Goal: Task Accomplishment & Management: Manage account settings

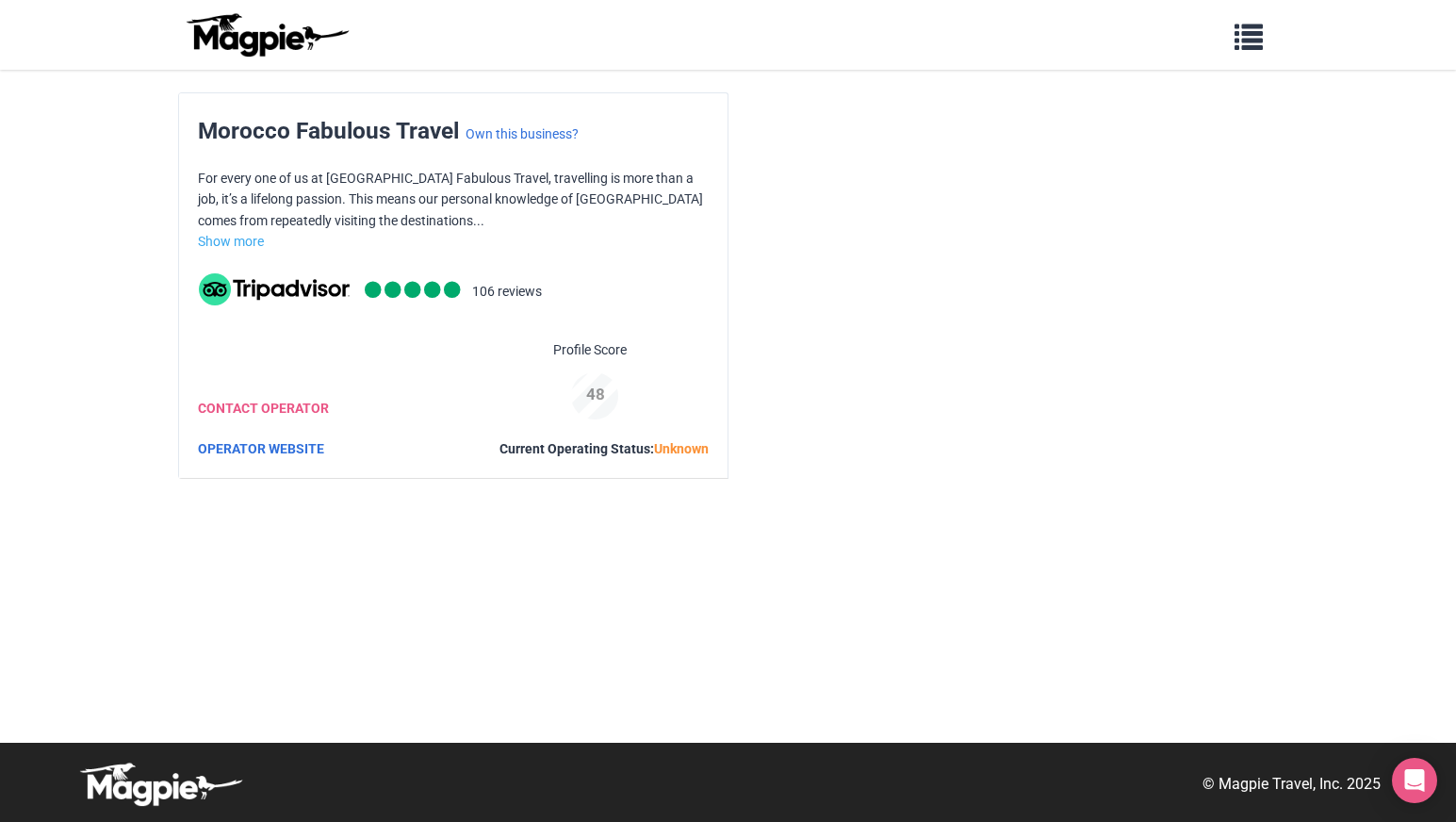
click at [588, 391] on div "48" at bounding box center [596, 394] width 64 height 25
click at [587, 351] on div "48" at bounding box center [603, 382] width 64 height 72
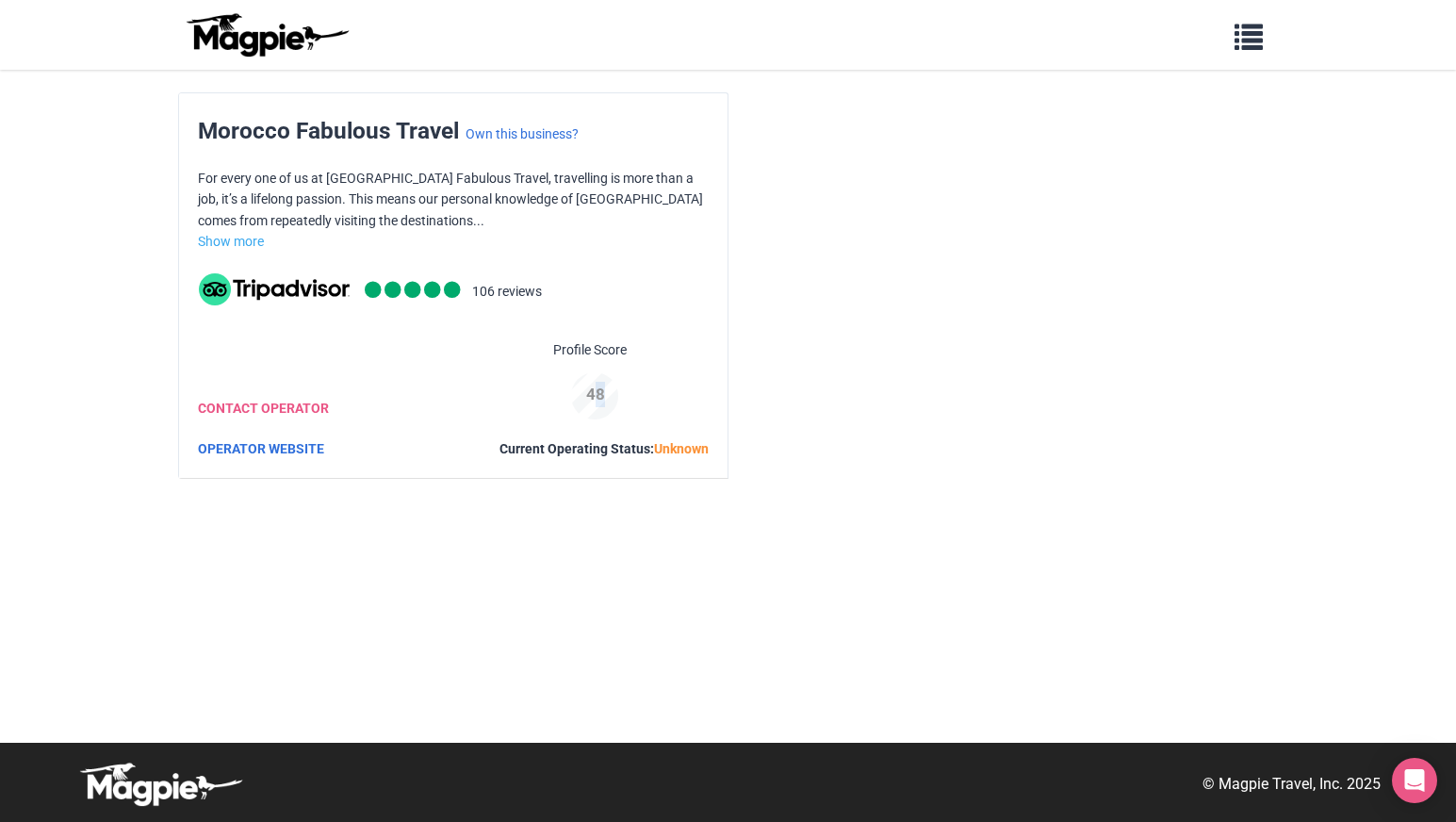
click at [587, 351] on div "48" at bounding box center [603, 382] width 64 height 72
click at [270, 45] on img at bounding box center [266, 35] width 170 height 45
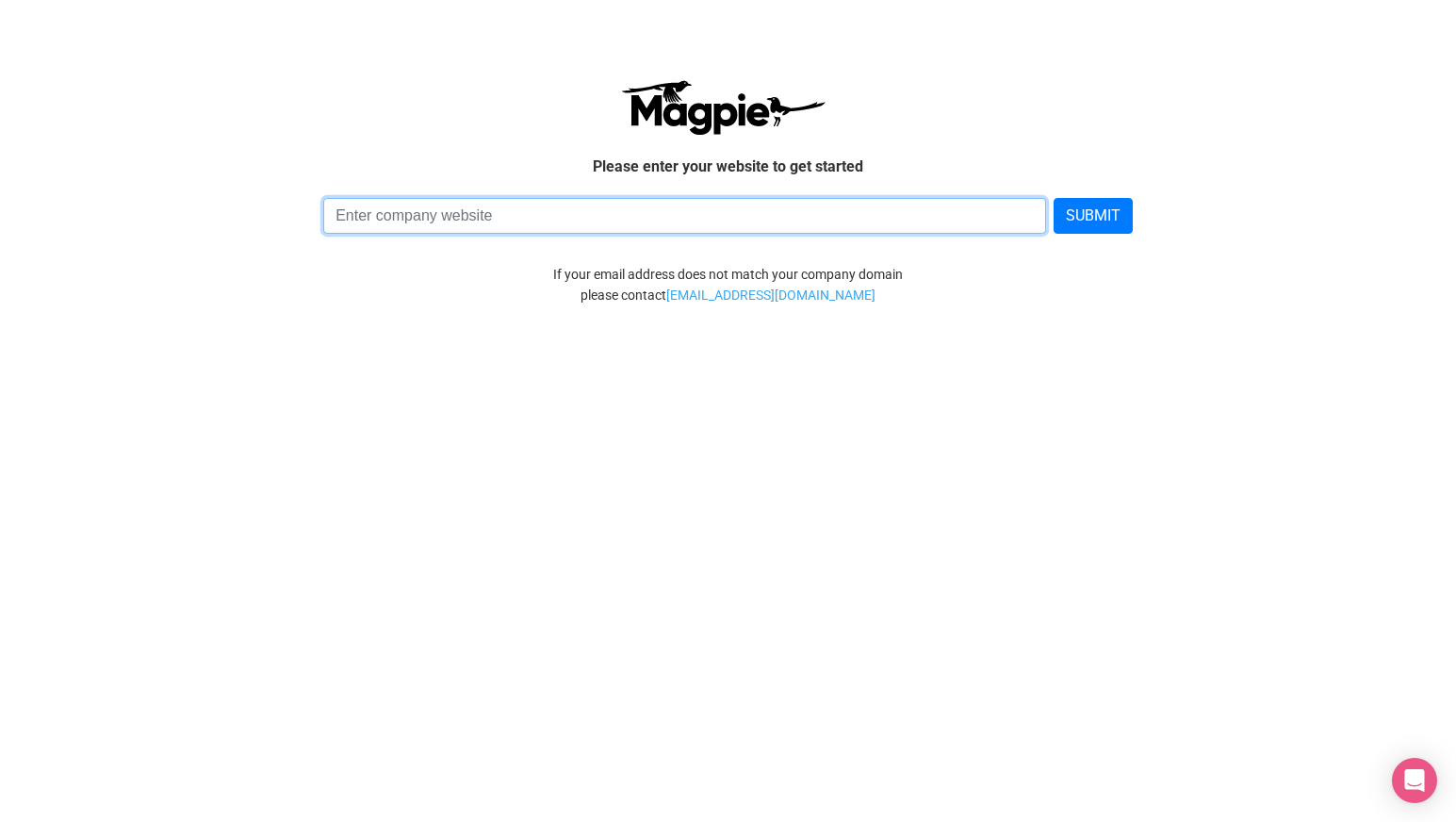
click at [413, 226] on input at bounding box center [684, 216] width 723 height 36
type input "moroccan-tour.com"
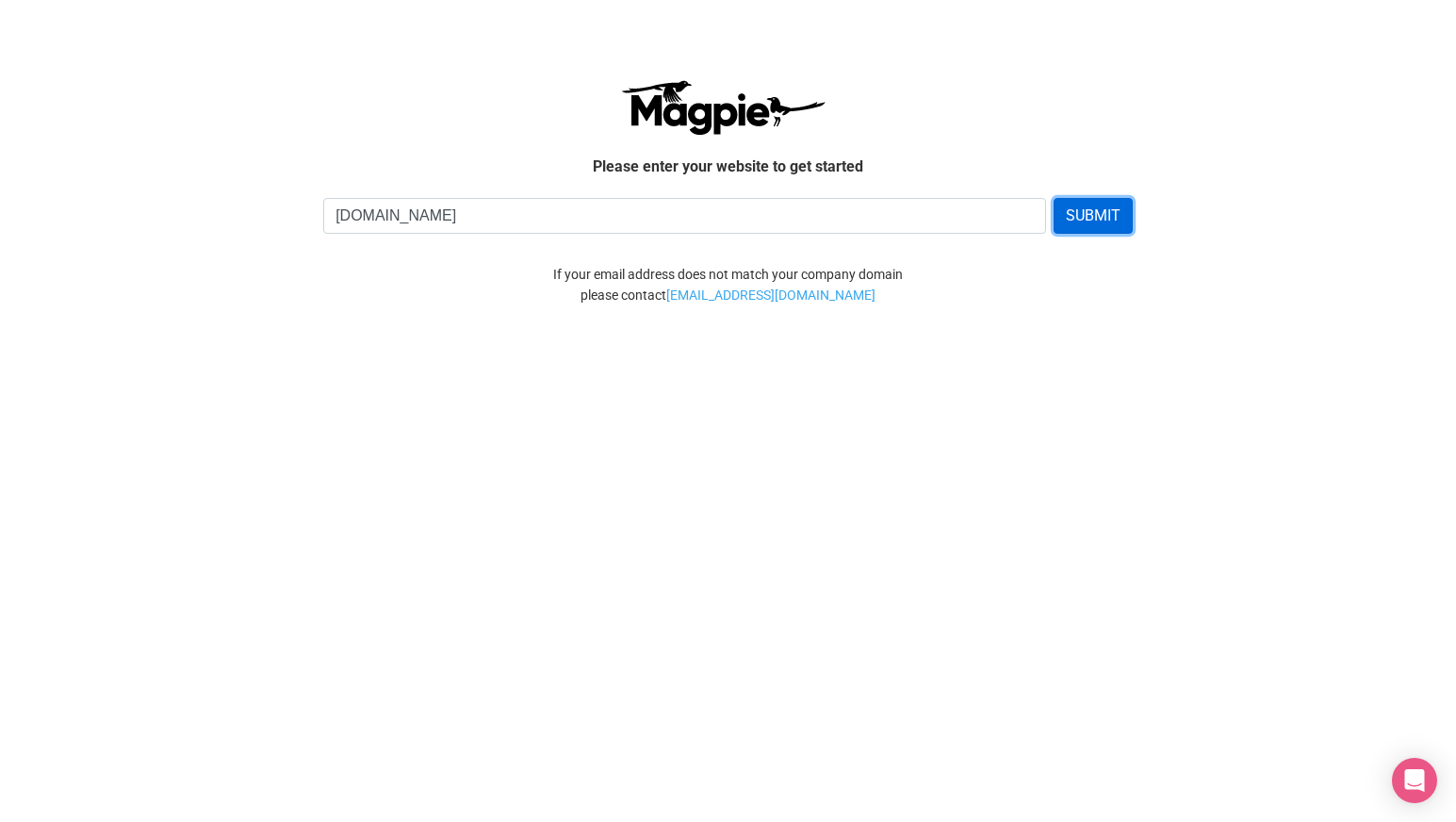
click at [1105, 219] on button "SUBMIT" at bounding box center [1093, 216] width 79 height 36
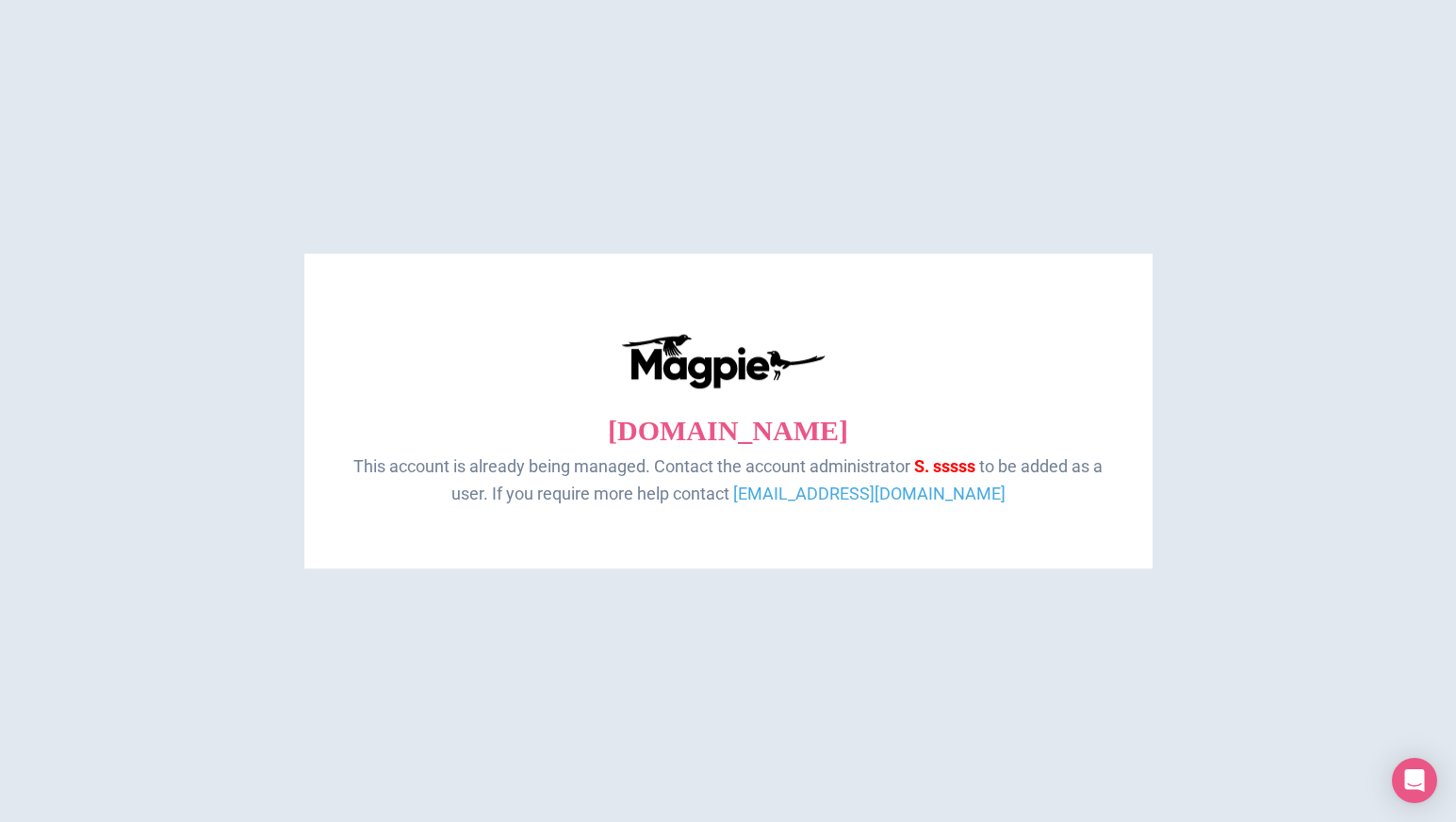
click at [543, 474] on span "This account is already being managed. Contact the account administrator" at bounding box center [631, 466] width 557 height 20
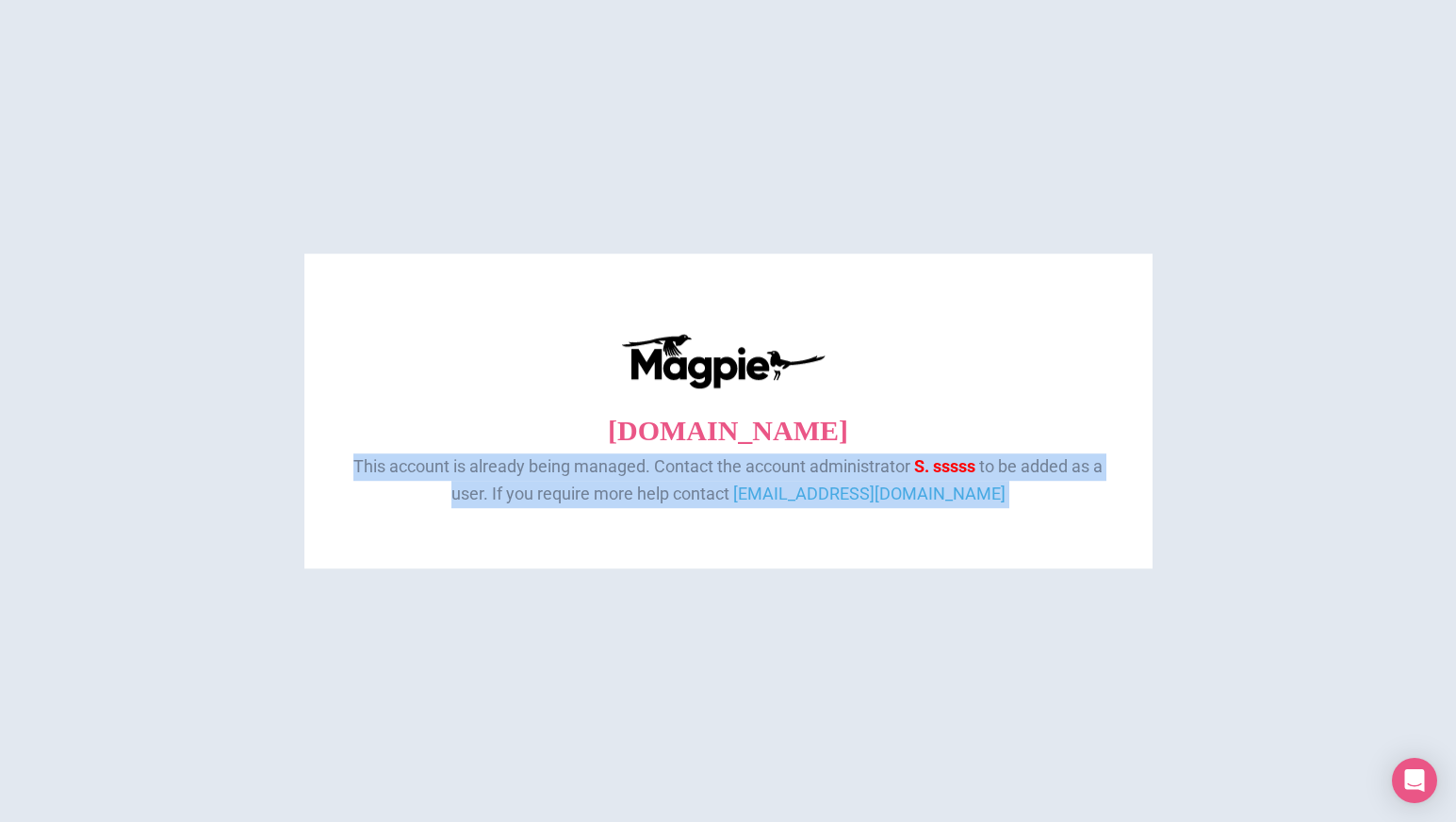
click at [543, 474] on span "This account is already being managed. Contact the account administrator" at bounding box center [631, 466] width 557 height 20
click at [931, 469] on span "S. sssss" at bounding box center [945, 466] width 61 height 20
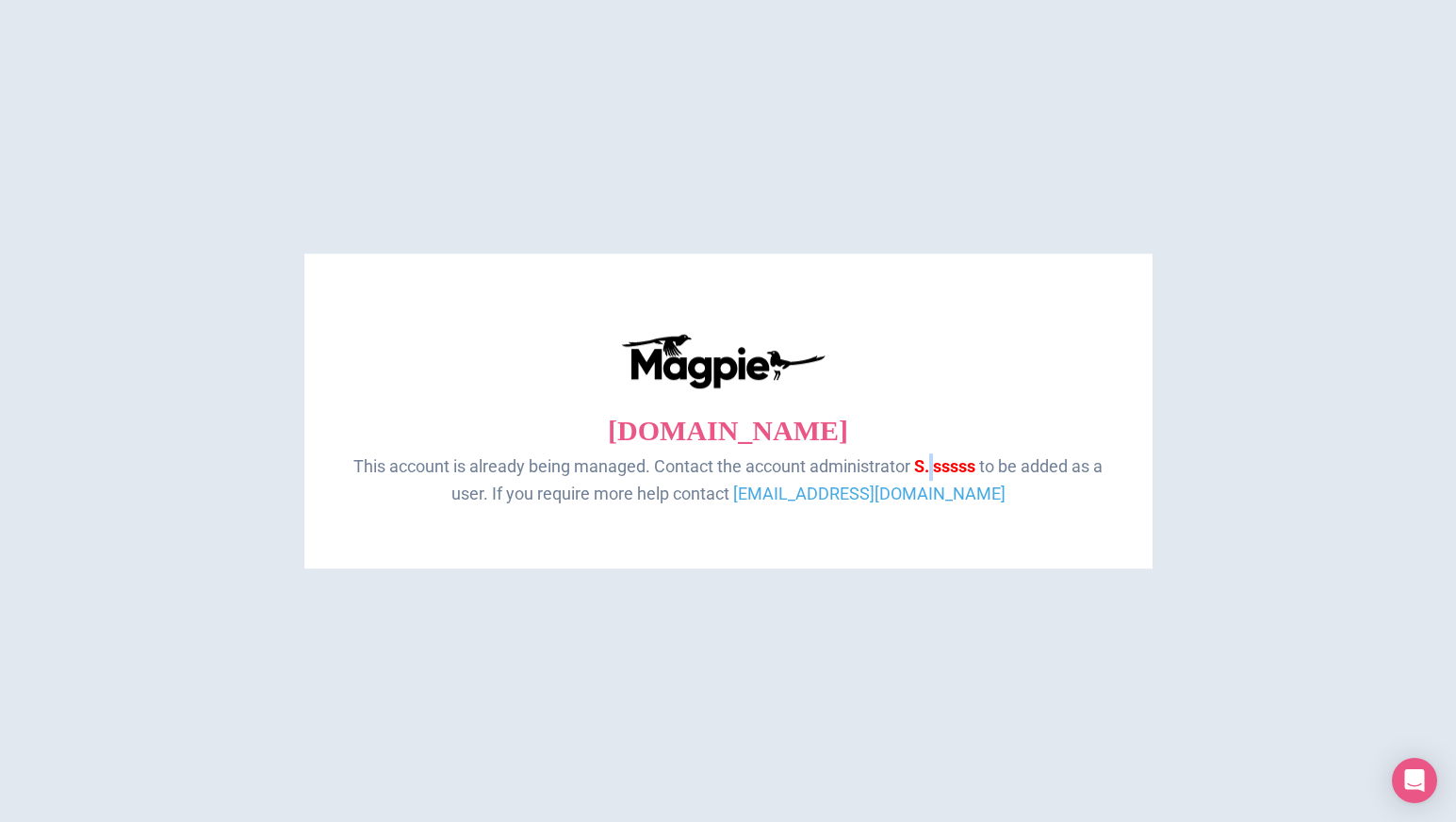
click at [931, 469] on span "S. sssss" at bounding box center [945, 466] width 61 height 20
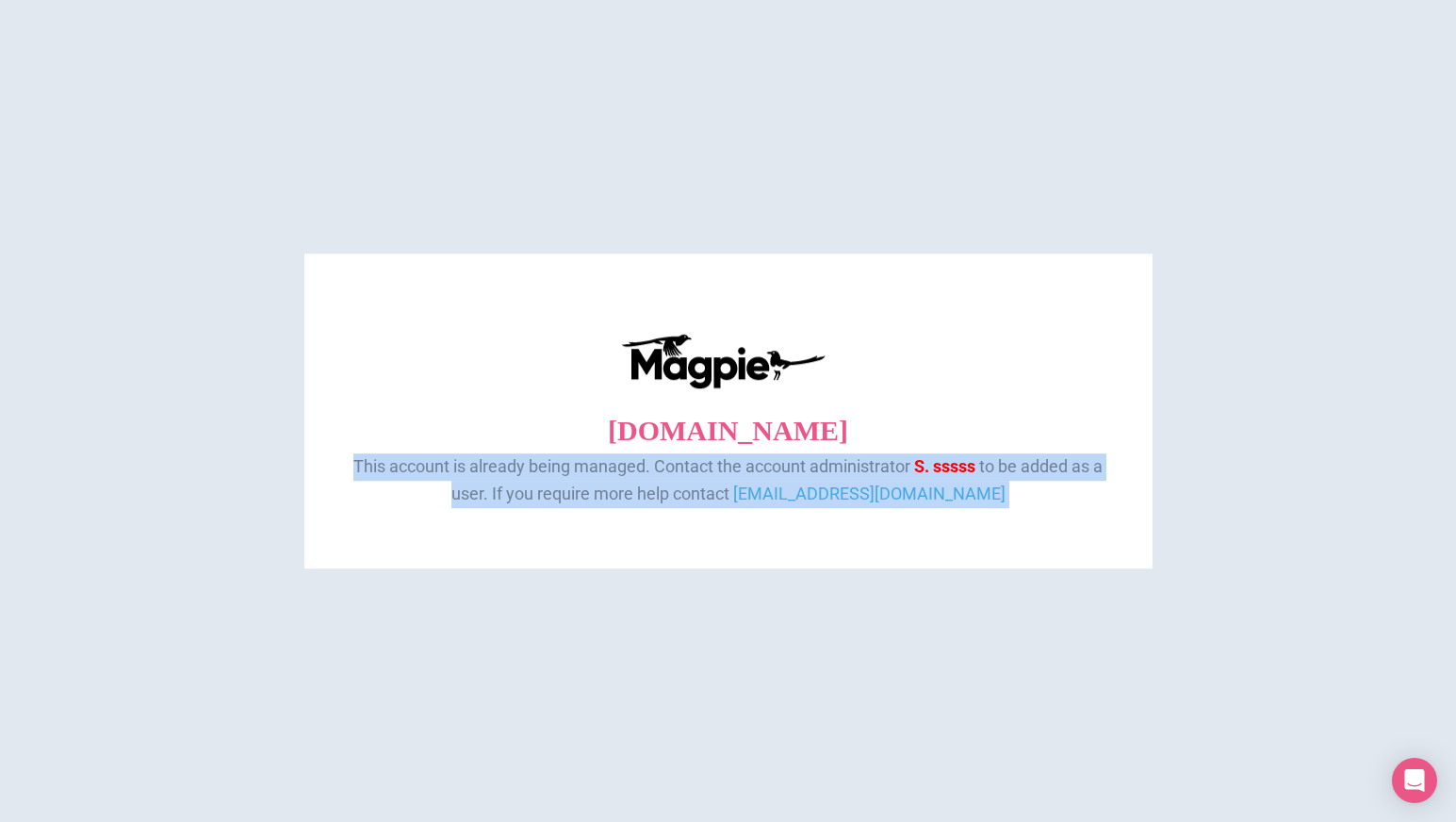
click at [931, 469] on span "S. sssss" at bounding box center [945, 466] width 61 height 20
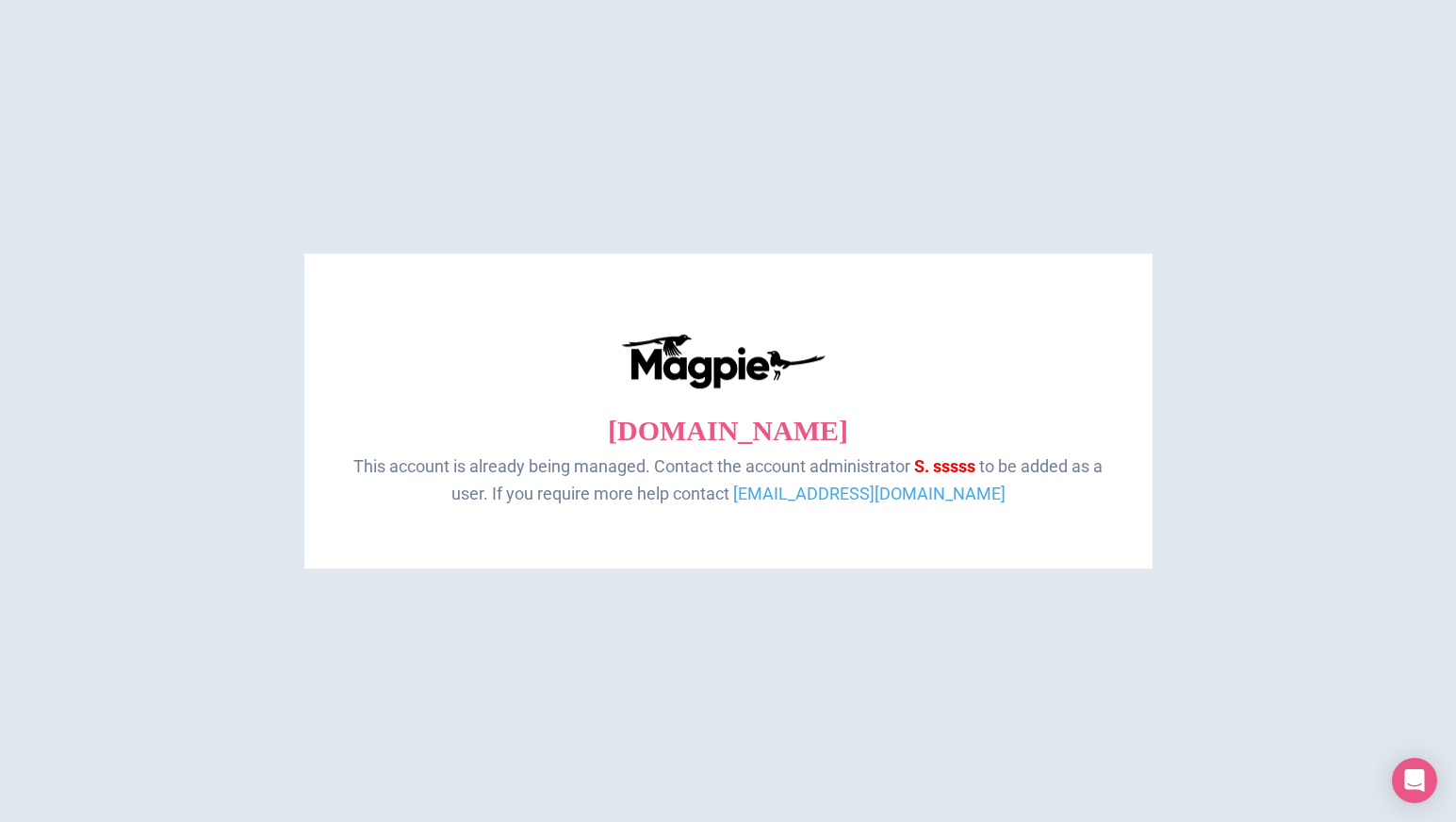
click at [833, 468] on span "This account is already being managed. Contact the account administrator" at bounding box center [631, 466] width 557 height 20
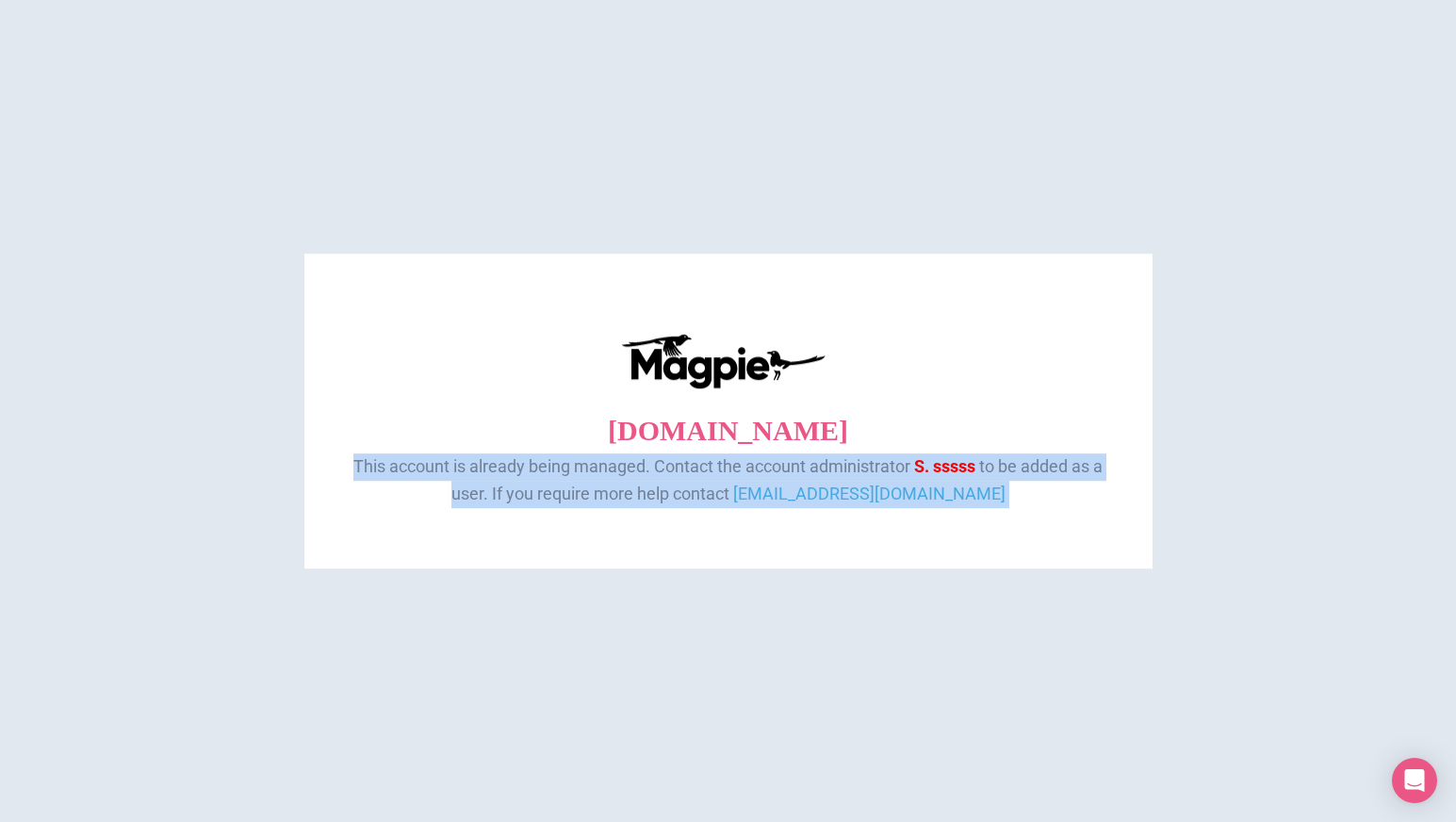
click at [833, 468] on span "This account is already being managed. Contact the account administrator" at bounding box center [631, 466] width 557 height 20
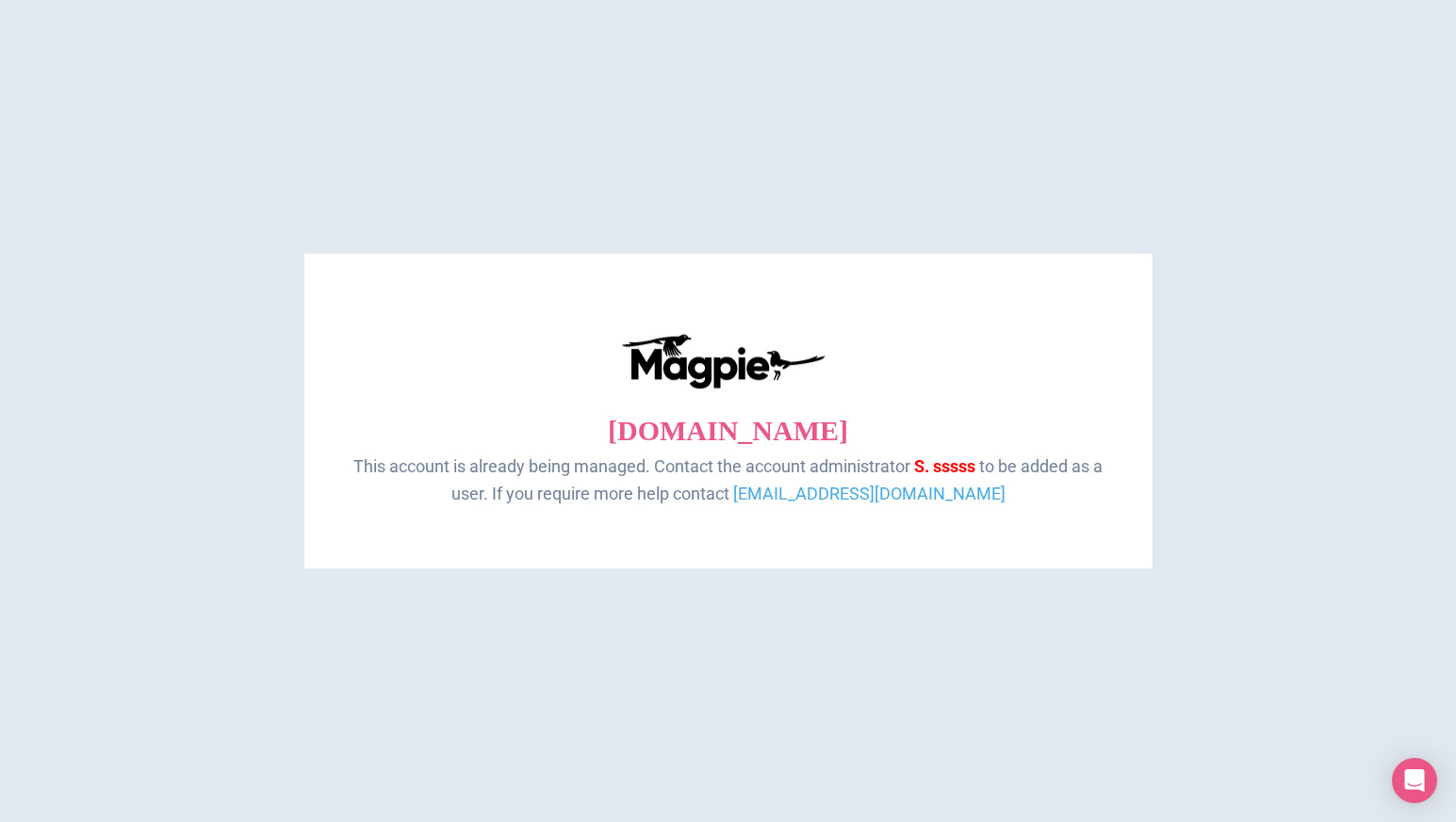
click at [914, 467] on span "S. sssss" at bounding box center [945, 466] width 61 height 20
drag, startPoint x: 913, startPoint y: 467, endPoint x: 932, endPoint y: 467, distance: 19.0
click at [929, 467] on span "S. sssss" at bounding box center [945, 466] width 61 height 20
click at [528, 502] on span "to be added as a user. If you require more help contact" at bounding box center [778, 479] width 652 height 47
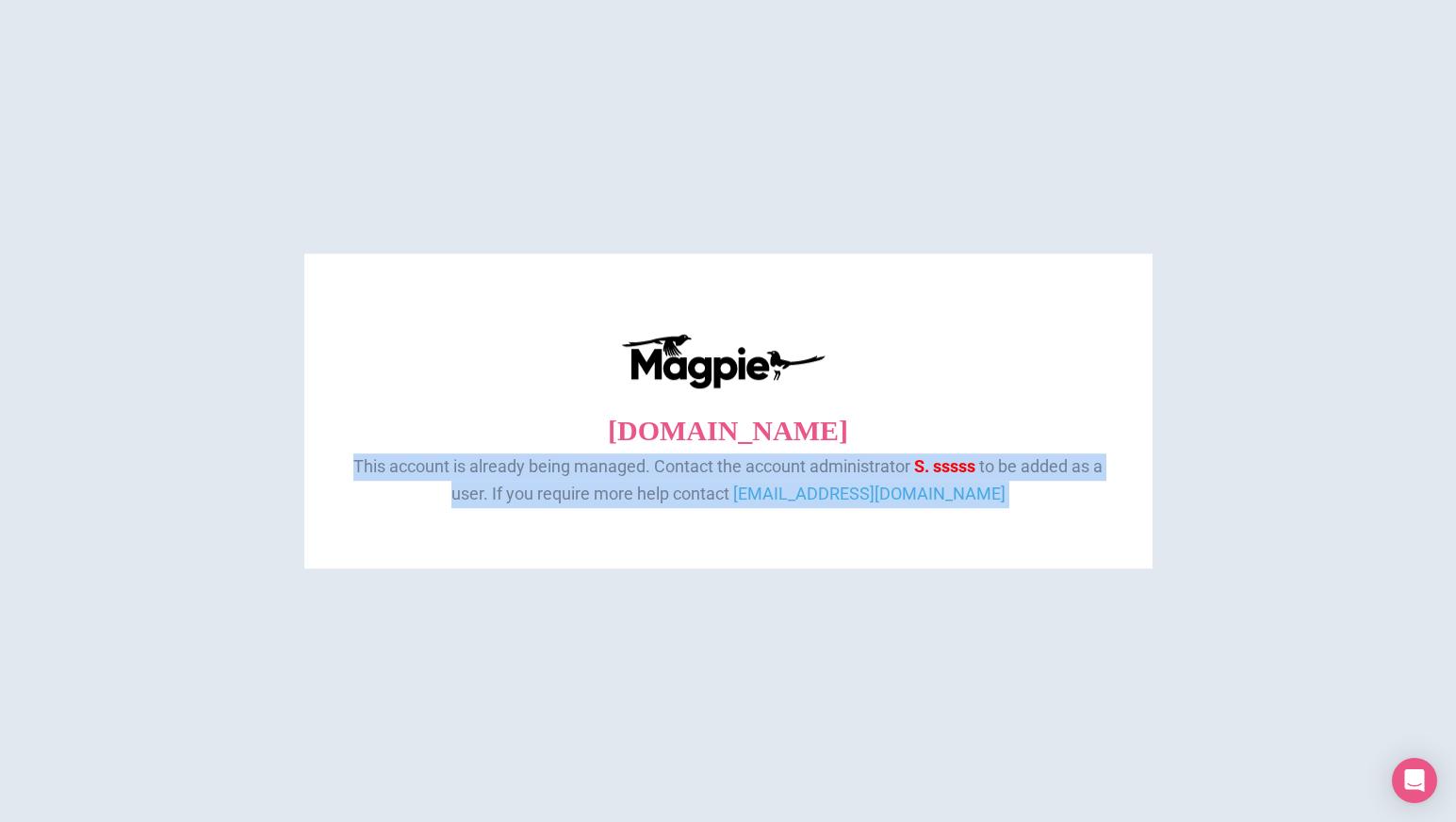
click at [528, 502] on span "to be added as a user. If you require more help contact" at bounding box center [778, 479] width 652 height 47
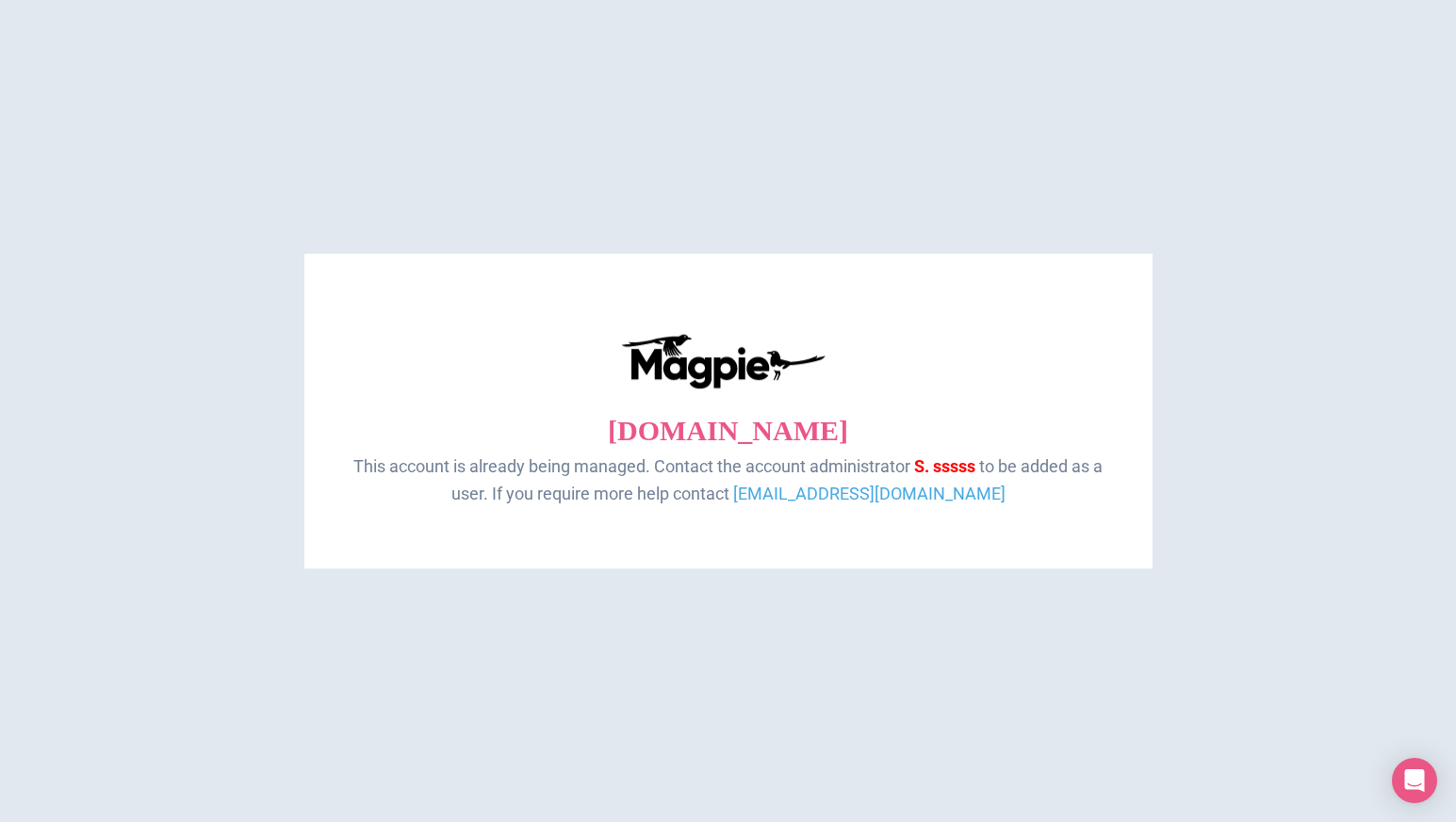
click at [776, 433] on p "moroccan-tour.com" at bounding box center [729, 431] width 773 height 45
click at [729, 562] on div "moroccan-tour.com This account is already being managed. Contact the account ad…" at bounding box center [728, 420] width 811 height 296
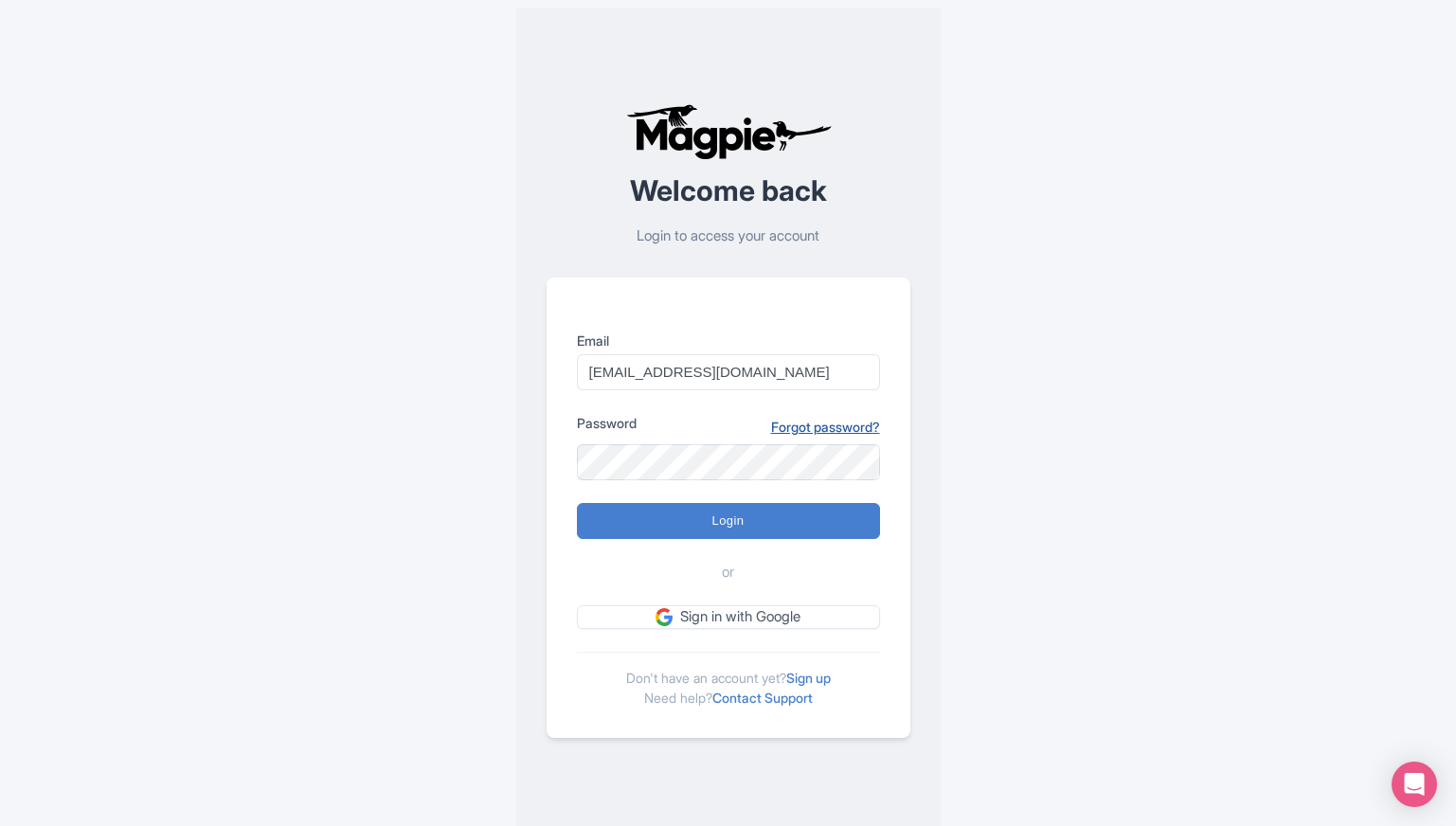
type input "[EMAIL_ADDRESS][DOMAIN_NAME]"
click at [817, 431] on link "Forgot password?" at bounding box center [825, 427] width 109 height 20
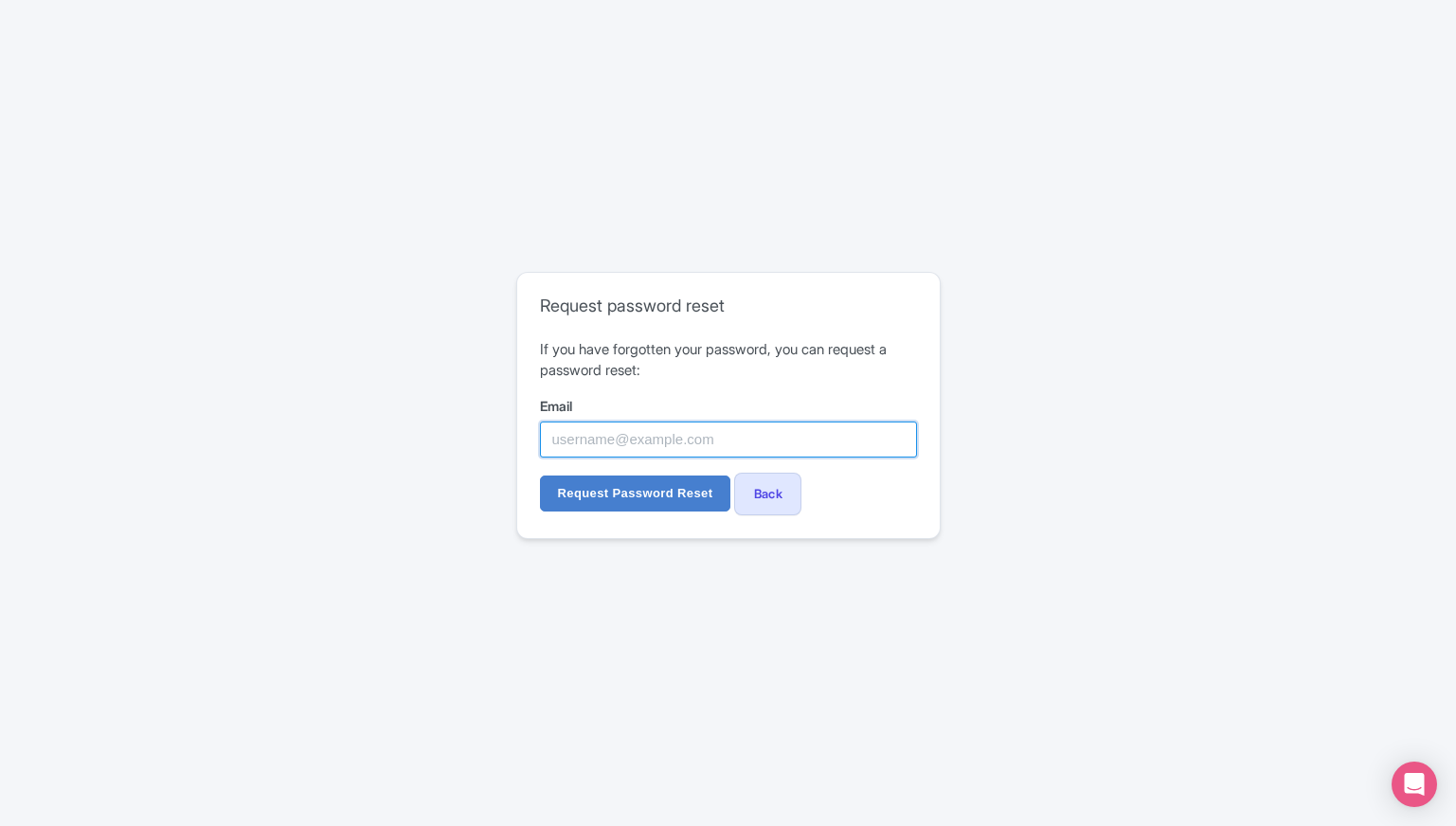
click at [734, 428] on input "Email" at bounding box center [728, 439] width 377 height 36
type input "moroccantours1@gmail.com"
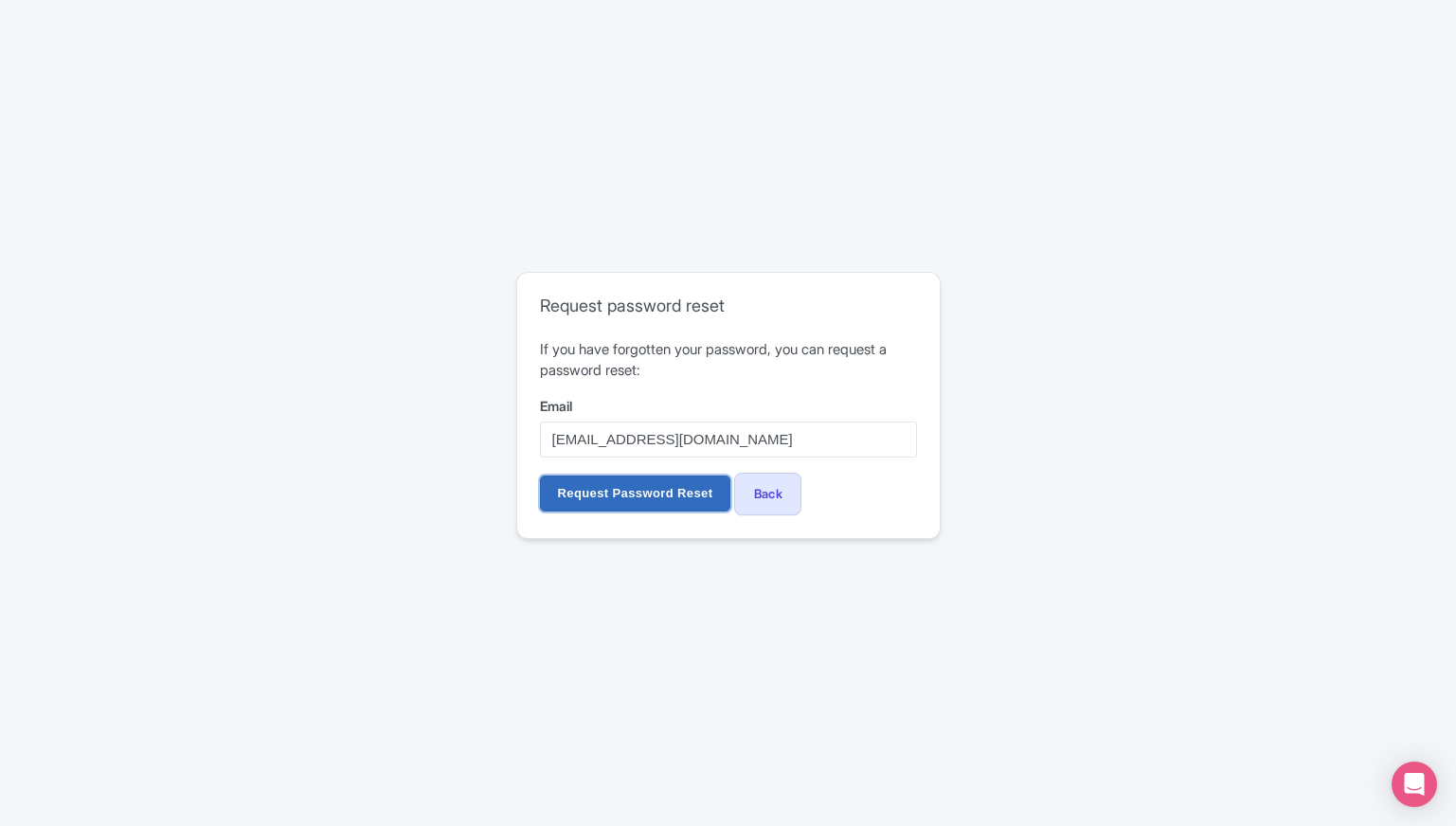
click at [672, 502] on input "Request Password Reset" at bounding box center [635, 493] width 191 height 36
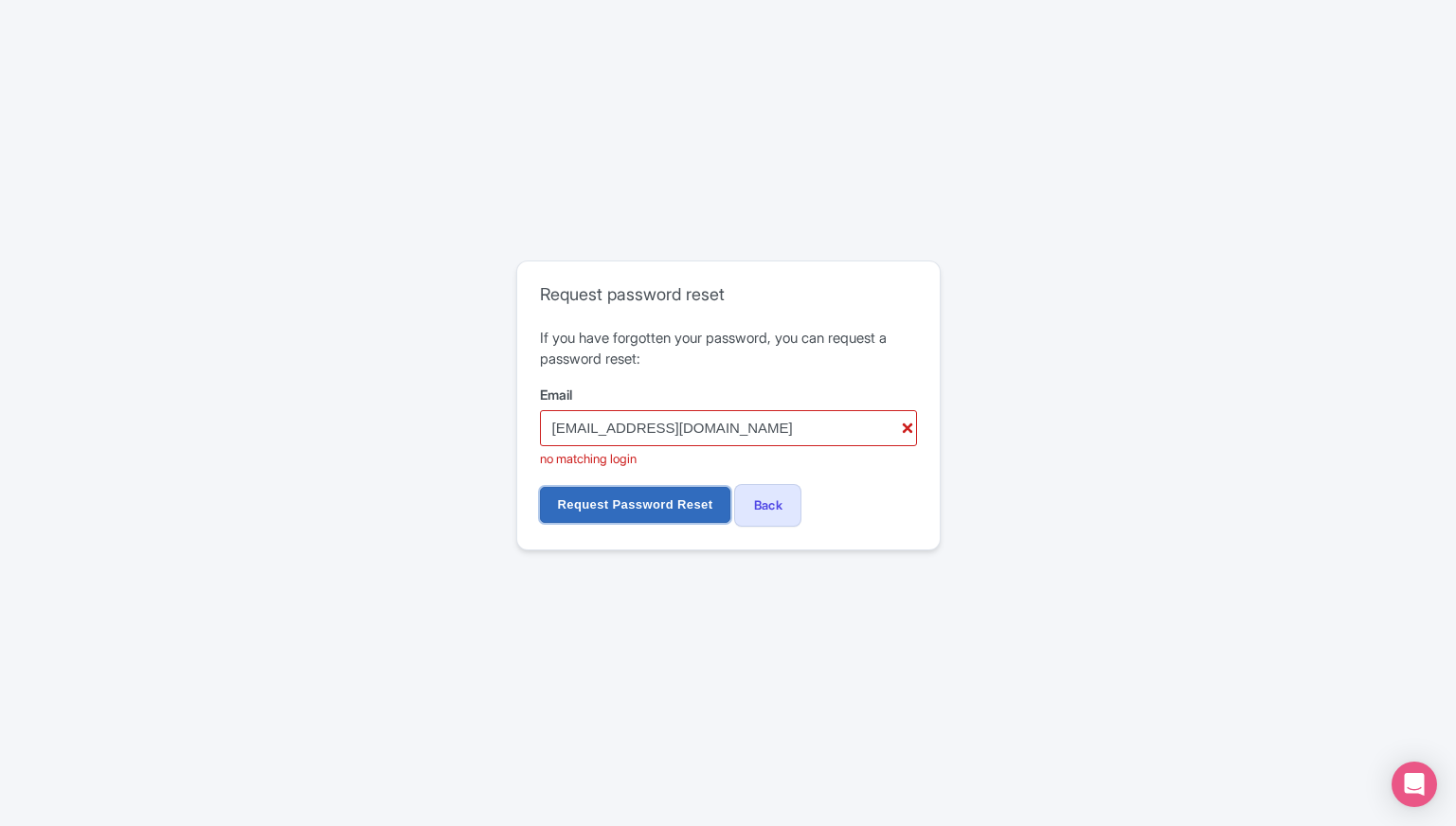
click at [687, 503] on input "Request Password Reset" at bounding box center [635, 504] width 191 height 36
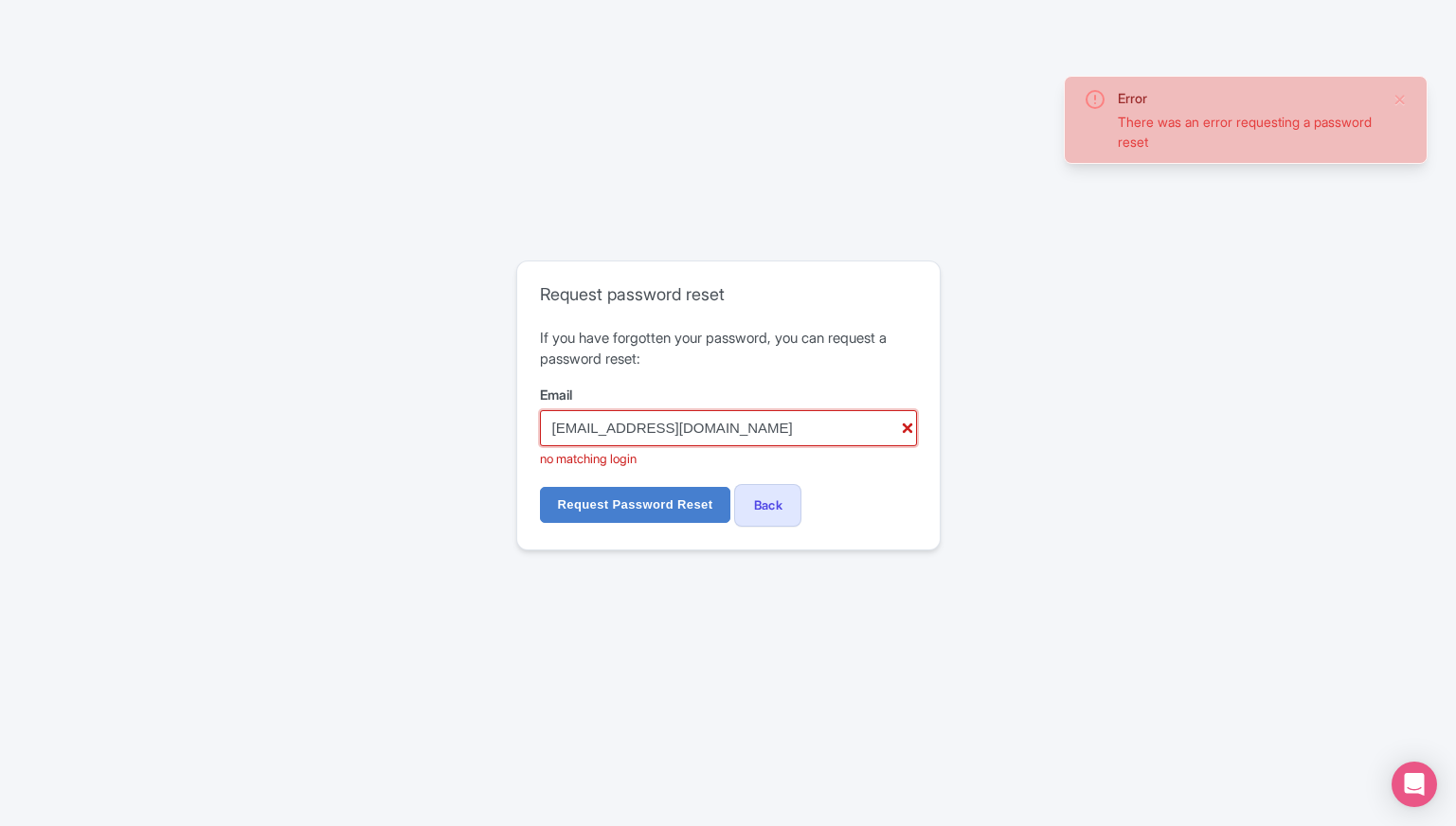
click at [646, 425] on input "[EMAIL_ADDRESS][DOMAIN_NAME]" at bounding box center [728, 428] width 377 height 36
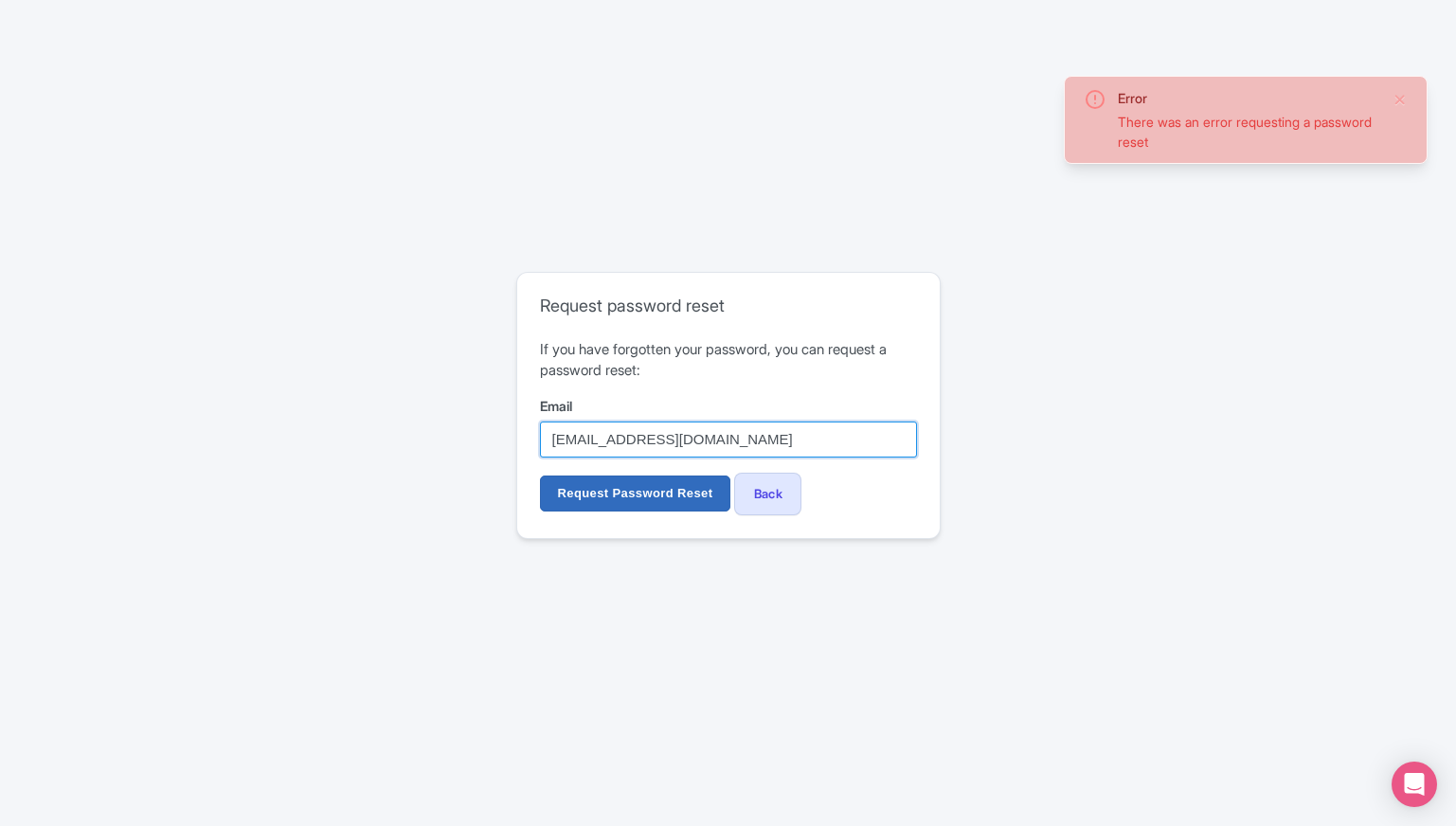
type input "[EMAIL_ADDRESS][DOMAIN_NAME]"
click at [685, 501] on input "Request Password Reset" at bounding box center [635, 493] width 191 height 36
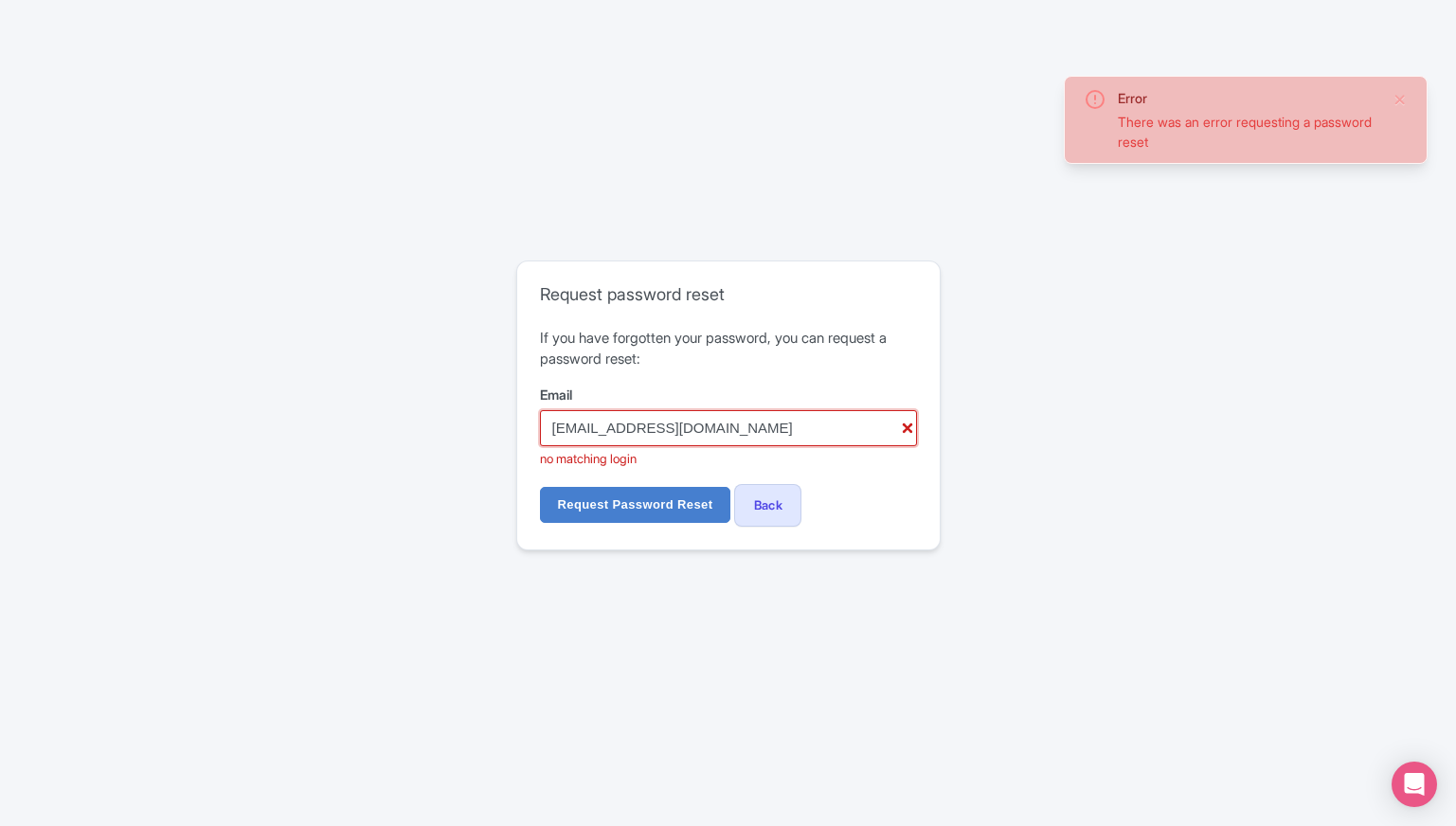
click at [640, 424] on input "moroccantour1@gmail.com" at bounding box center [728, 428] width 377 height 36
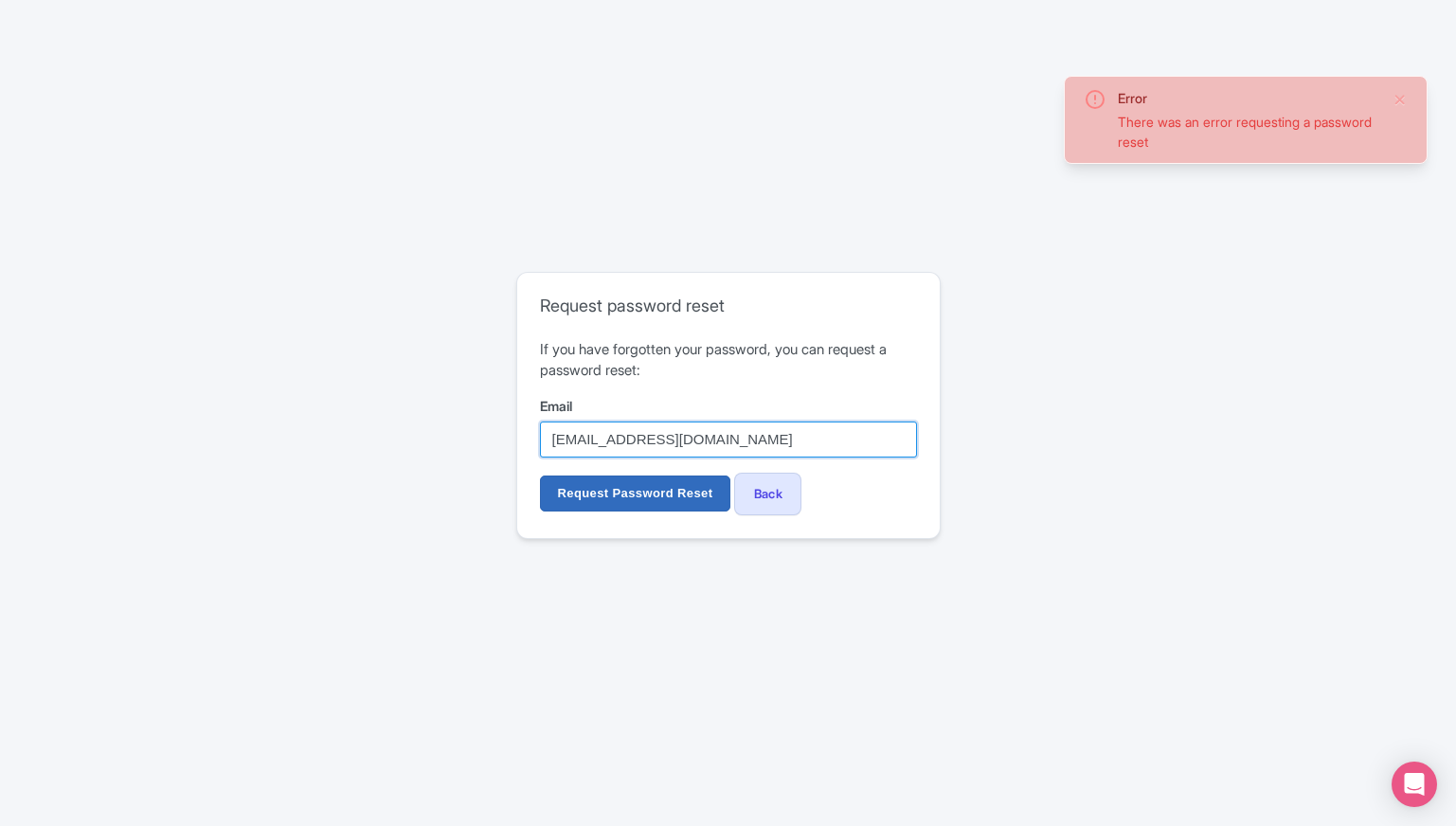
type input "[EMAIL_ADDRESS][DOMAIN_NAME]"
click at [646, 504] on input "Request Password Reset" at bounding box center [635, 493] width 191 height 36
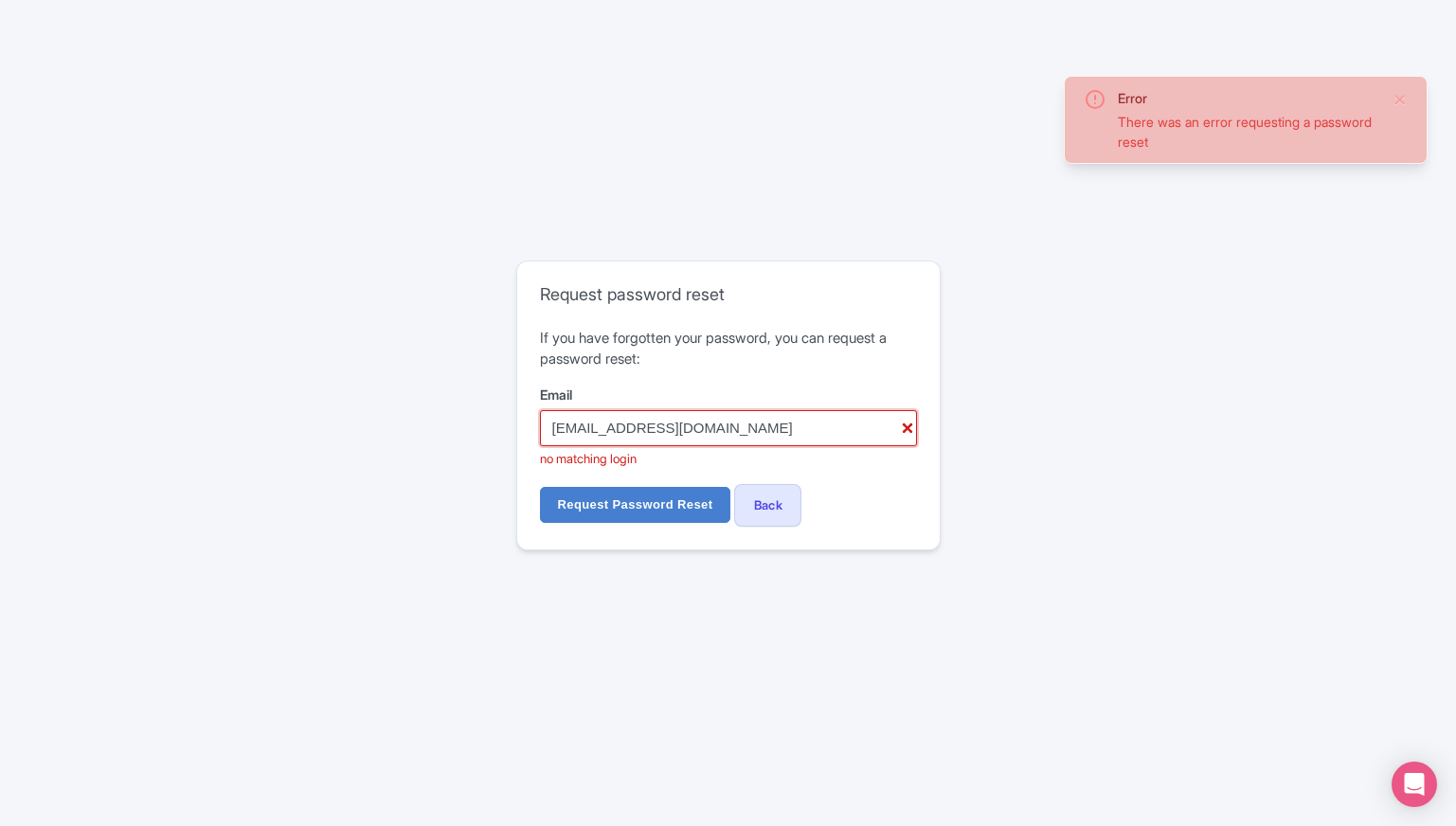
drag, startPoint x: 652, startPoint y: 428, endPoint x: 525, endPoint y: 425, distance: 127.0
click at [525, 425] on div "Request password reset If you have forgotten your password, you can request a p…" at bounding box center [728, 405] width 423 height 287
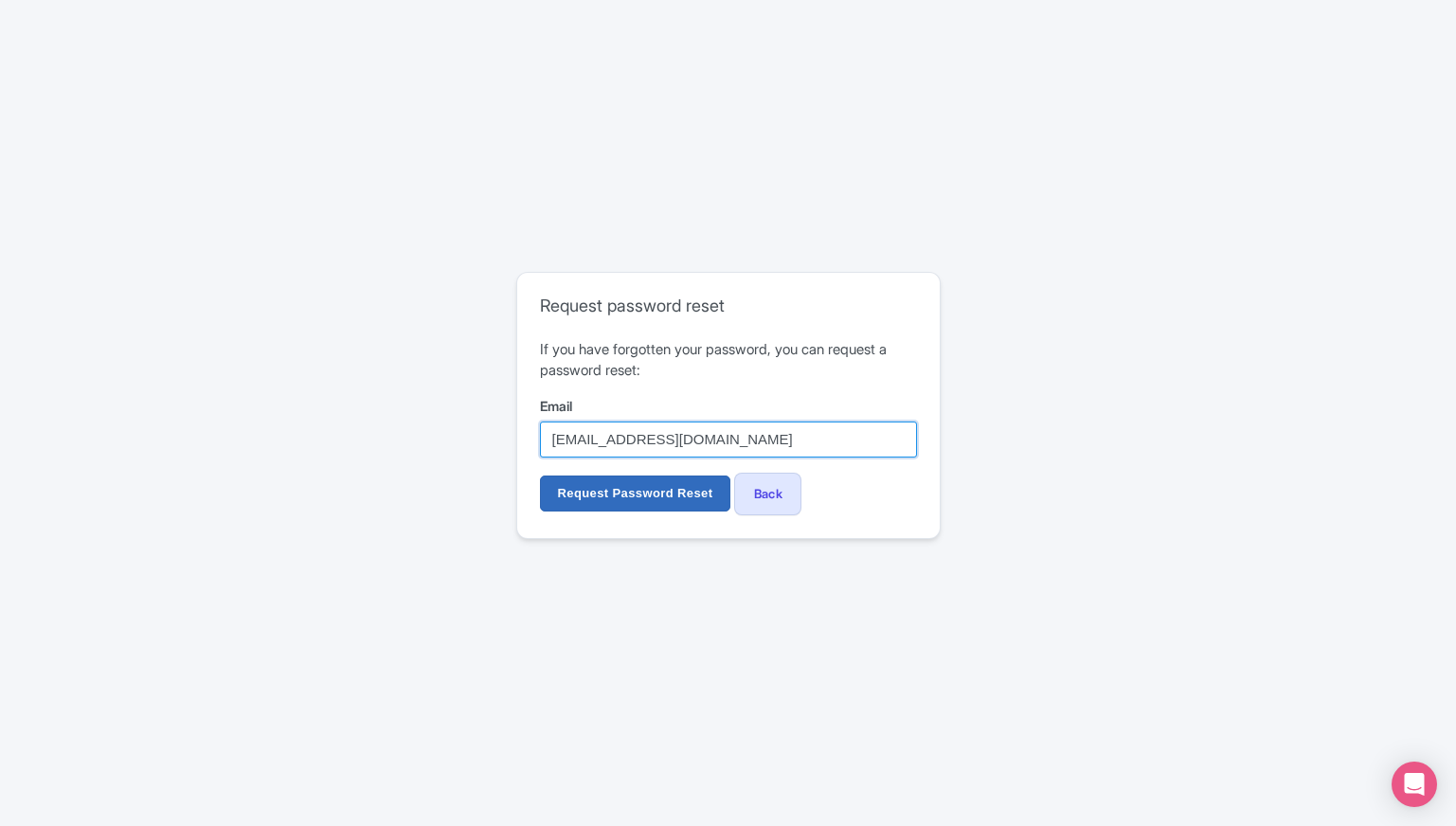
type input "ismailkarawi@gmail.com"
click at [592, 487] on input "Request Password Reset" at bounding box center [635, 493] width 191 height 36
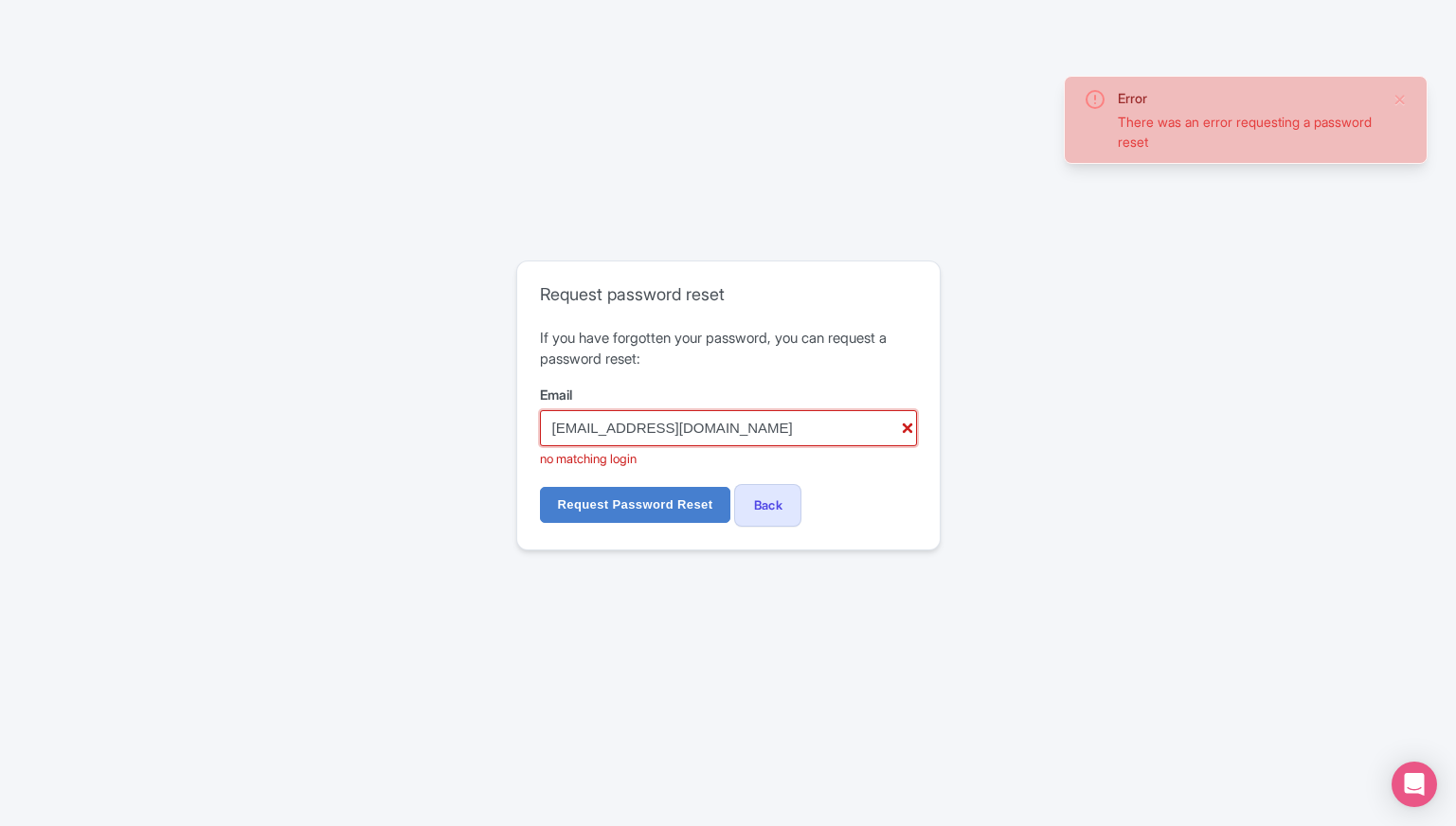
click at [904, 431] on input "ismailkarawi@gmail.com" at bounding box center [728, 428] width 377 height 36
click at [908, 423] on input "ismailkarawi@gmail.com" at bounding box center [728, 428] width 377 height 36
click at [756, 496] on link "Back" at bounding box center [768, 505] width 68 height 42
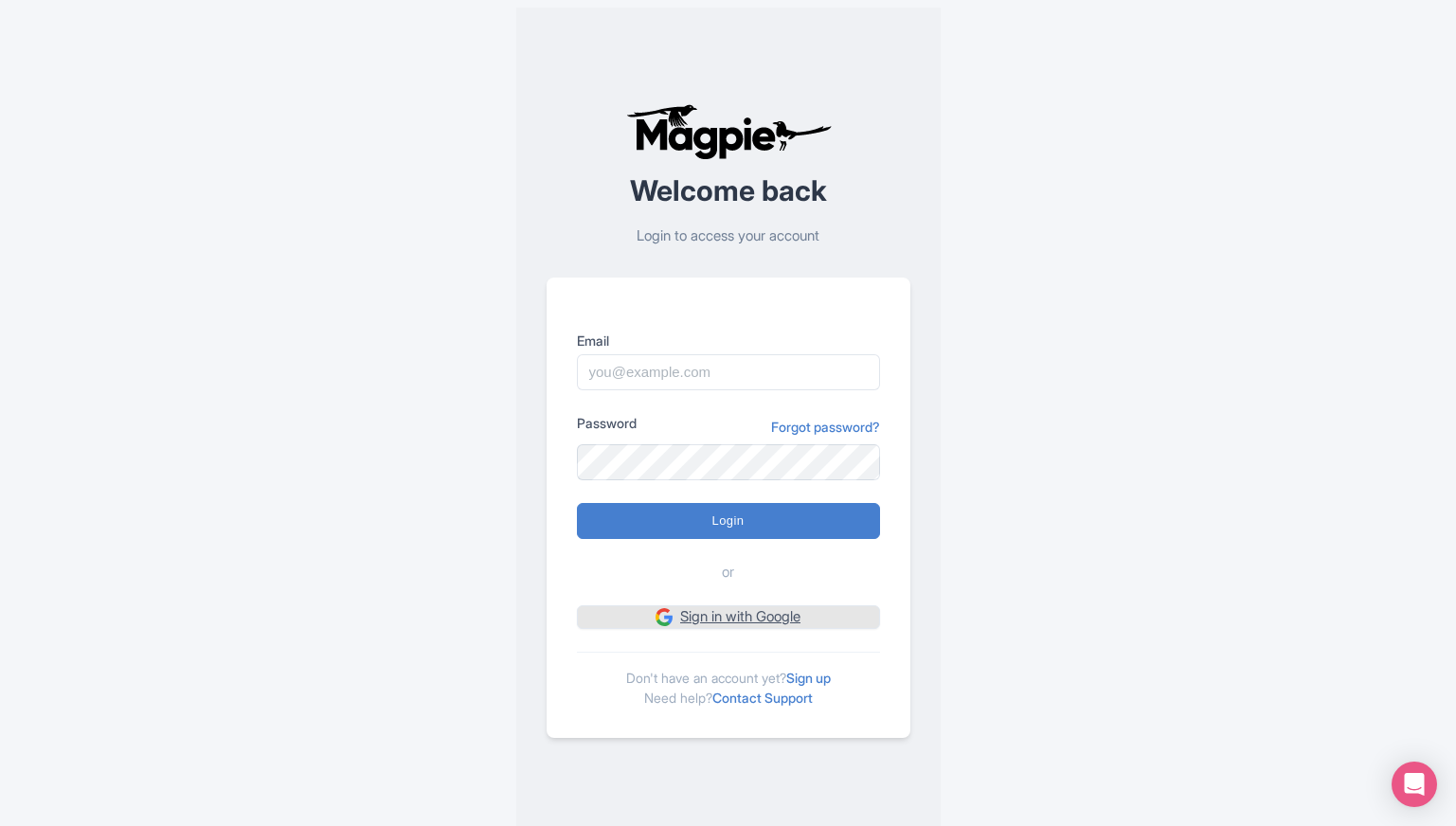
click at [733, 623] on link "Sign in with Google" at bounding box center [728, 617] width 303 height 24
click at [747, 623] on link "Sign in with Google" at bounding box center [728, 617] width 303 height 24
click at [810, 675] on link "Sign up" at bounding box center [808, 678] width 44 height 16
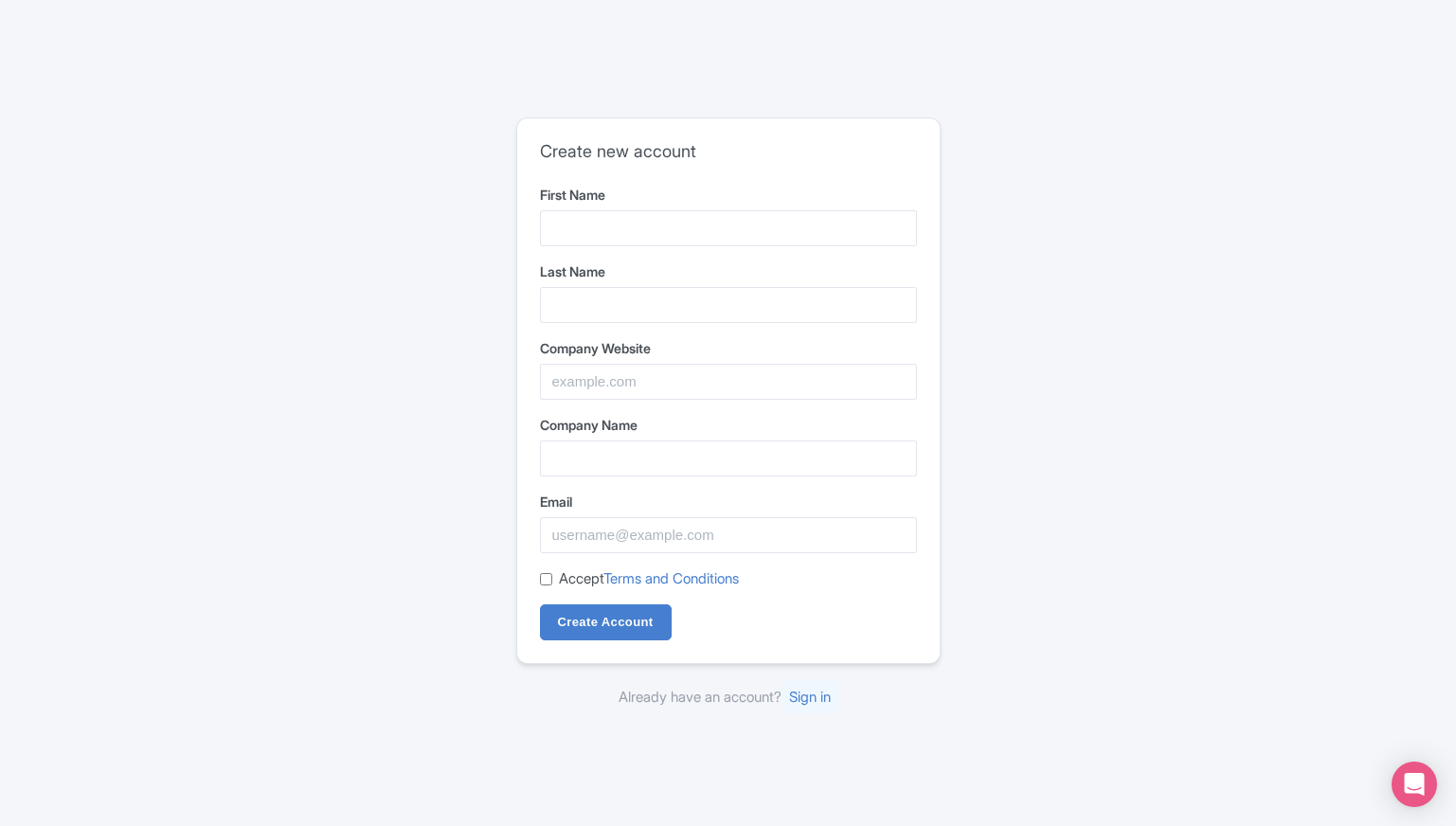
click at [593, 251] on form "First Name Last Name Company Website Company Name Email Accept Terms and Condit…" at bounding box center [728, 413] width 377 height 457
click at [593, 233] on input "First Name" at bounding box center [728, 228] width 377 height 36
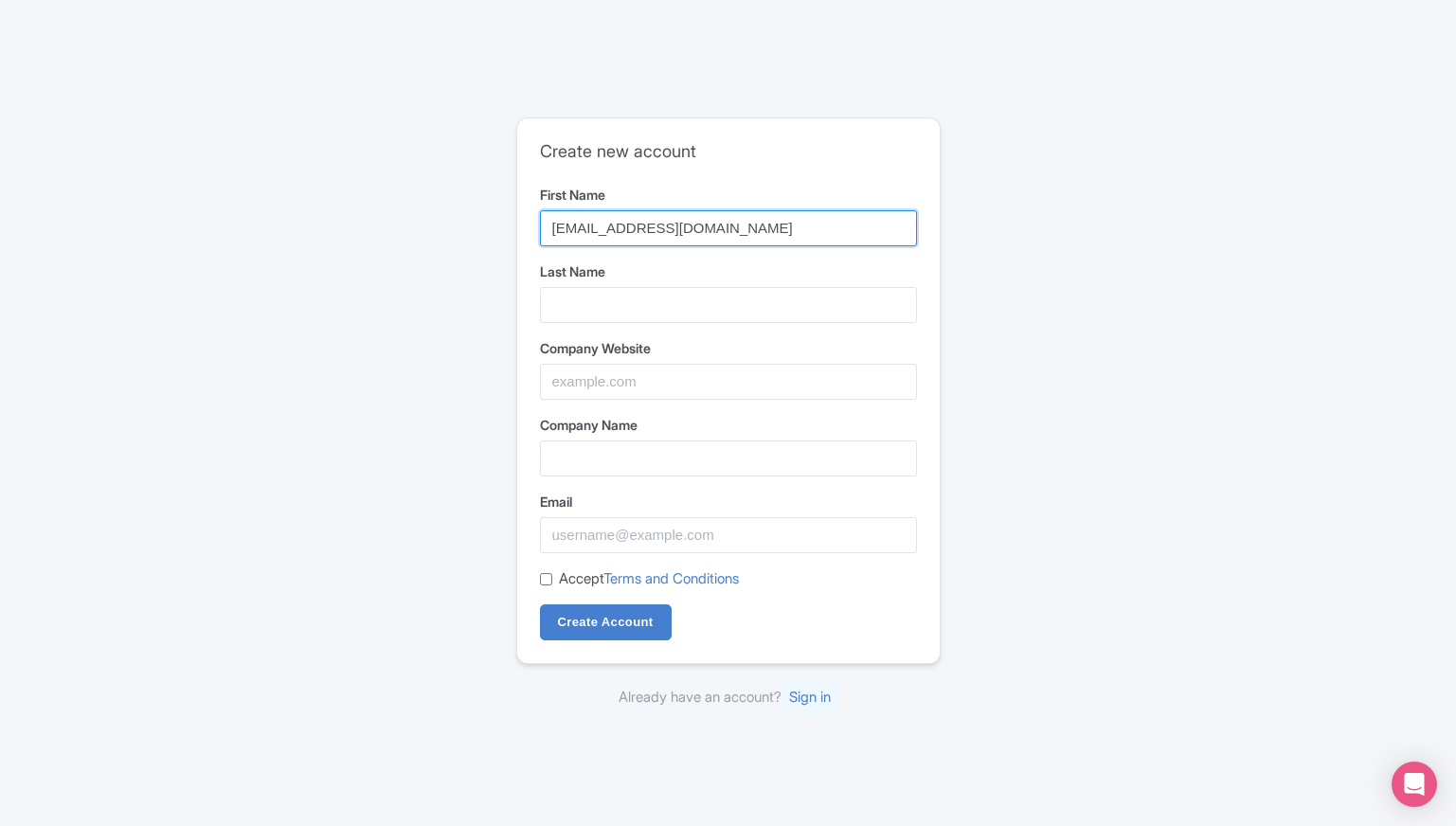
type input "Moroccantour1@gmail.com"
click at [605, 242] on input "Moroccantour1@gmail.com" at bounding box center [728, 228] width 377 height 36
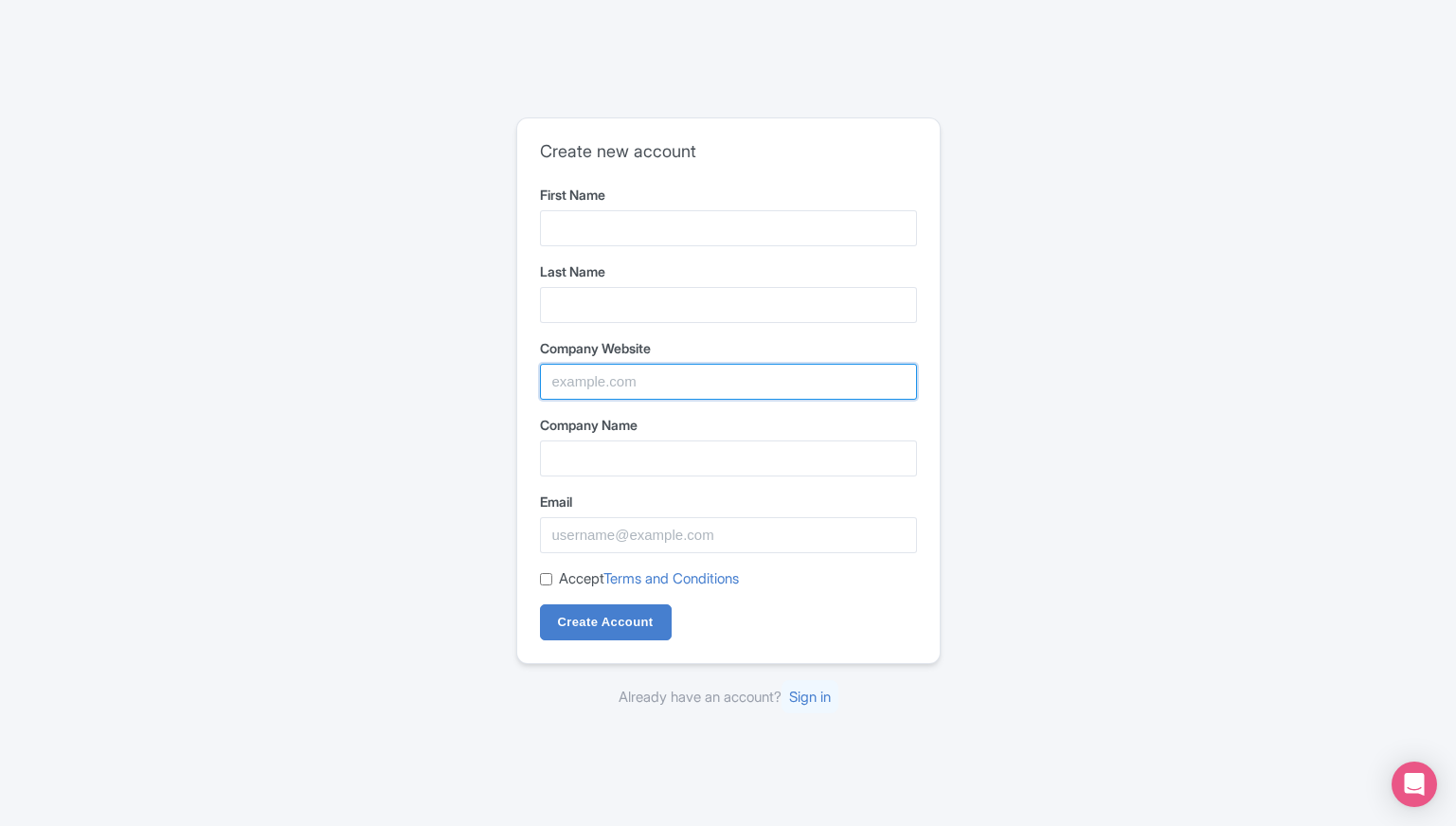
click at [607, 383] on input "Company Website" at bounding box center [728, 382] width 377 height 36
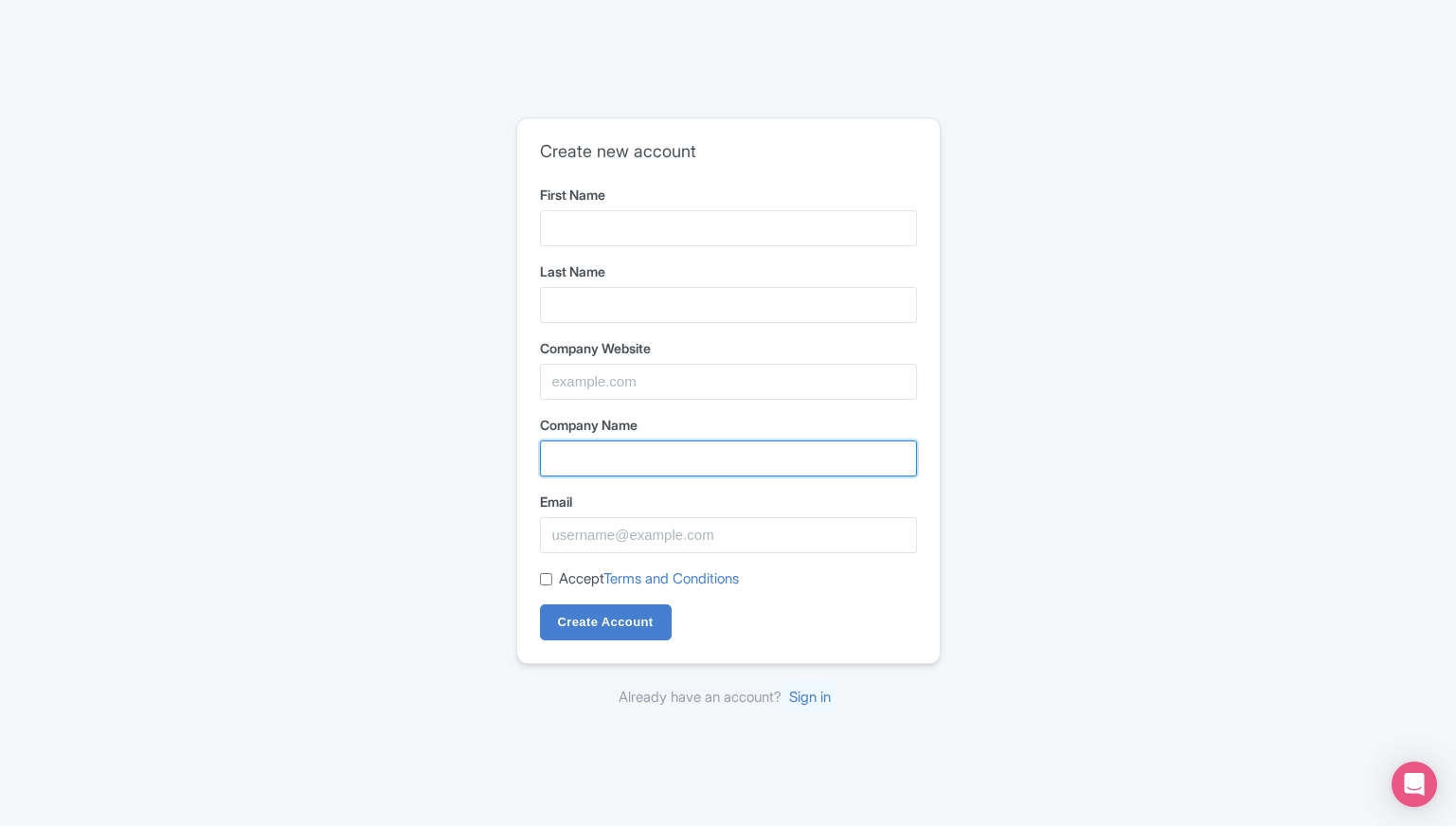
click at [581, 445] on input "Company Name" at bounding box center [728, 458] width 377 height 36
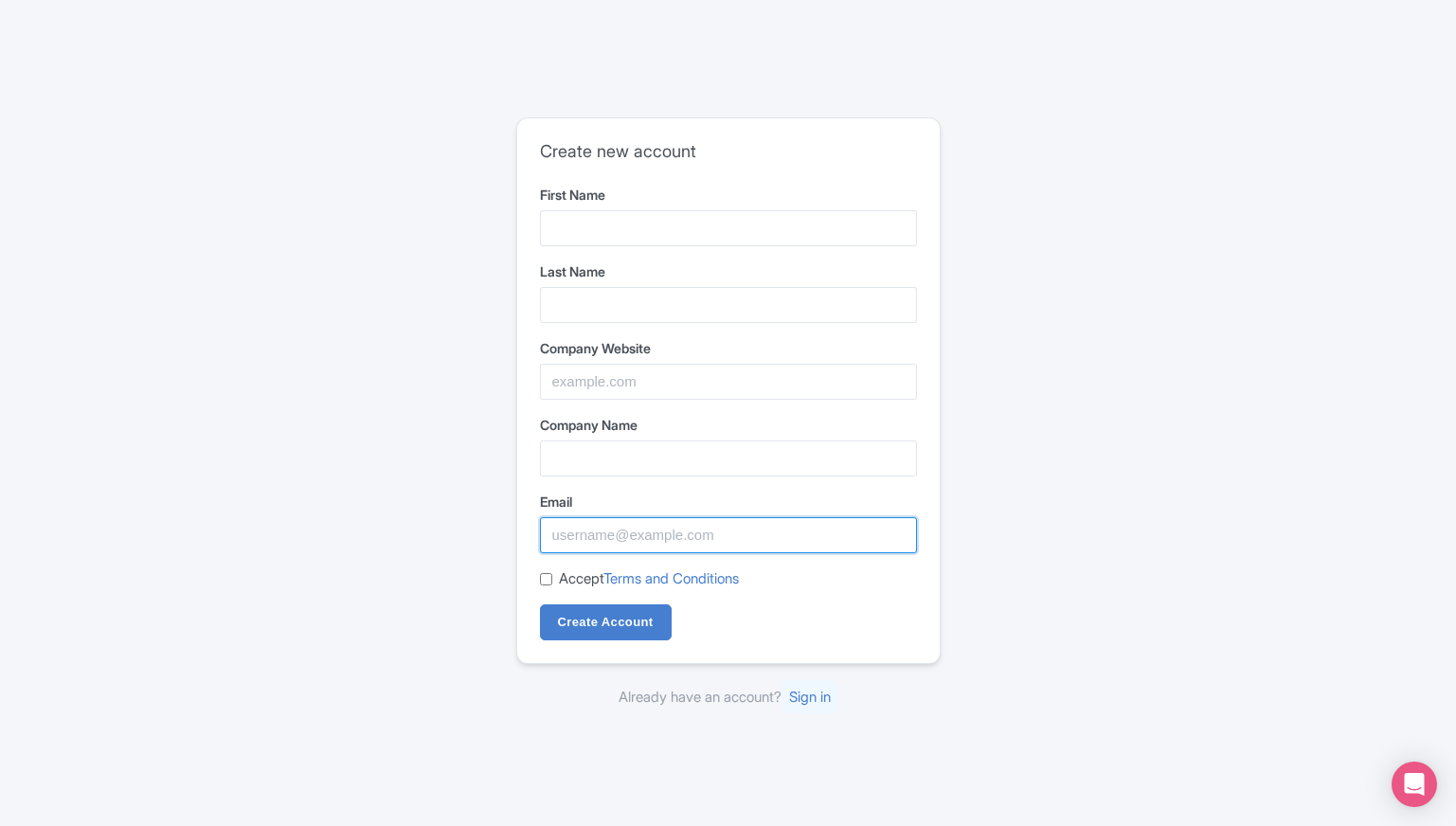
click at [584, 542] on input "Email" at bounding box center [728, 535] width 377 height 36
paste input "Moroccantour1@gmail.com"
type input "Moroccantour1@gmail.com"
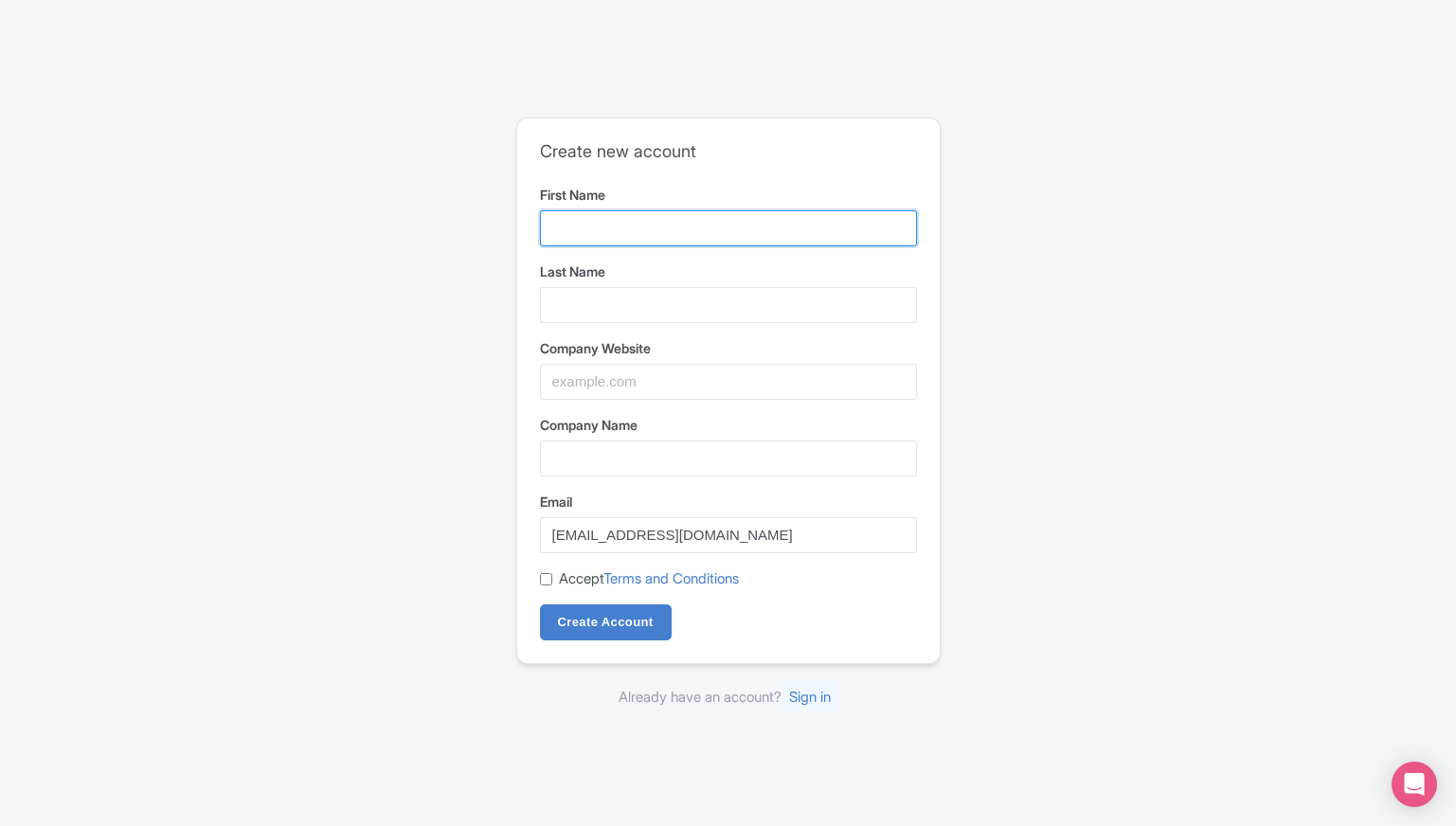
click at [620, 234] on input "First Name" at bounding box center [728, 228] width 377 height 36
type input "Moroccan"
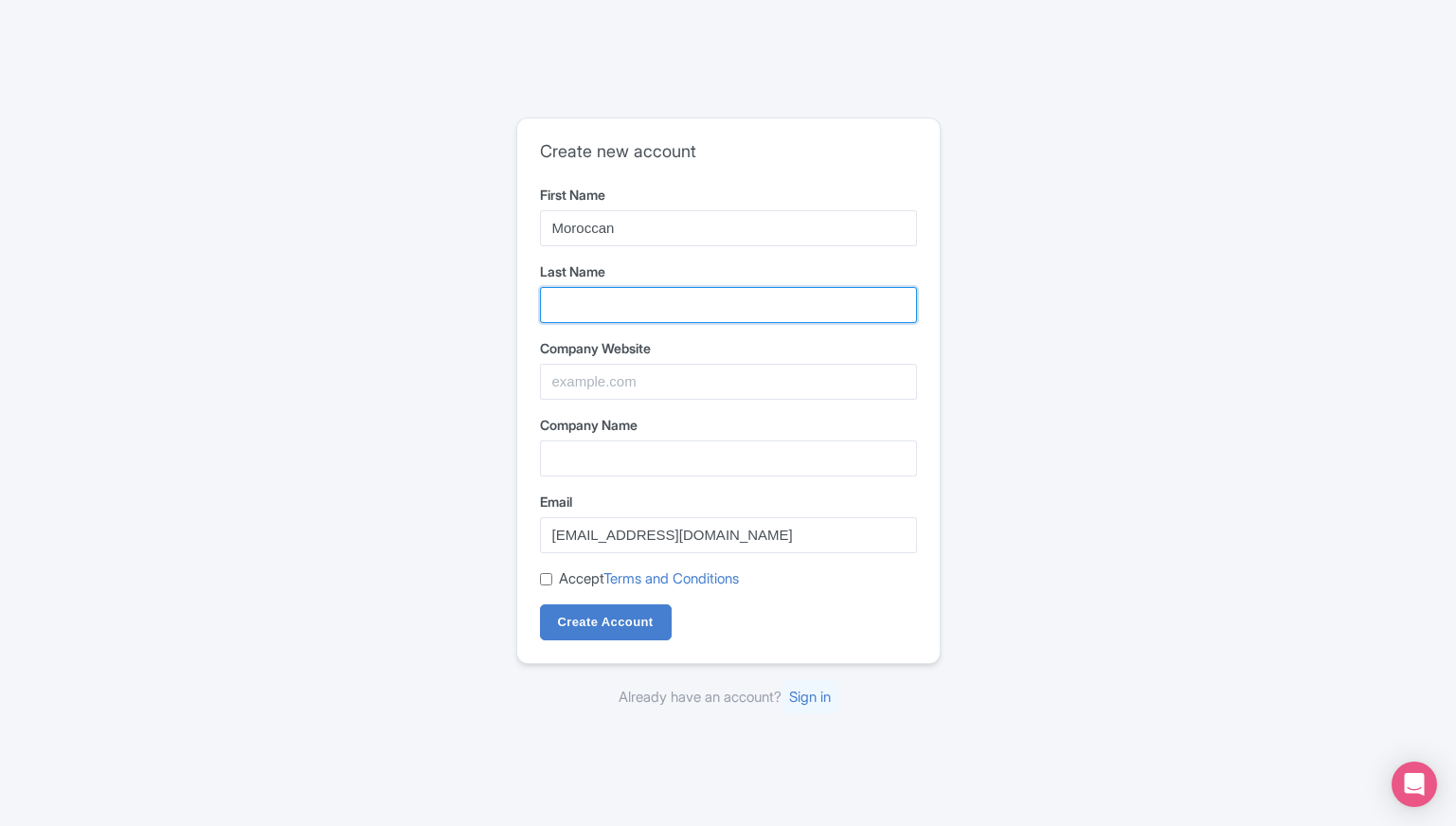
click at [582, 309] on input "Last Name" at bounding box center [728, 305] width 377 height 36
type input "Tours"
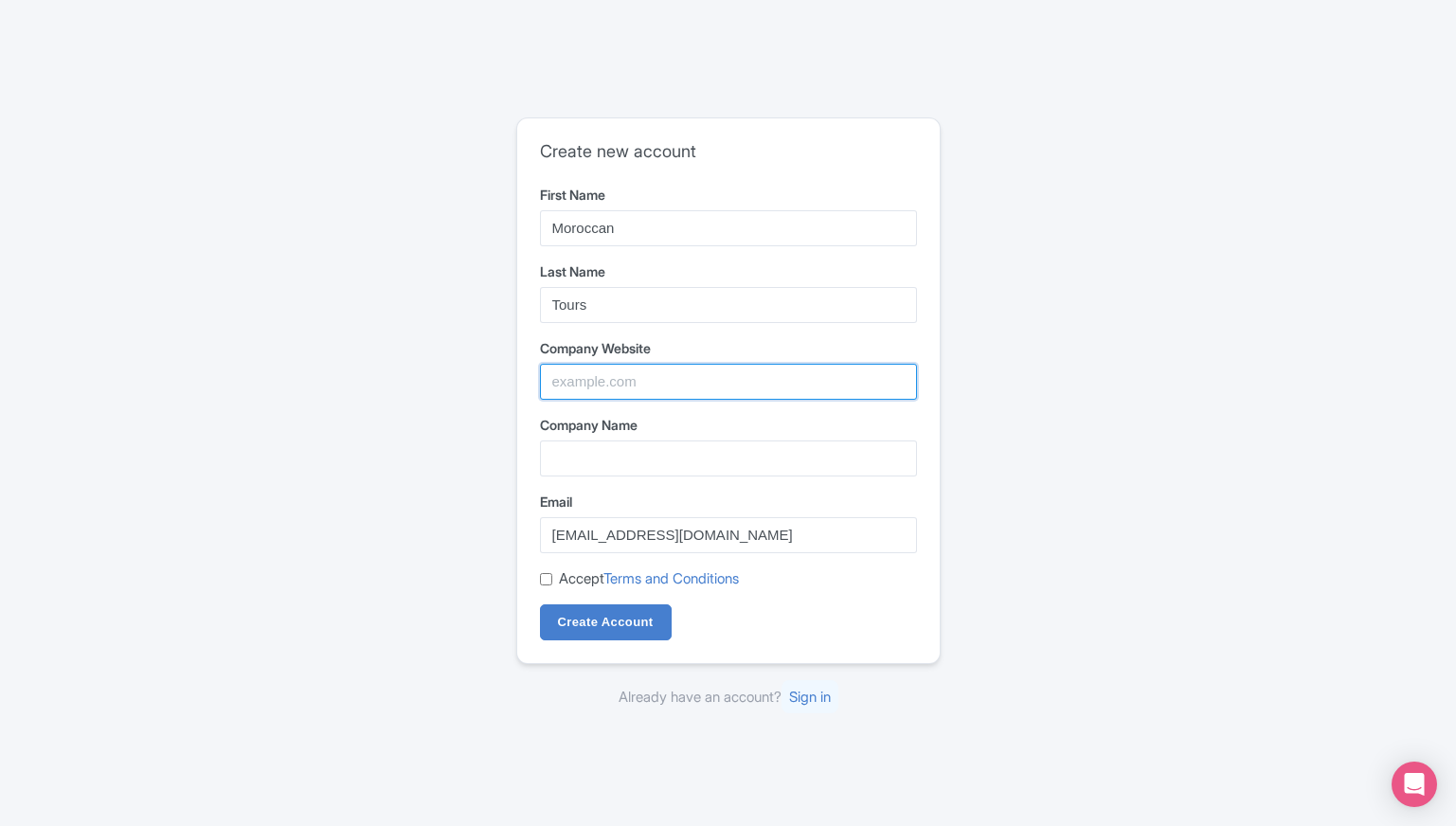
click at [574, 393] on input "Company Website" at bounding box center [728, 382] width 377 height 36
paste input "https://moroccan-tour.com/"
type input "https://moroccan-tour.com/"
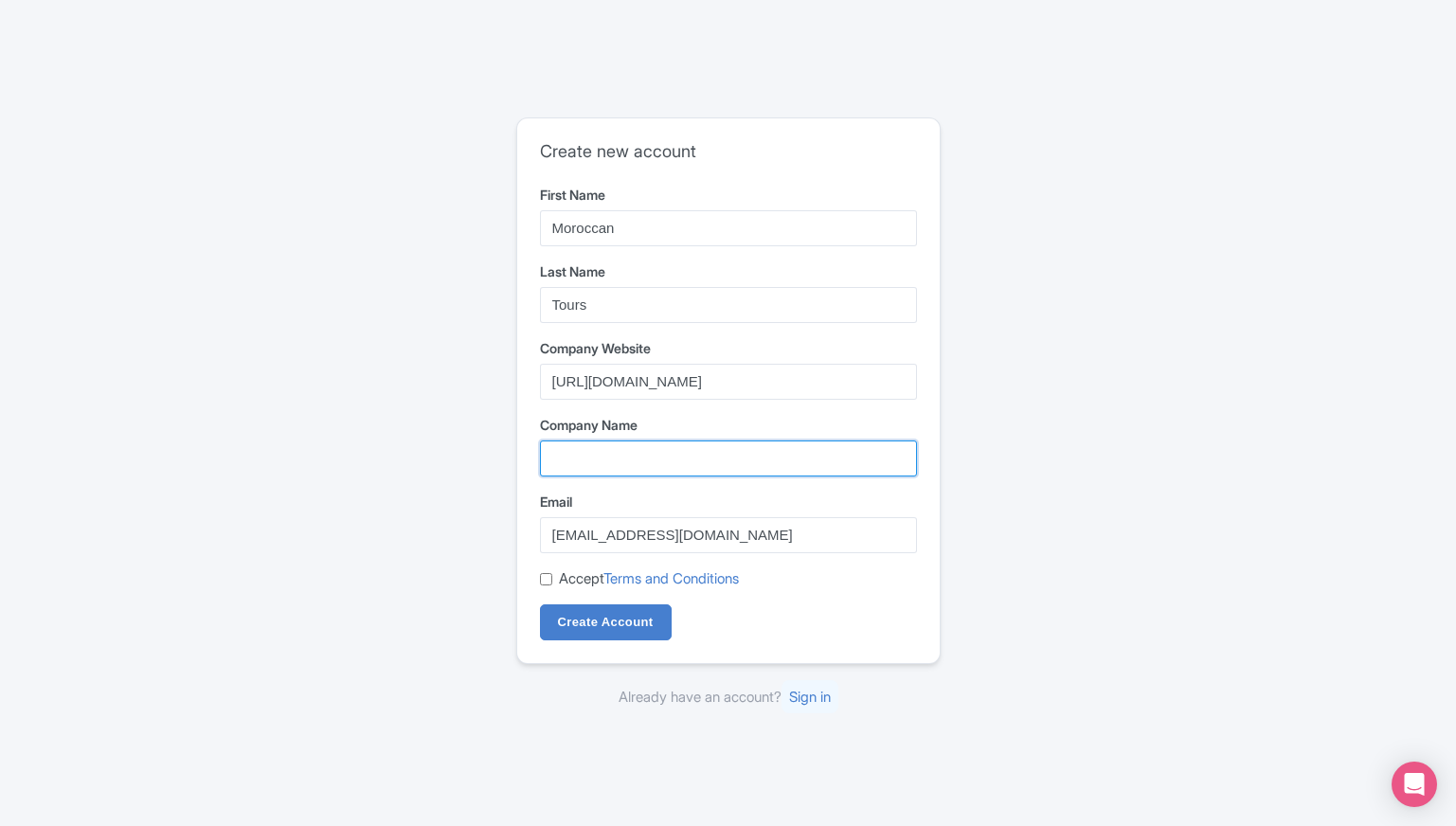
click at [641, 462] on input "Company Name" at bounding box center [728, 458] width 377 height 36
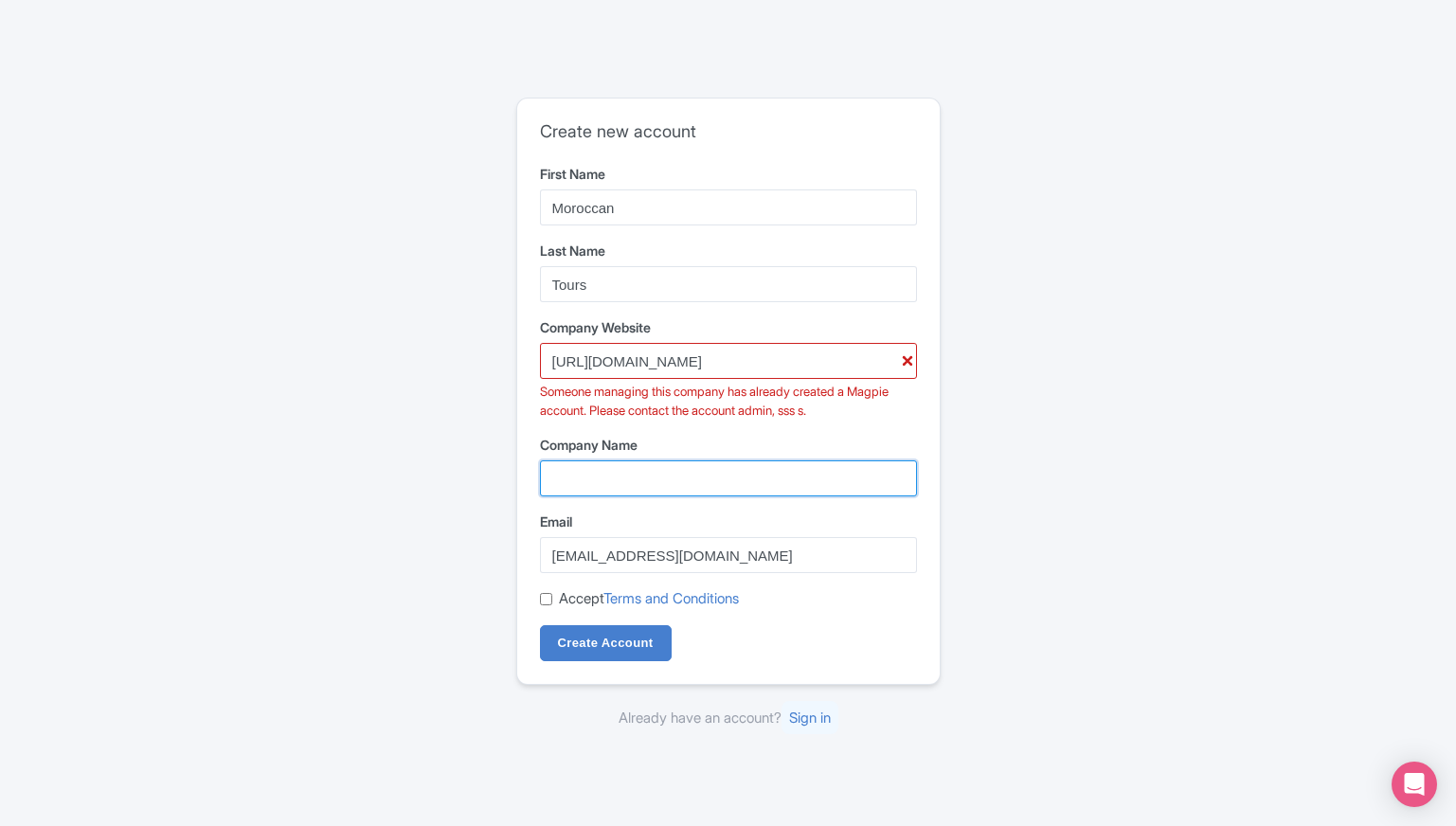
type input "Moroccan Tours"
click at [628, 415] on div "Someone managing this company has already created a Magpie account. Please cont…" at bounding box center [728, 401] width 377 height 37
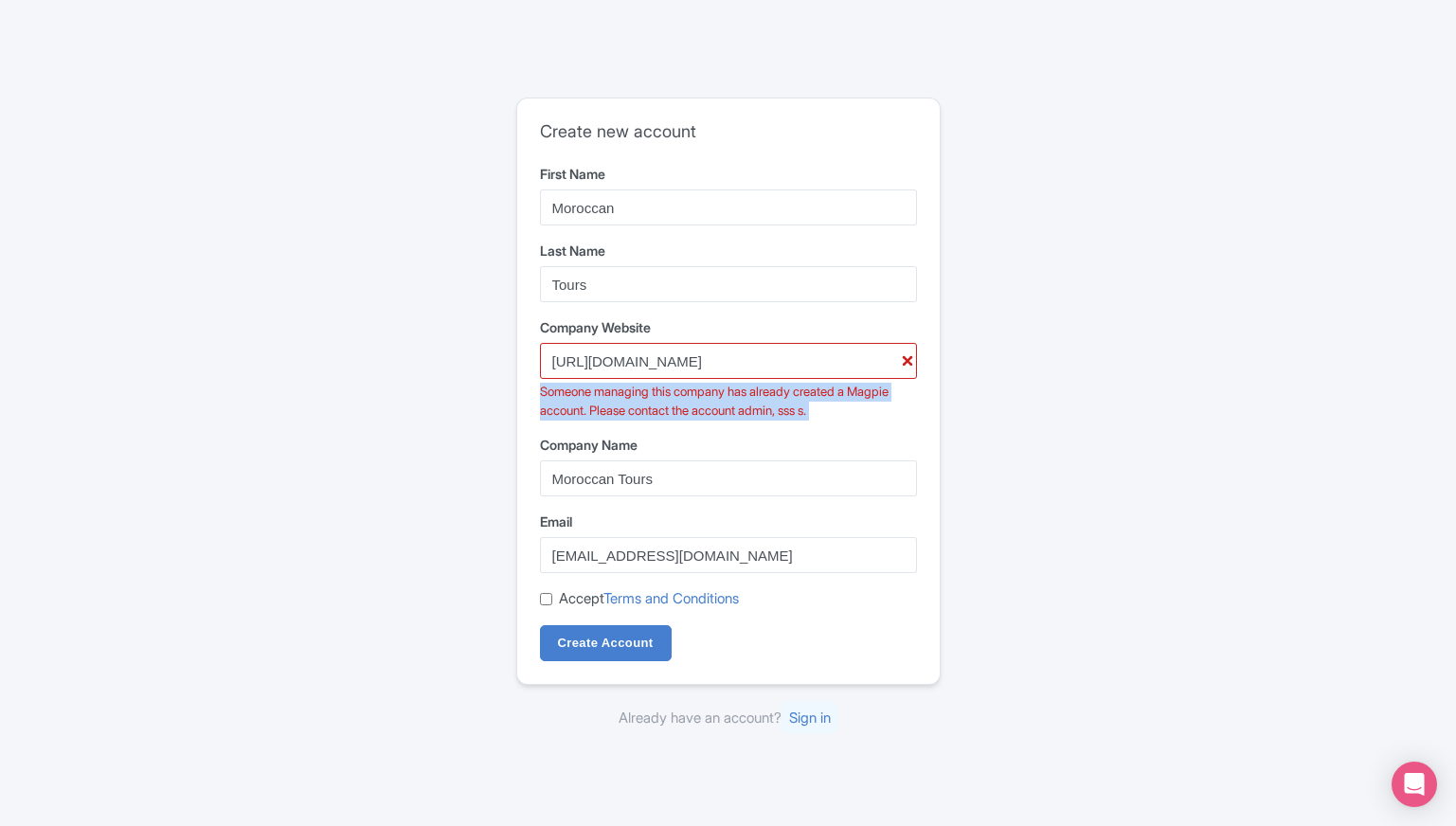
click at [628, 415] on div "Someone managing this company has already created a Magpie account. Please cont…" at bounding box center [728, 401] width 377 height 37
click at [864, 395] on div "Someone managing this company has already created a Magpie account. Please cont…" at bounding box center [728, 401] width 377 height 37
click at [545, 413] on div "Someone managing this company has already created a Magpie account. Please cont…" at bounding box center [728, 401] width 377 height 37
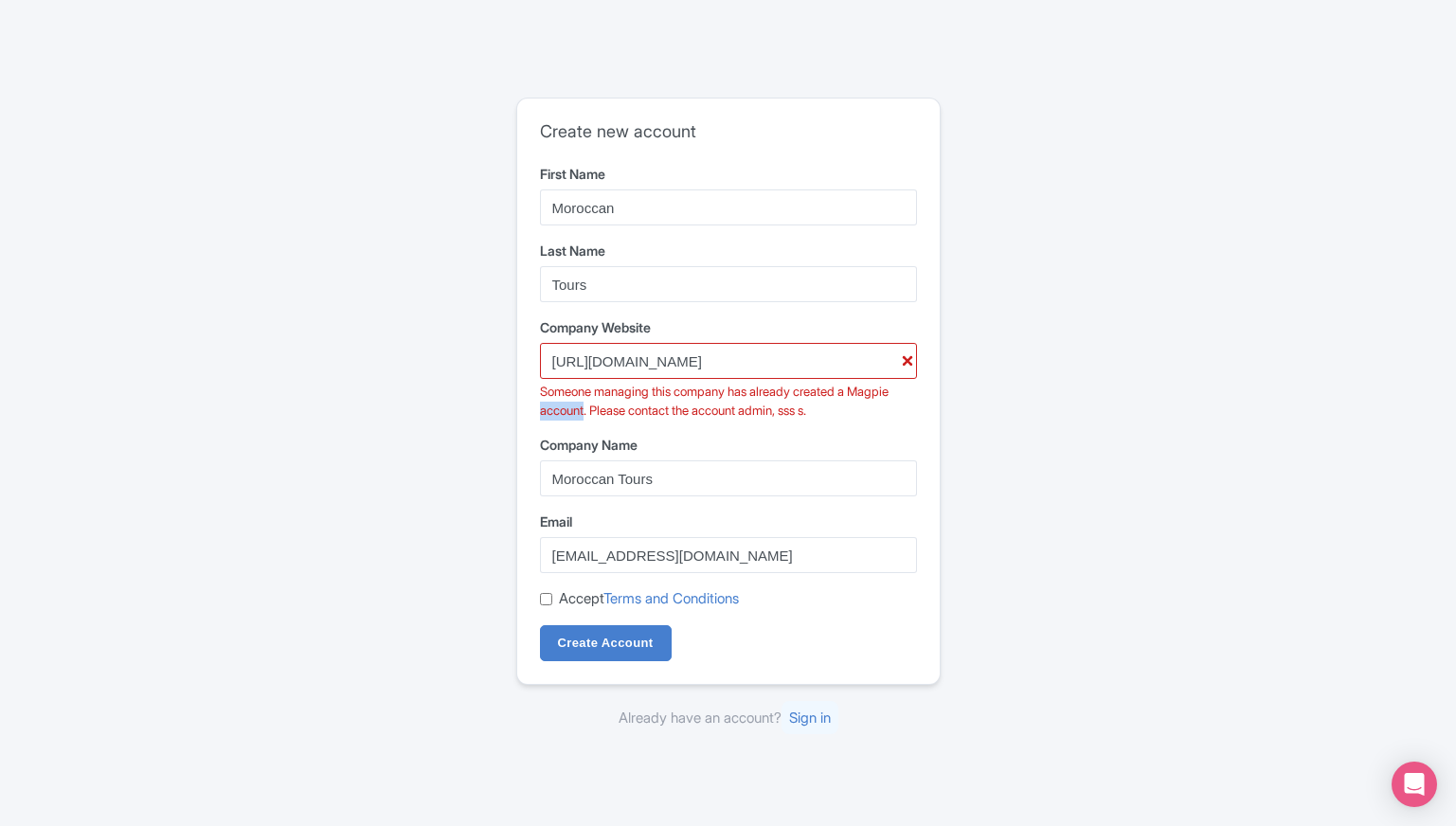
click at [545, 413] on div "Someone managing this company has already created a Magpie account. Please cont…" at bounding box center [728, 401] width 377 height 37
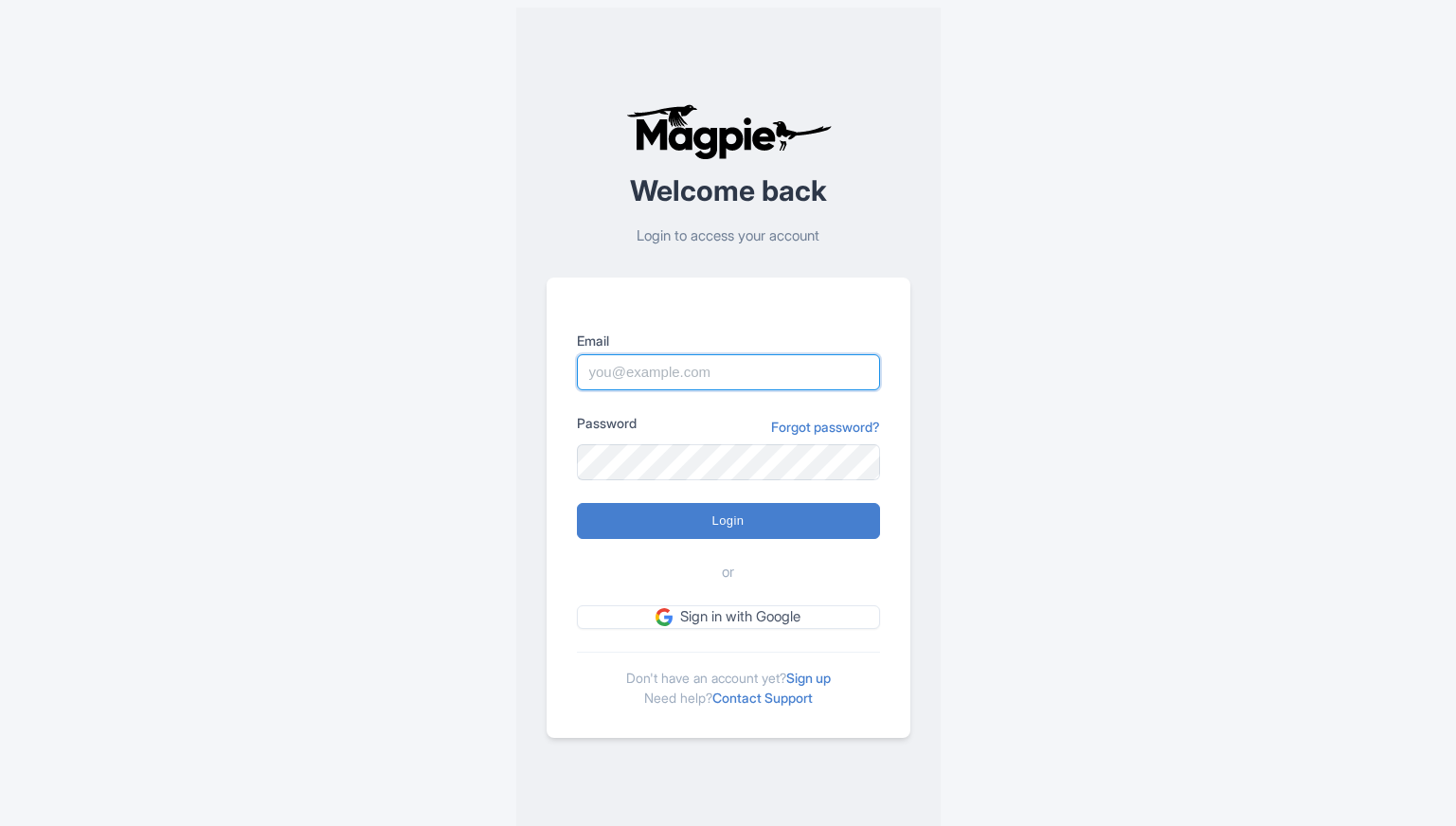
click at [702, 365] on input "Email" at bounding box center [728, 372] width 303 height 36
type input "exoticmoroccogateway@gmail.com"
click at [818, 421] on link "Forgot password?" at bounding box center [825, 427] width 109 height 20
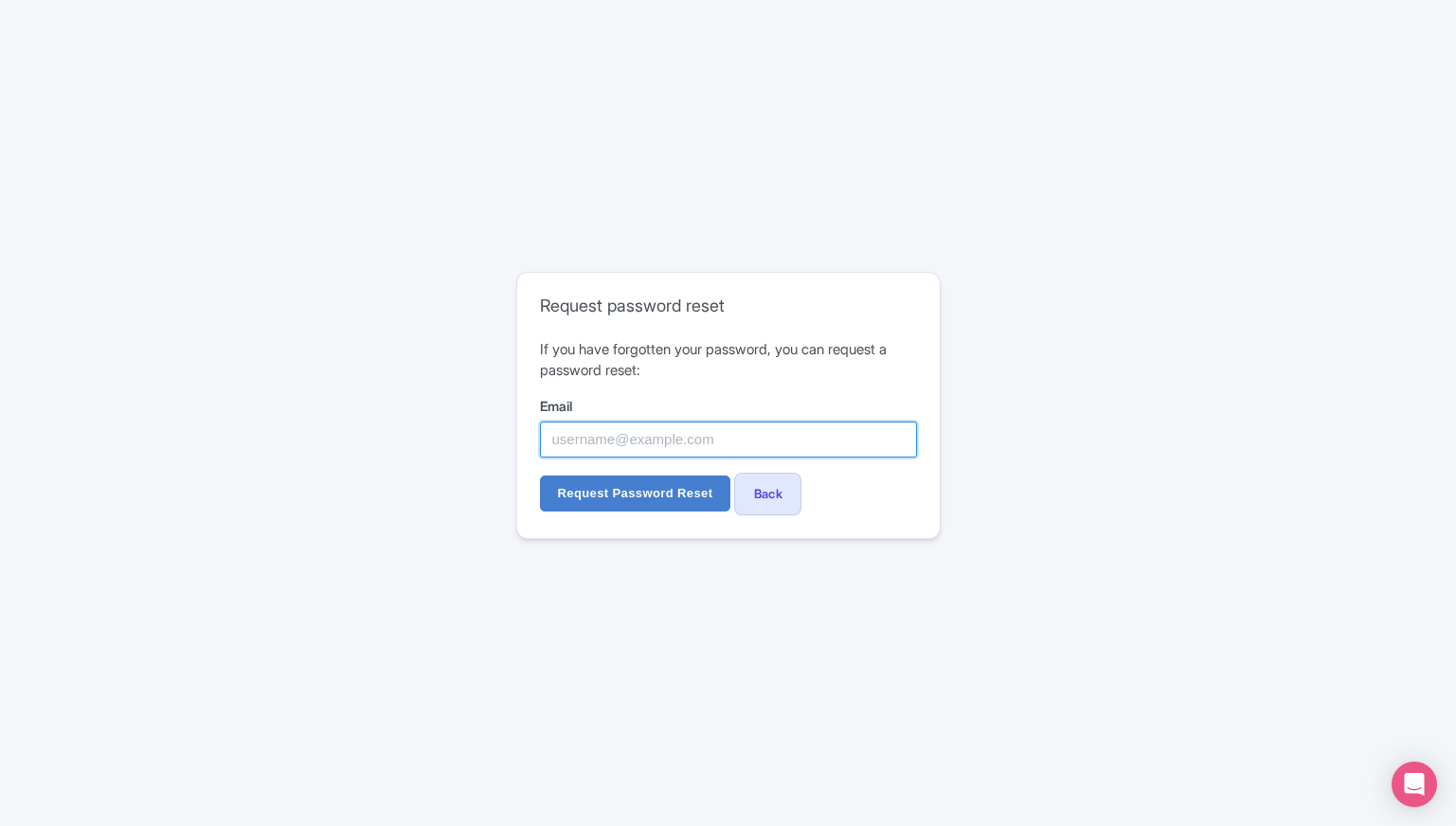
click at [610, 449] on input "Email" at bounding box center [728, 439] width 377 height 36
click at [652, 439] on input "[EMAIL_ADDRESS][DOMAIN_NAME]" at bounding box center [728, 439] width 377 height 36
type input "[EMAIL_ADDRESS][DOMAIN_NAME]"
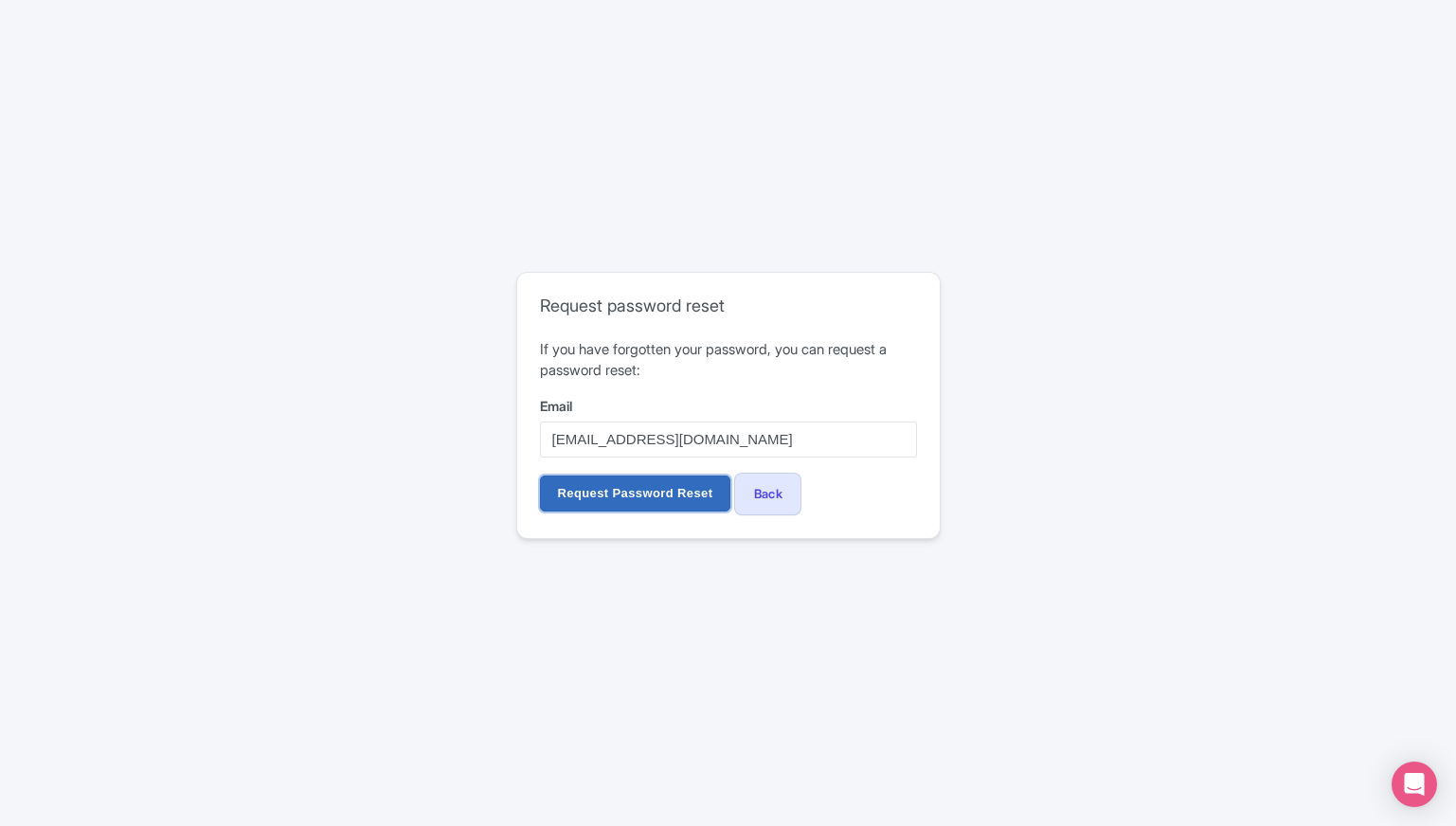
click at [698, 493] on input "Request Password Reset" at bounding box center [635, 493] width 191 height 36
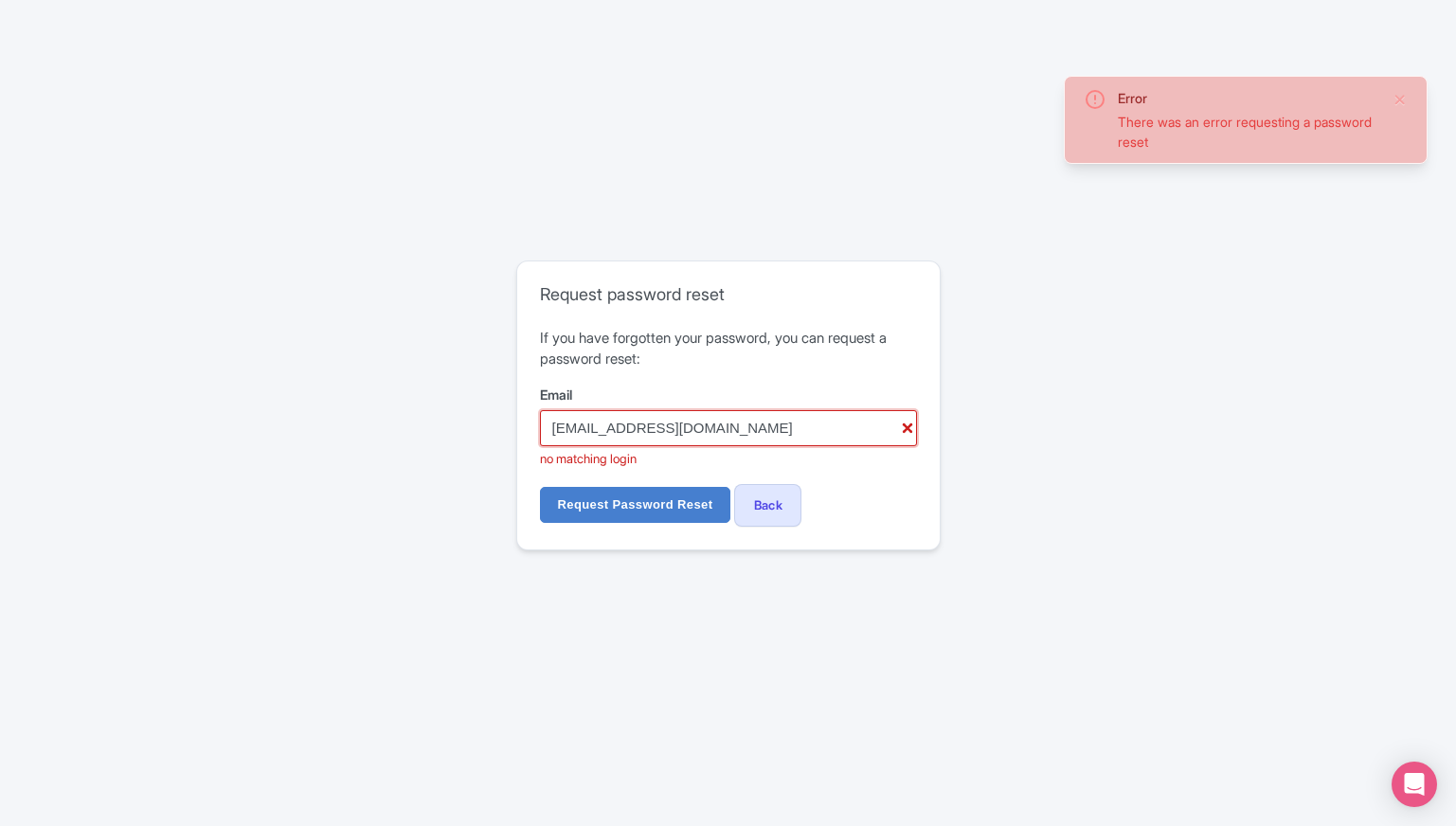
click at [669, 428] on input "[EMAIL_ADDRESS][DOMAIN_NAME]" at bounding box center [728, 428] width 377 height 36
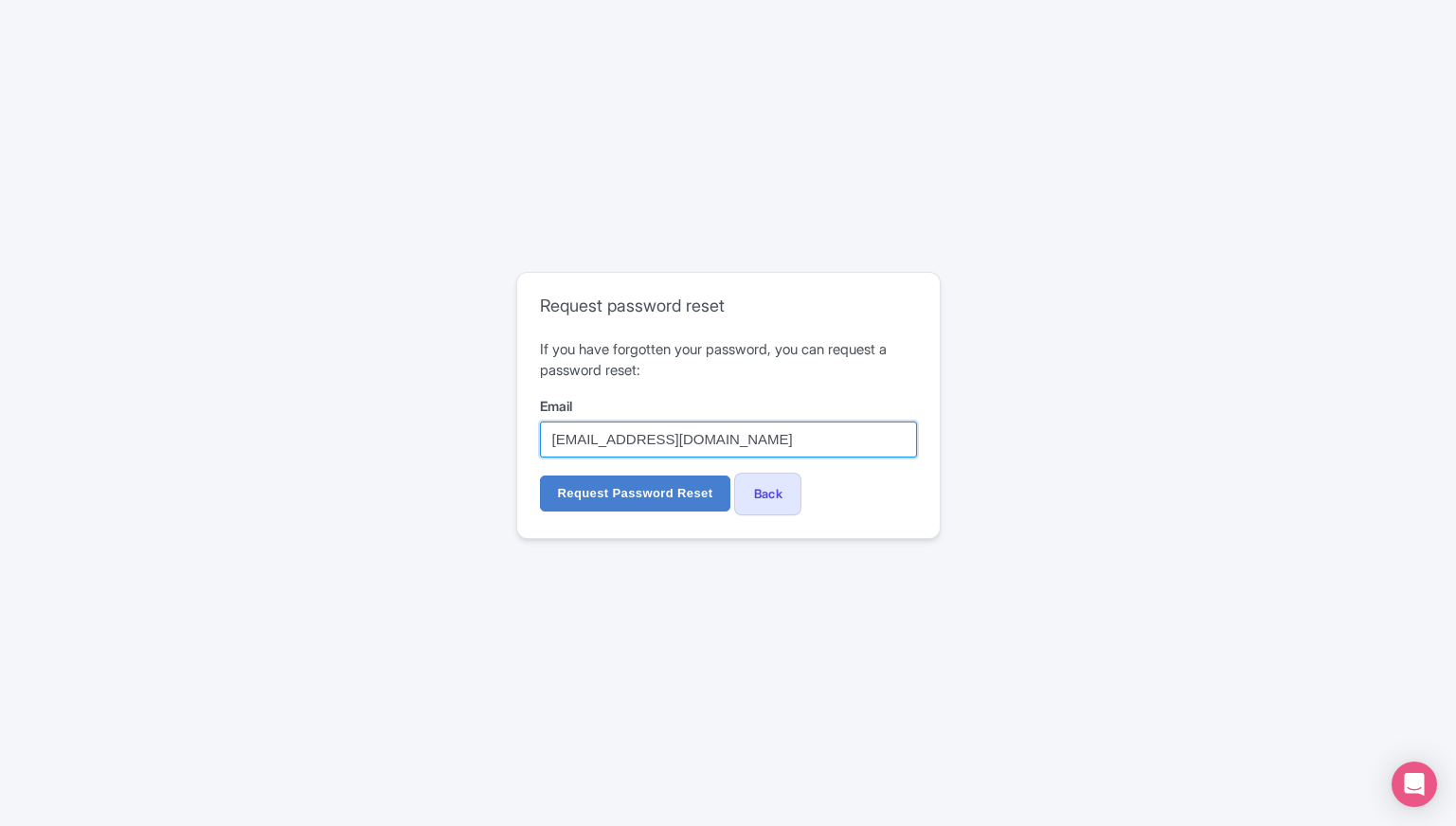
type input "[EMAIL_ADDRESS][DOMAIN_NAME]"
click at [540, 476] on input "Request Password Reset" at bounding box center [635, 493] width 191 height 36
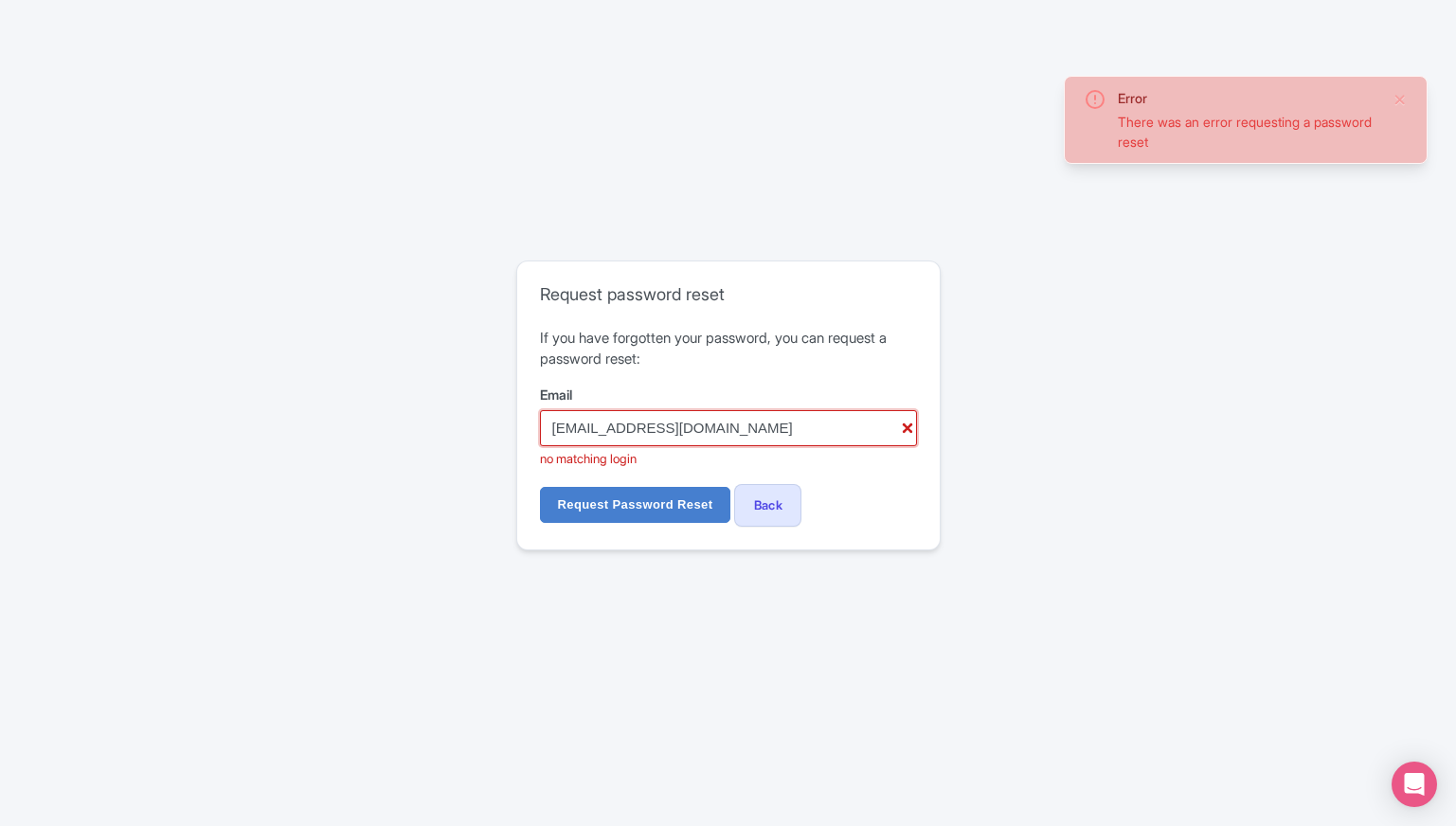
click at [904, 436] on input "[EMAIL_ADDRESS][DOMAIN_NAME]" at bounding box center [728, 428] width 377 height 36
click at [905, 425] on input "[EMAIL_ADDRESS][DOMAIN_NAME]" at bounding box center [728, 428] width 377 height 36
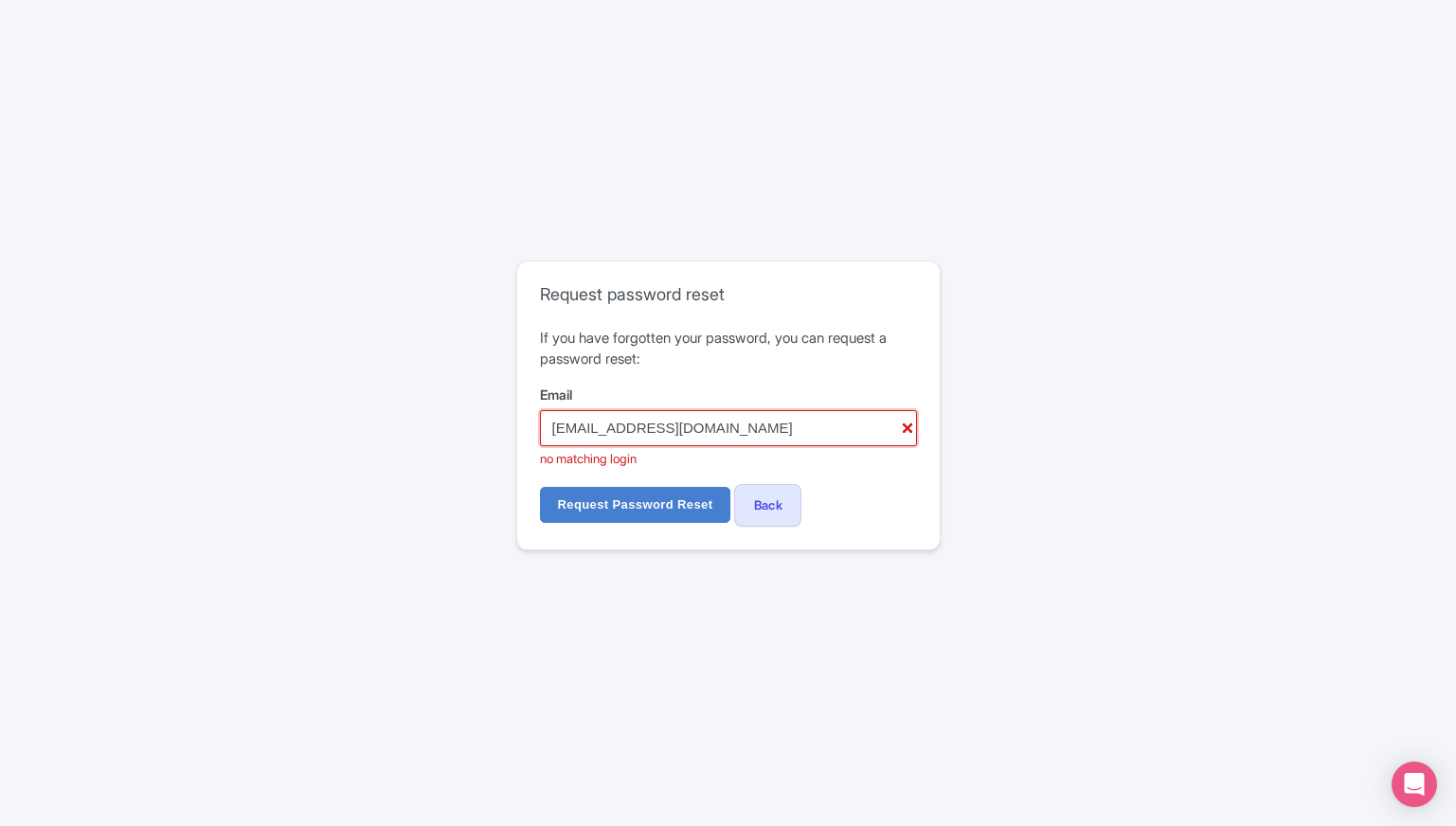
drag, startPoint x: 685, startPoint y: 429, endPoint x: 519, endPoint y: 422, distance: 166.1
click at [519, 422] on div "Request password reset If you have forgotten your password, you can request a p…" at bounding box center [728, 405] width 423 height 287
click at [569, 351] on p "If you have forgotten your password, you can request a password reset:" at bounding box center [728, 348] width 377 height 42
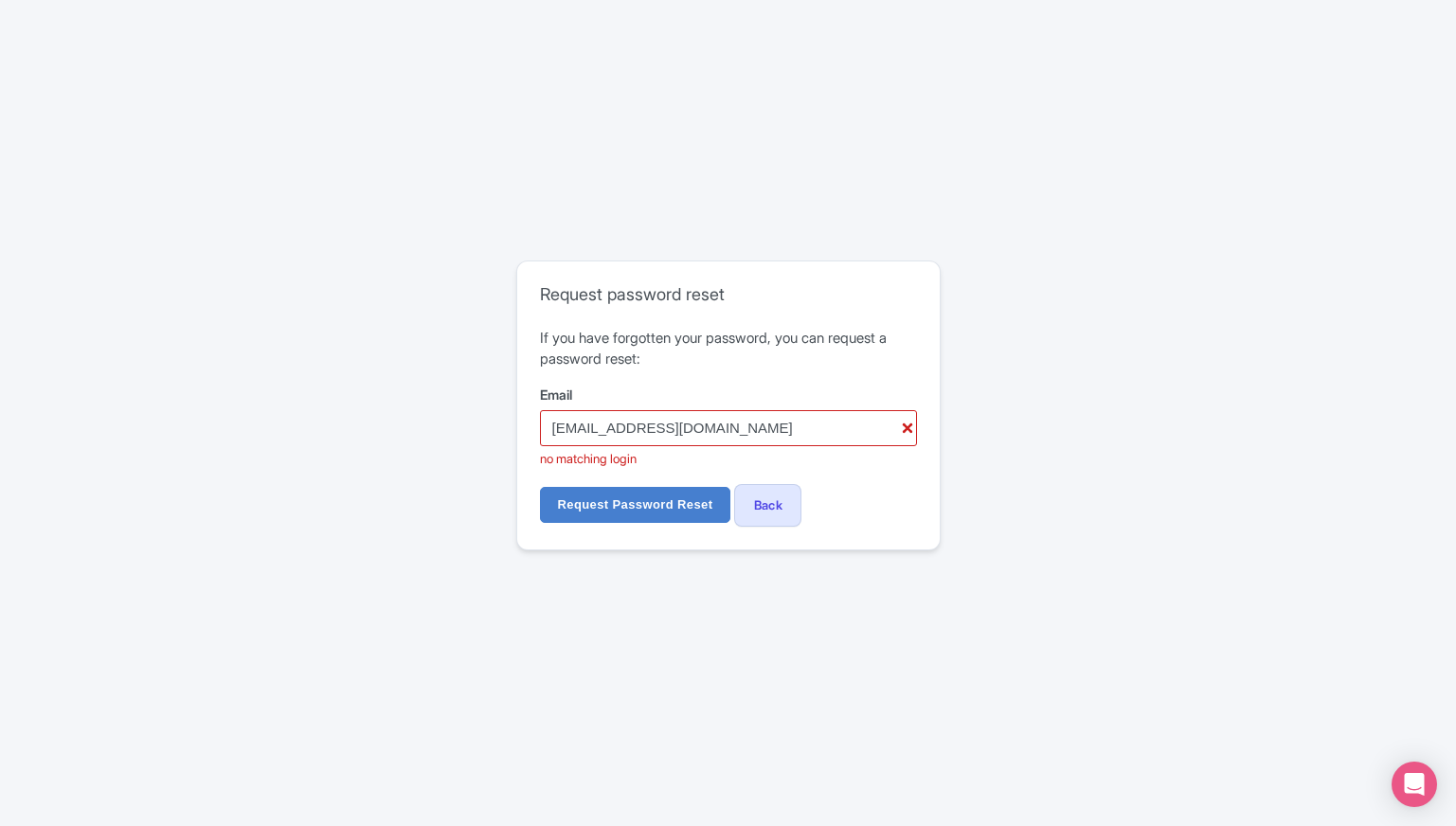
click at [577, 303] on h2 "Request password reset" at bounding box center [728, 294] width 377 height 21
click at [516, 404] on div "Request password reset If you have forgotten your password, you can request a p…" at bounding box center [728, 405] width 425 height 289
drag, startPoint x: 685, startPoint y: 434, endPoint x: 488, endPoint y: 429, distance: 197.1
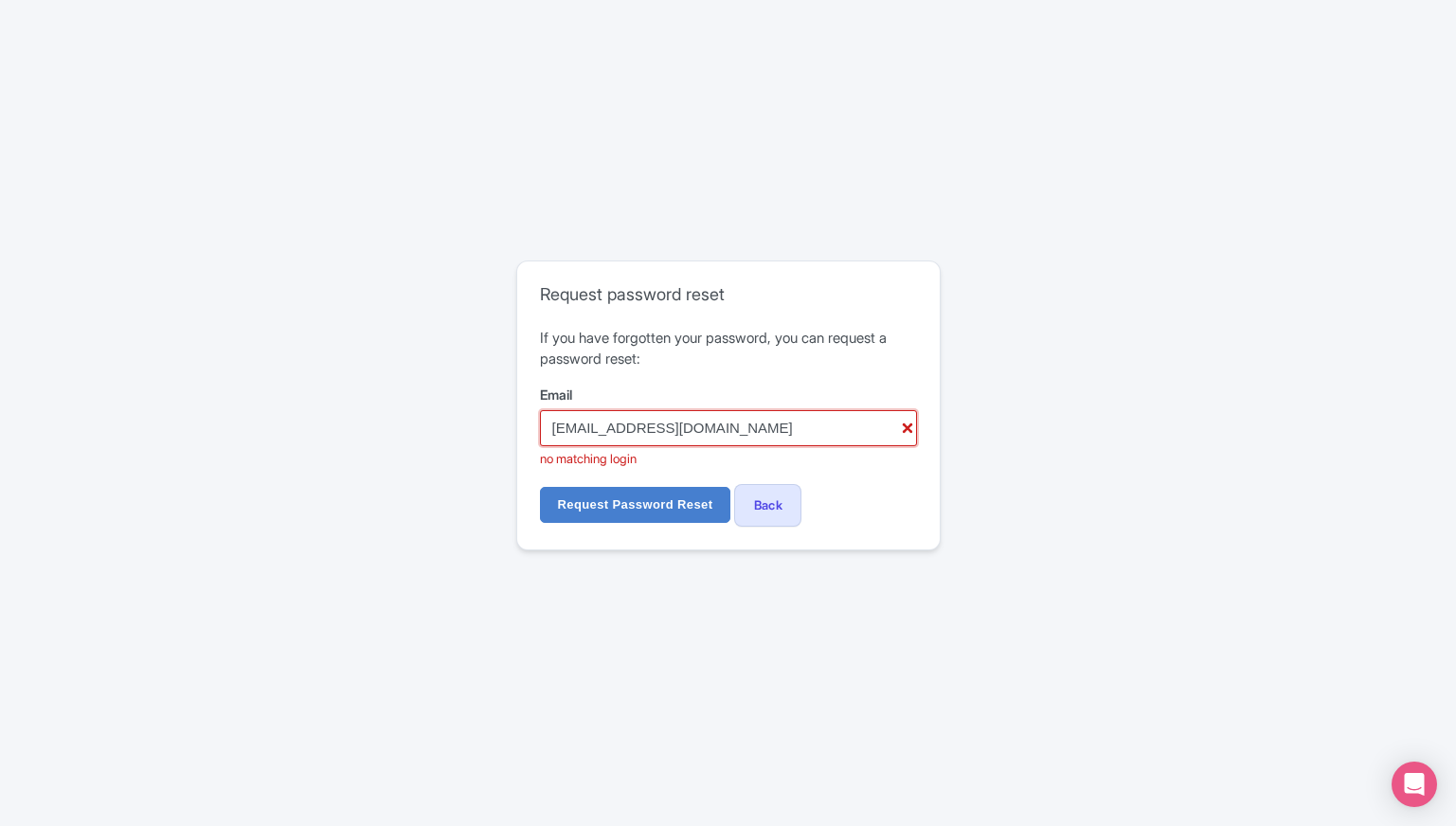
click at [488, 429] on div "Error There was an error requesting a password reset Request password reset If …" at bounding box center [728, 413] width 1212 height 320
click at [606, 138] on div "Error There was an error requesting a password reset Request password reset If …" at bounding box center [728, 413] width 1456 height 826
click at [609, 285] on h2 "Request password reset" at bounding box center [728, 294] width 377 height 21
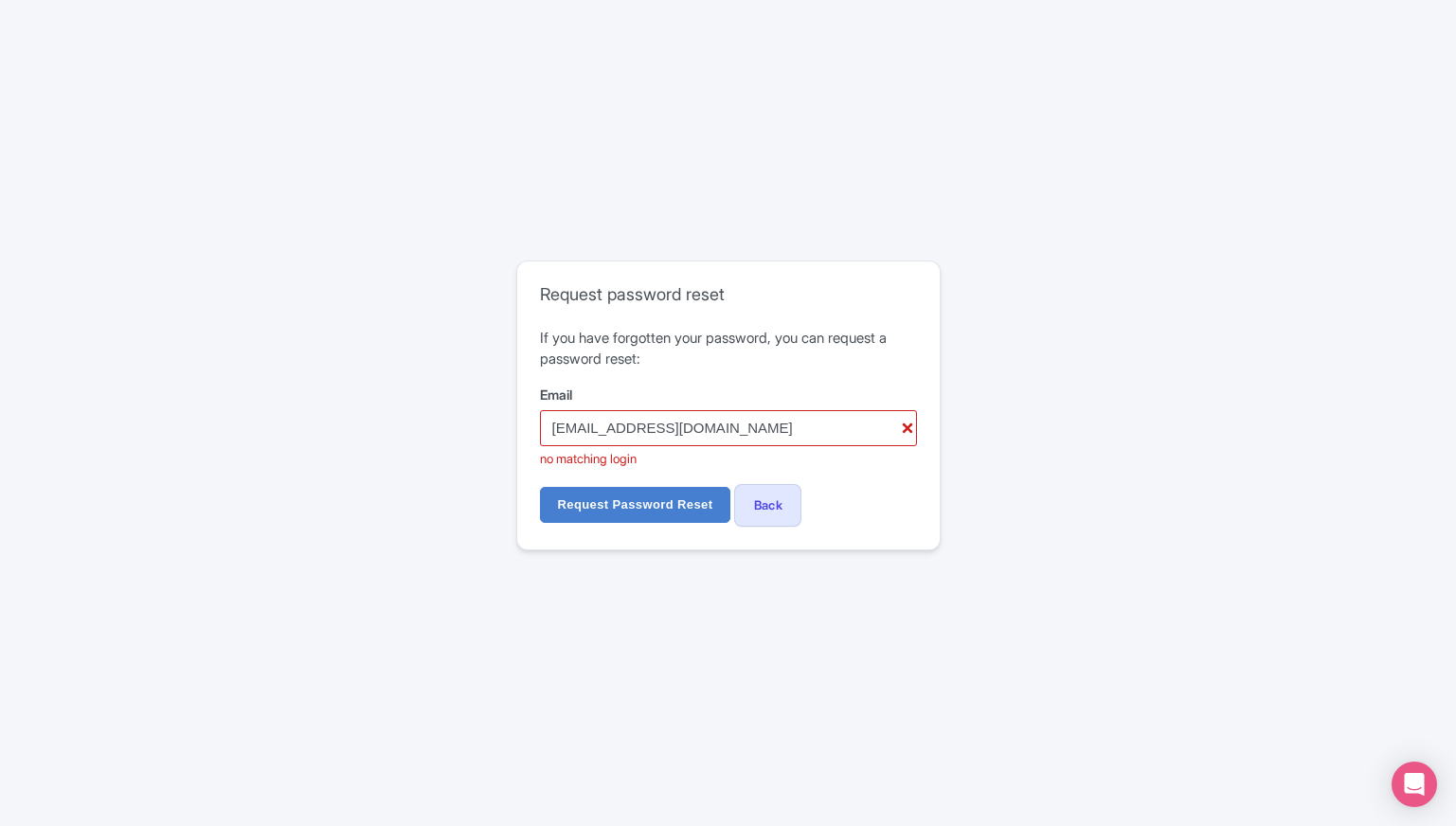
click at [595, 347] on p "If you have forgotten your password, you can request a password reset:" at bounding box center [728, 348] width 377 height 42
drag, startPoint x: 688, startPoint y: 431, endPoint x: 525, endPoint y: 431, distance: 163.0
click at [525, 431] on div "Request password reset If you have forgotten your password, you can request a p…" at bounding box center [728, 405] width 423 height 287
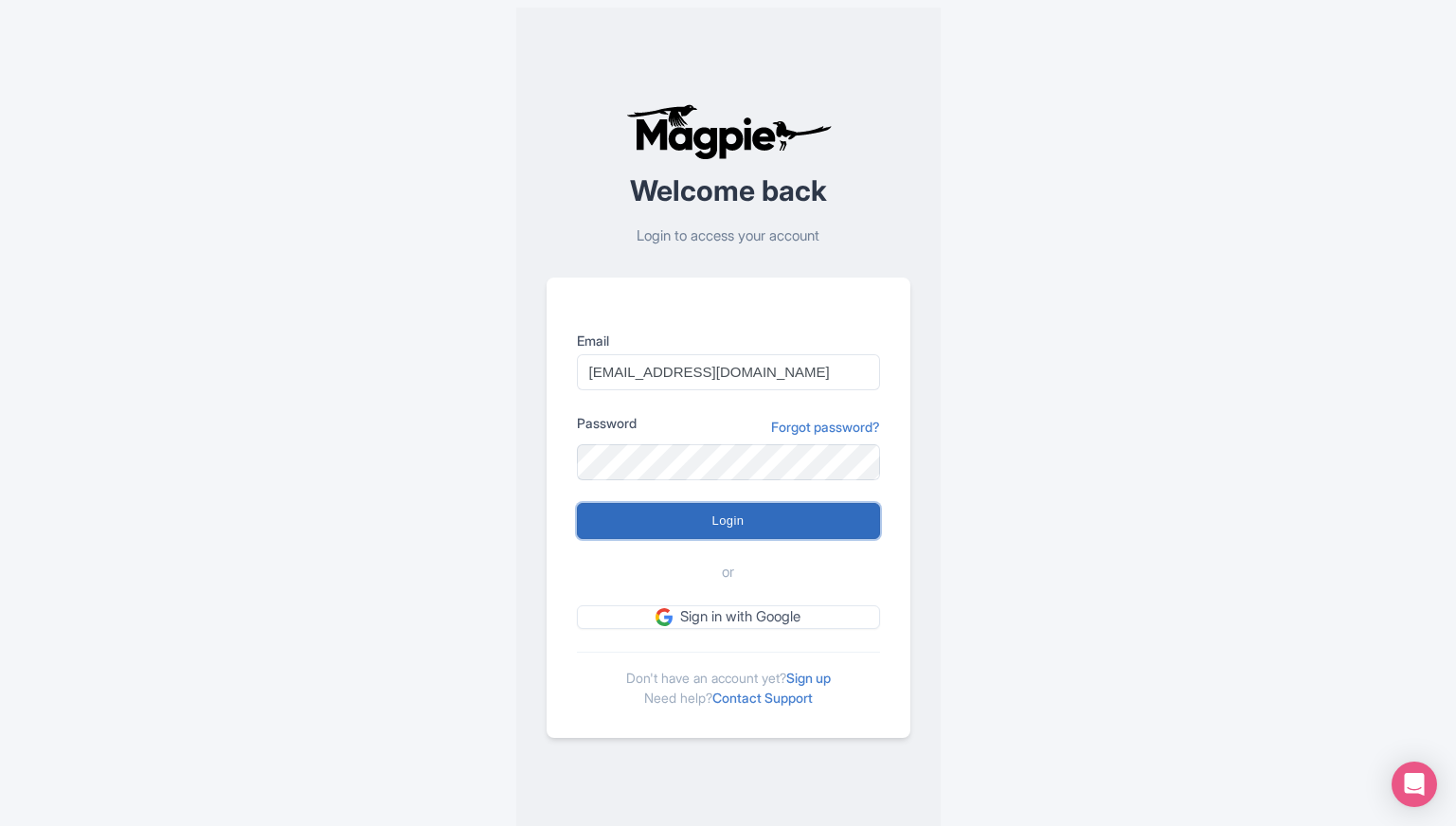
click at [724, 521] on input "Login" at bounding box center [728, 521] width 303 height 36
type input "Logging in..."
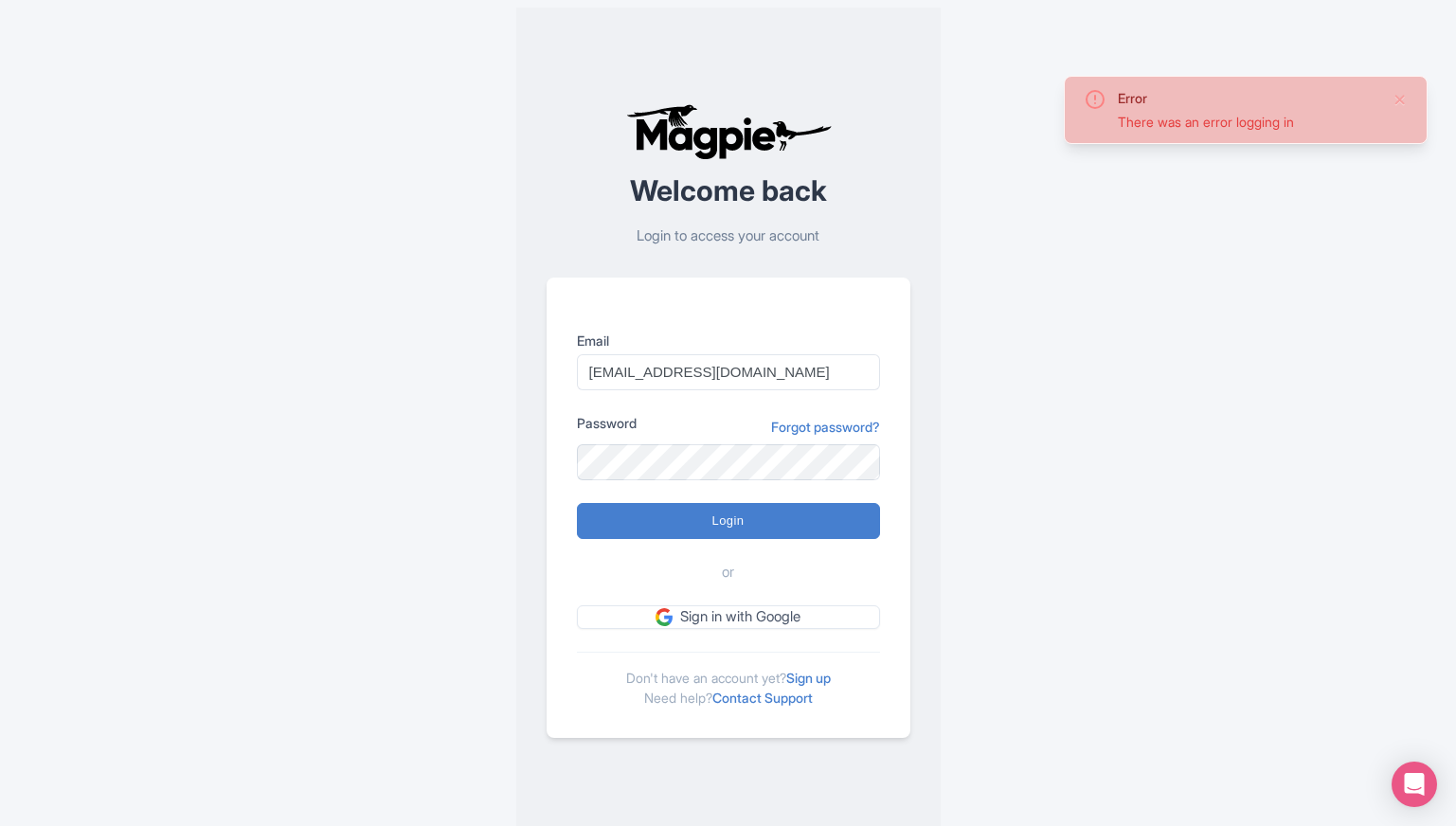
click at [667, 177] on h2 "Welcome back" at bounding box center [728, 191] width 364 height 31
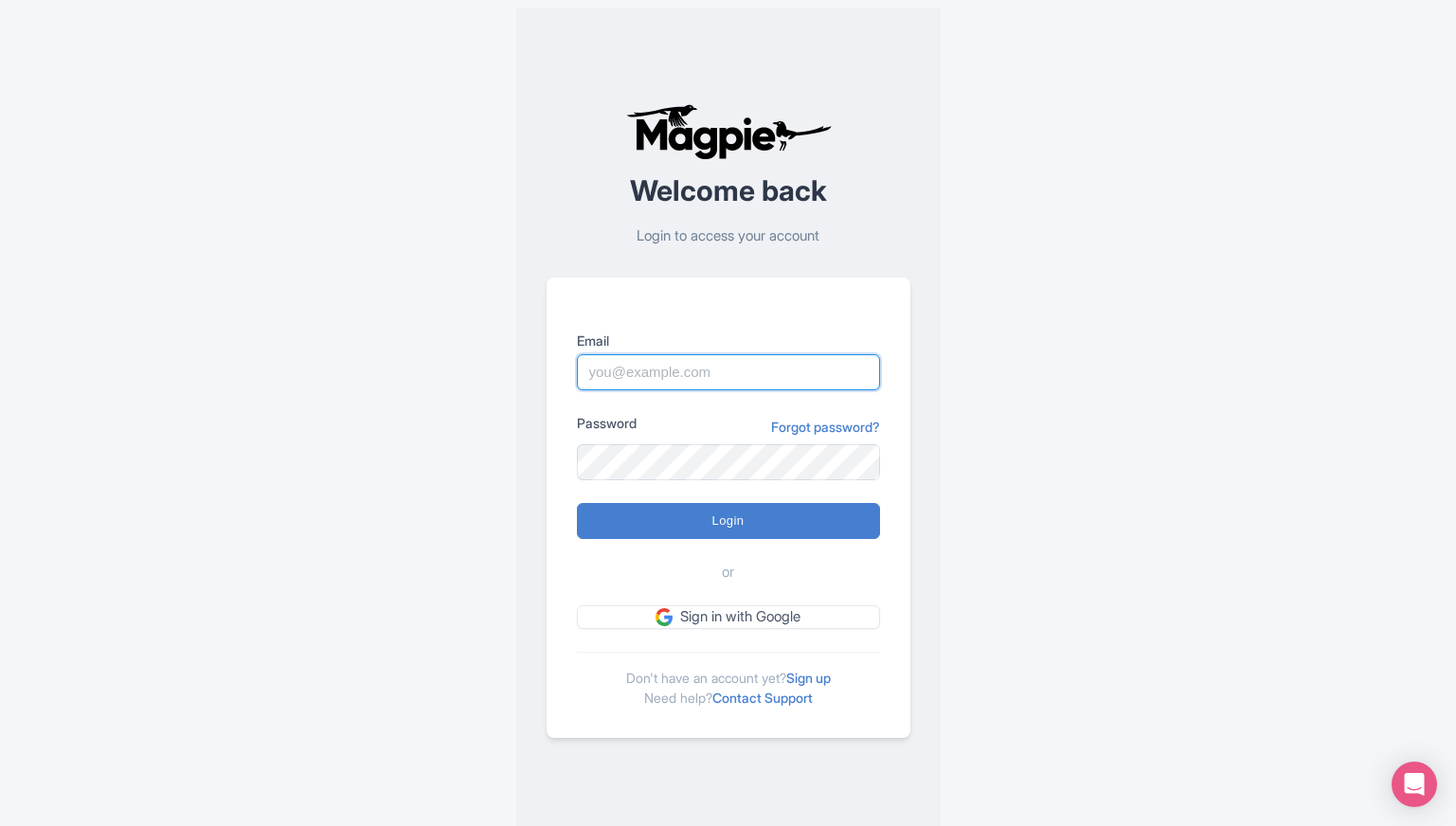
click at [701, 383] on input "Email" at bounding box center [728, 372] width 303 height 36
click at [828, 681] on link "Sign up" at bounding box center [808, 678] width 44 height 16
click at [738, 697] on link "Contact Support" at bounding box center [762, 697] width 100 height 16
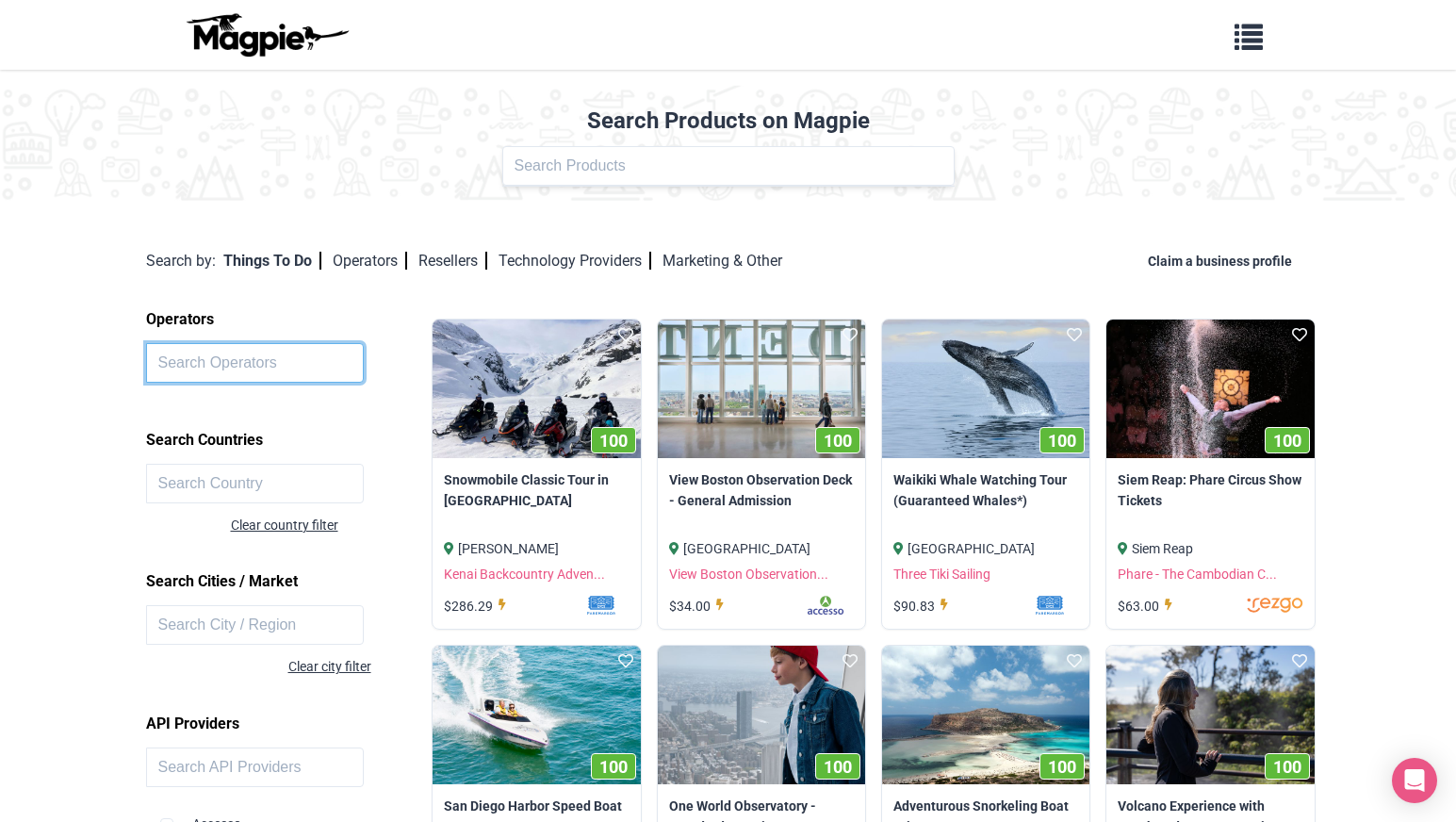
click at [224, 369] on input "text" at bounding box center [256, 363] width 219 height 40
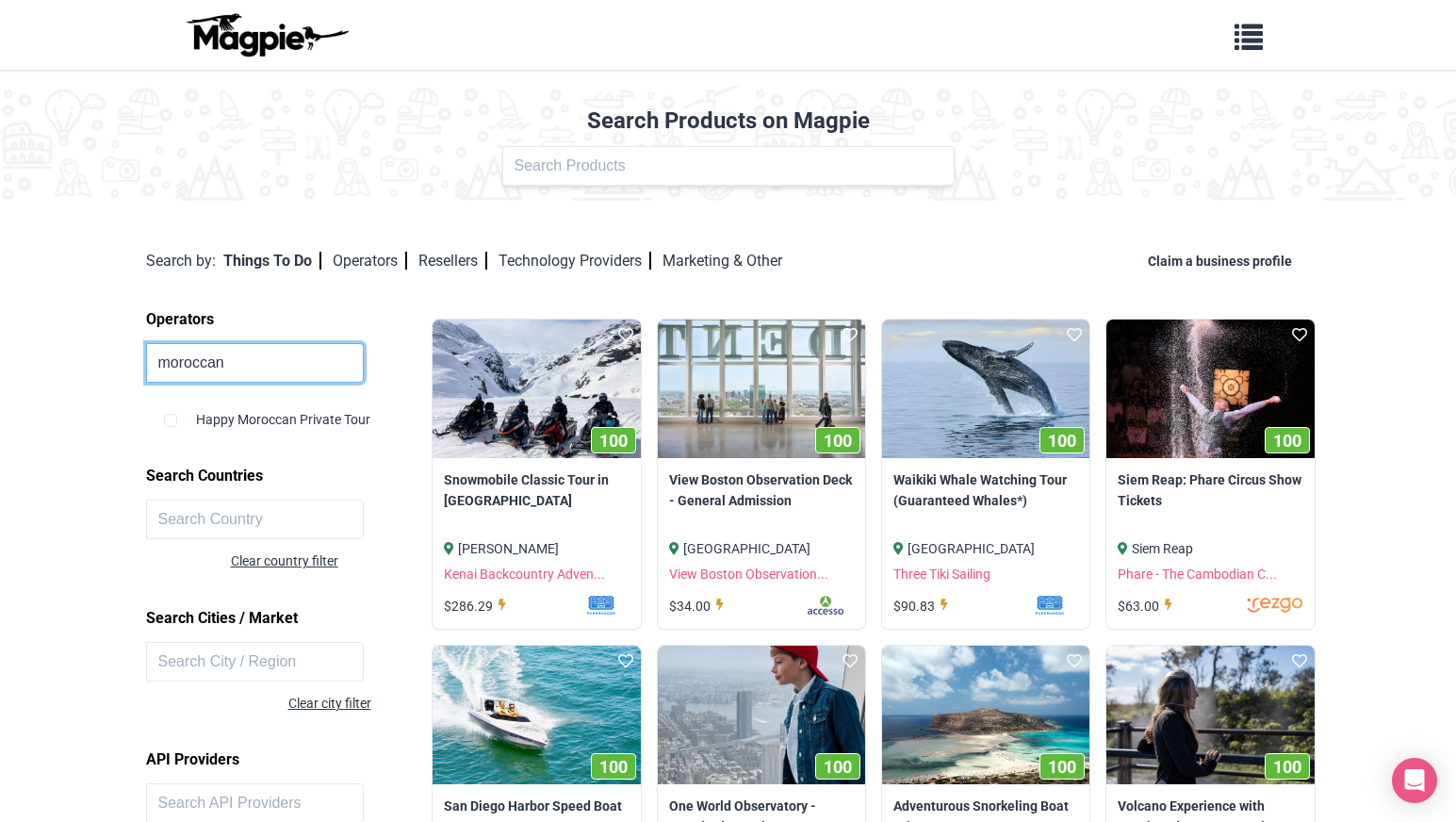
type input "moroccan"
click at [180, 416] on div "Happy Moroccan Private Tour" at bounding box center [294, 412] width 260 height 36
click at [175, 416] on input "checkbox" at bounding box center [171, 421] width 14 height 14
checkbox input "true"
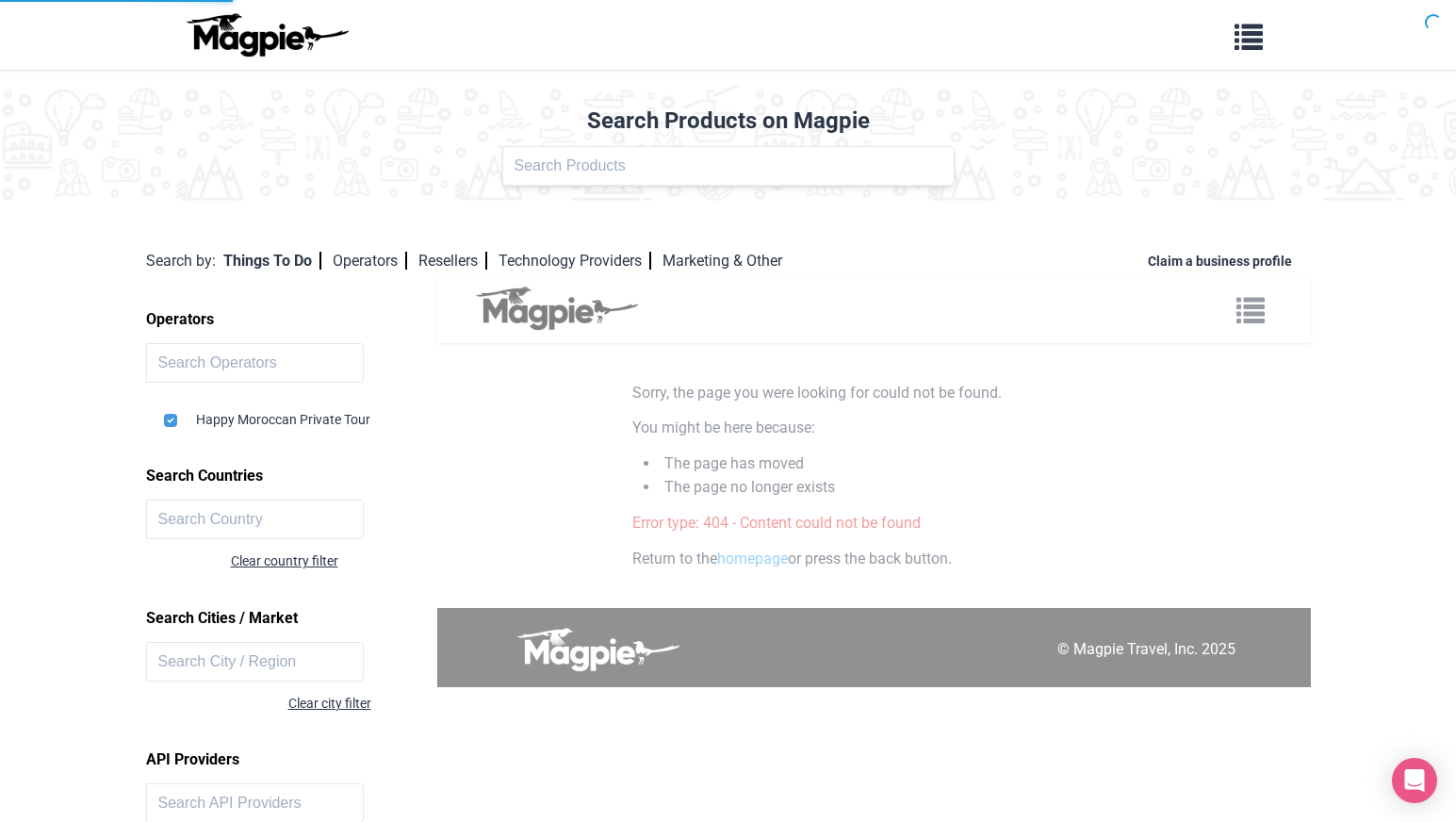
click at [690, 432] on p "You might be here because:" at bounding box center [873, 428] width 483 height 24
click at [524, 459] on div "Problems we solve Products Content Management and Distribution Magpie for Resel…" at bounding box center [873, 659] width 873 height 771
click at [228, 373] on input "text" at bounding box center [256, 363] width 219 height 40
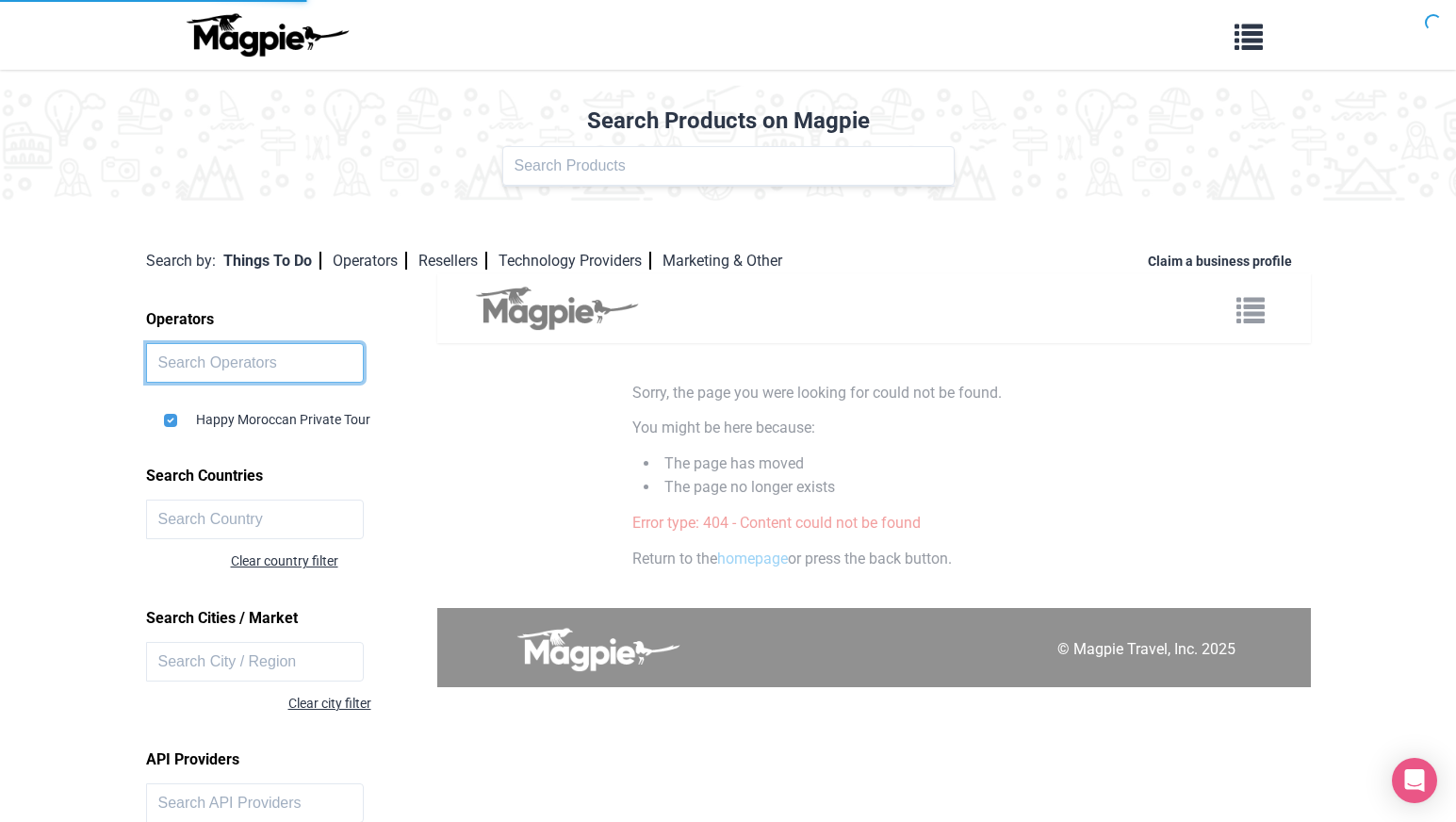
click at [228, 373] on input "text" at bounding box center [256, 363] width 219 height 40
click at [175, 416] on input "checkbox" at bounding box center [171, 421] width 14 height 14
checkbox input "false"
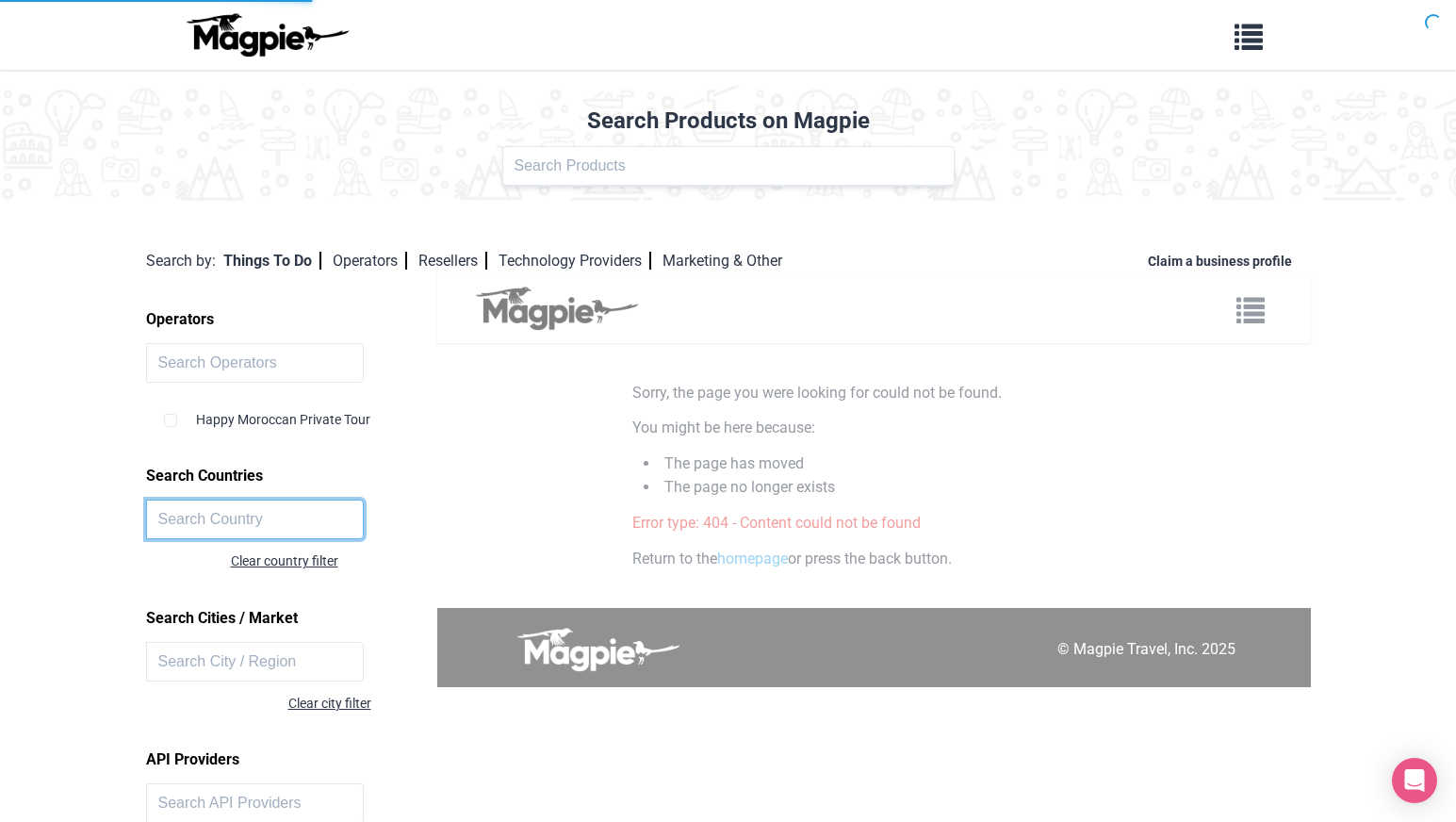
click at [175, 500] on input "text" at bounding box center [256, 519] width 219 height 40
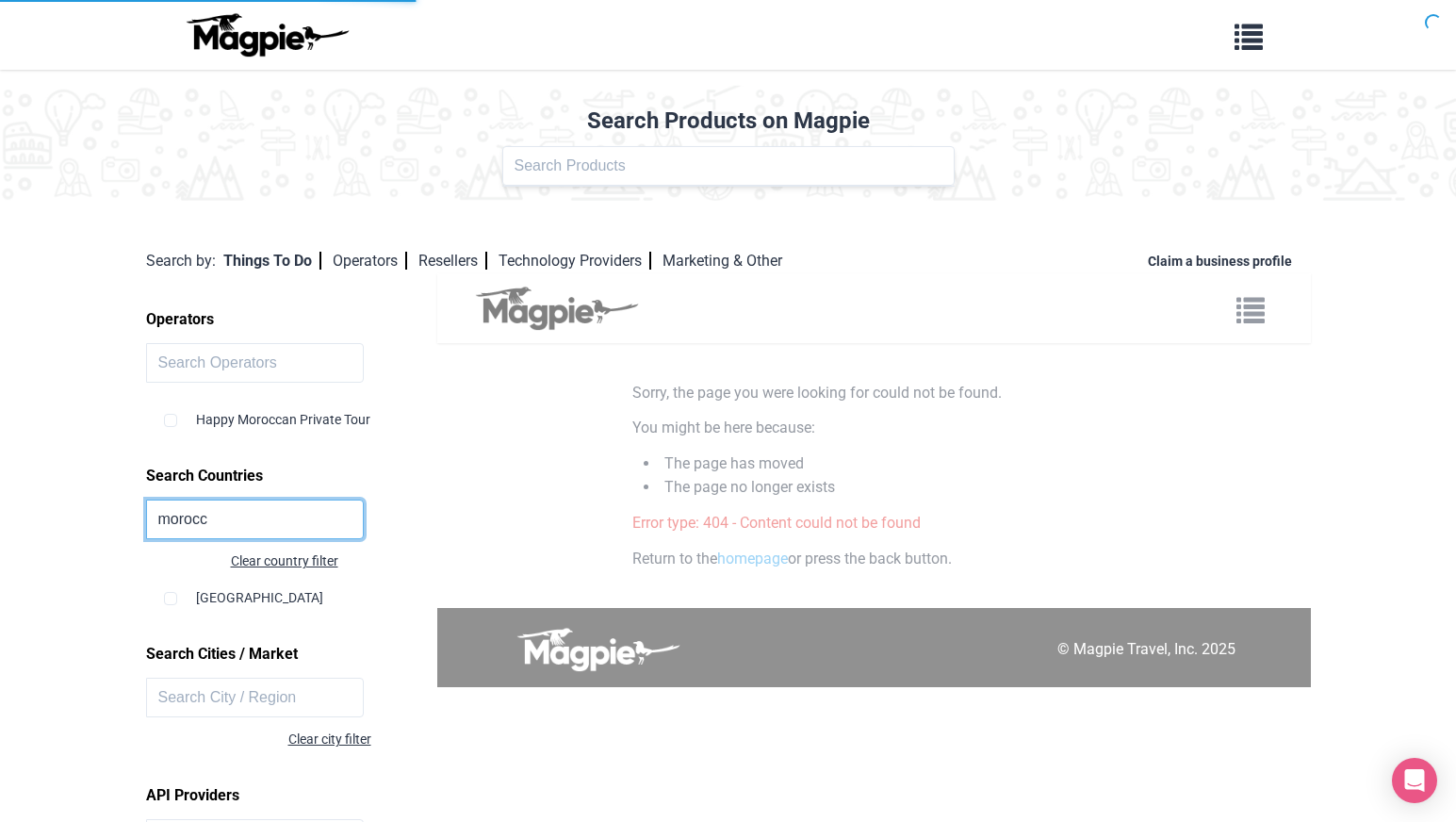
type input "morocc"
click at [164, 599] on input "checkbox" at bounding box center [171, 599] width 14 height 14
checkbox input "true"
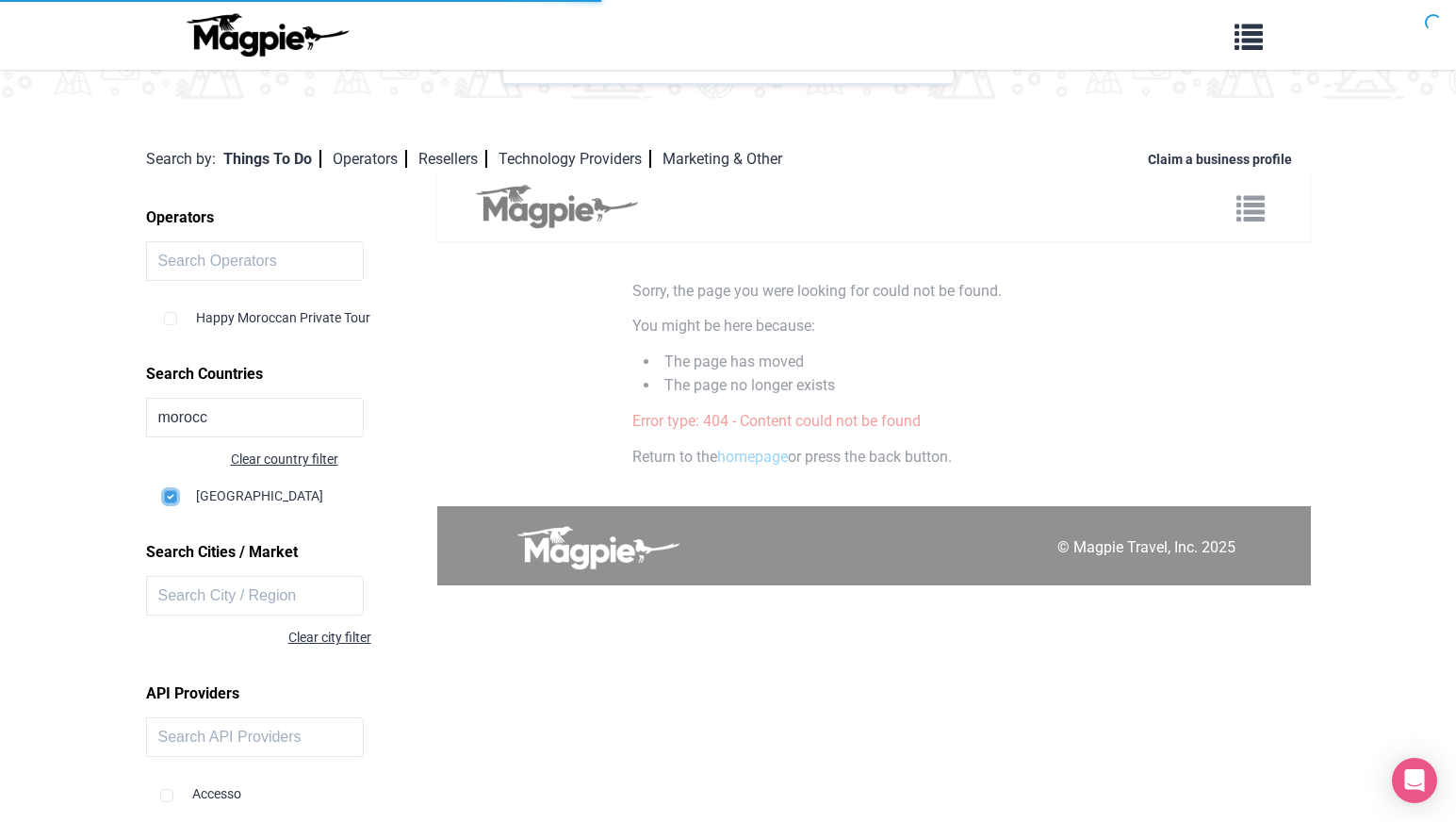
scroll to position [103, 0]
click at [292, 583] on input "text" at bounding box center [256, 595] width 219 height 40
click at [237, 265] on input "text" at bounding box center [256, 260] width 219 height 40
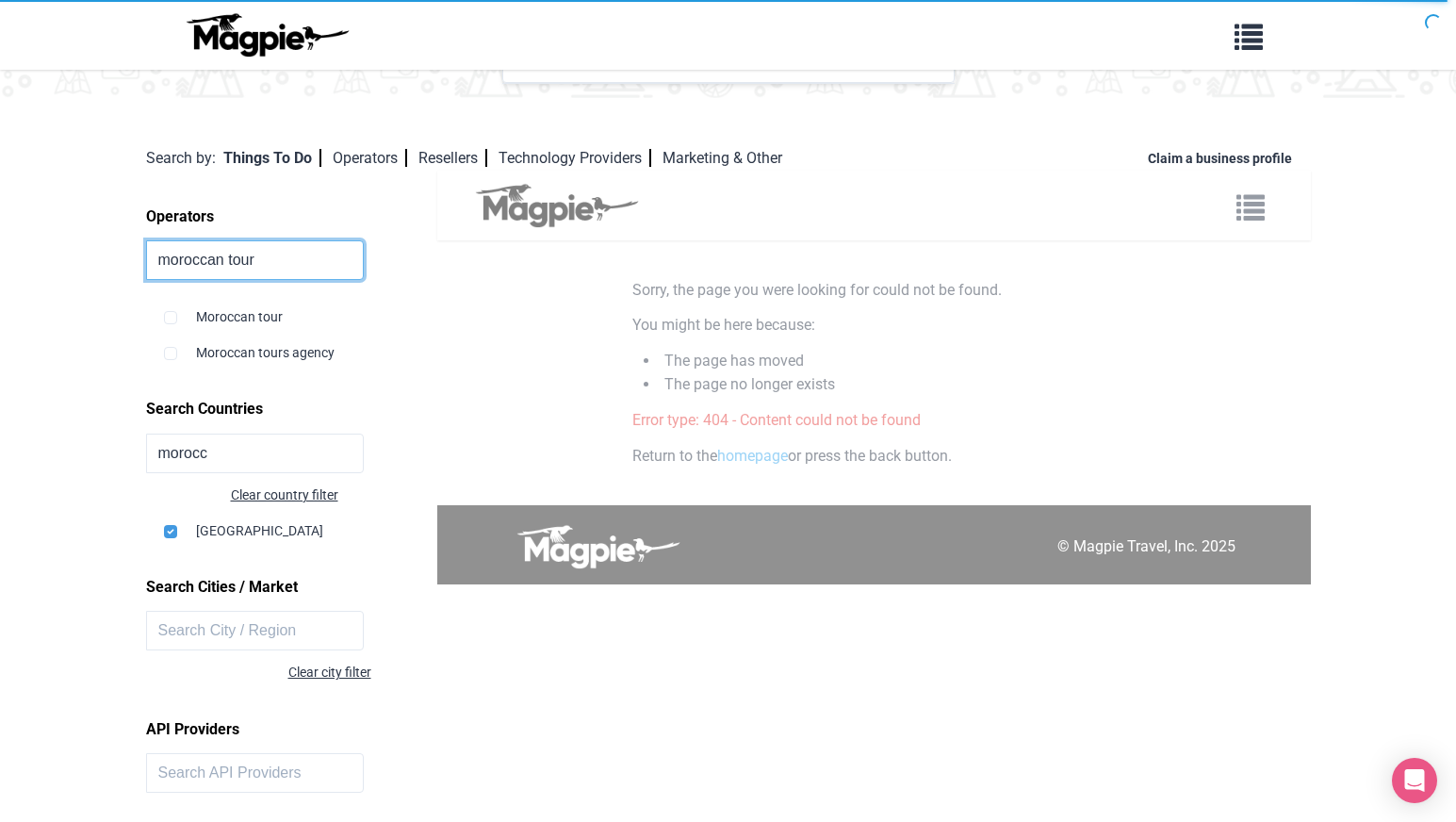
type input "moroccan tour"
click at [170, 318] on input "checkbox" at bounding box center [171, 318] width 14 height 14
checkbox input "true"
click at [180, 352] on div "Moroccan tours agency" at bounding box center [294, 345] width 260 height 36
click at [169, 352] on input "checkbox" at bounding box center [171, 353] width 14 height 14
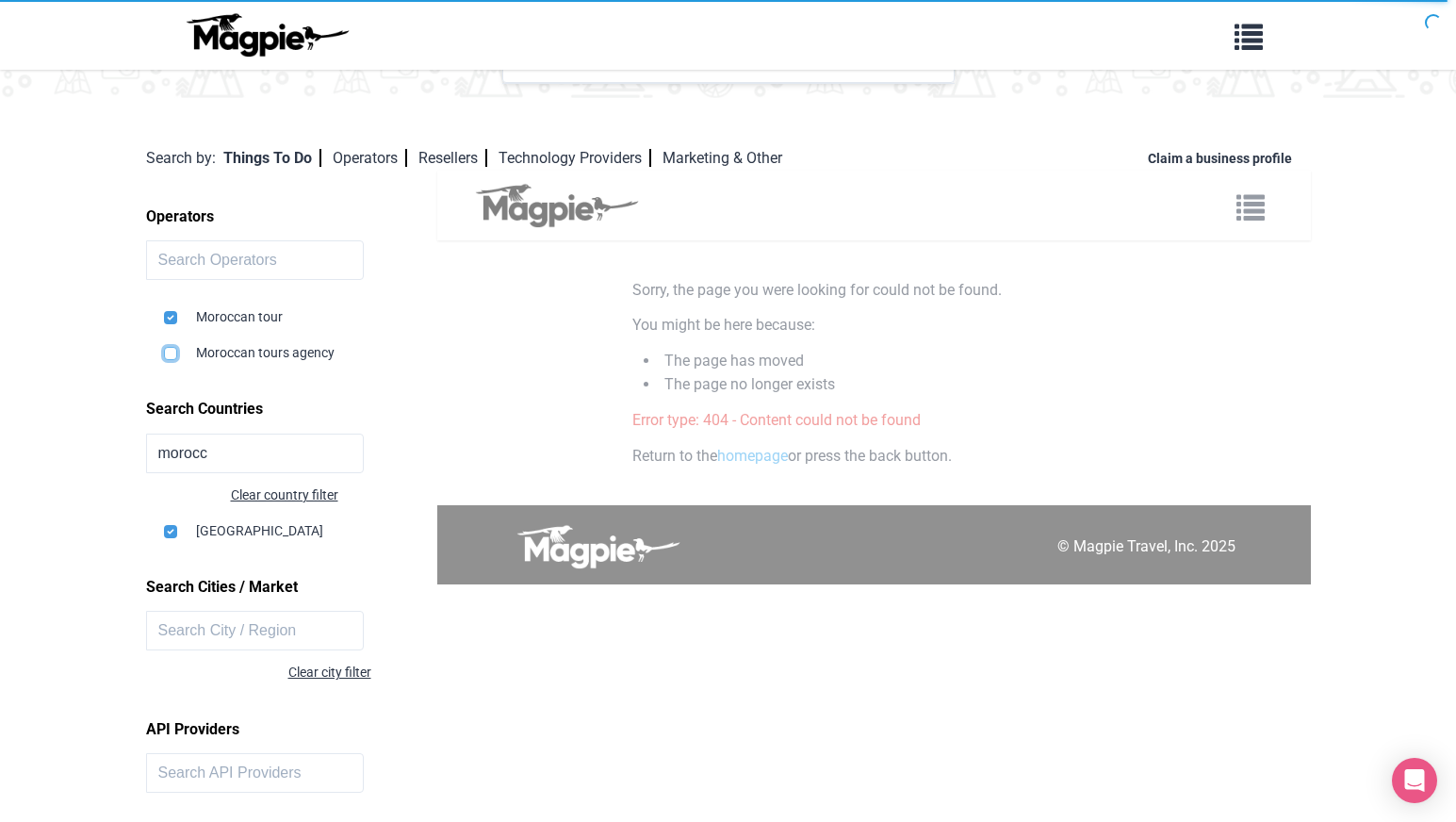
checkbox input "true"
click at [169, 316] on input "checkbox" at bounding box center [171, 318] width 14 height 14
click at [172, 316] on input "checkbox" at bounding box center [171, 318] width 14 height 14
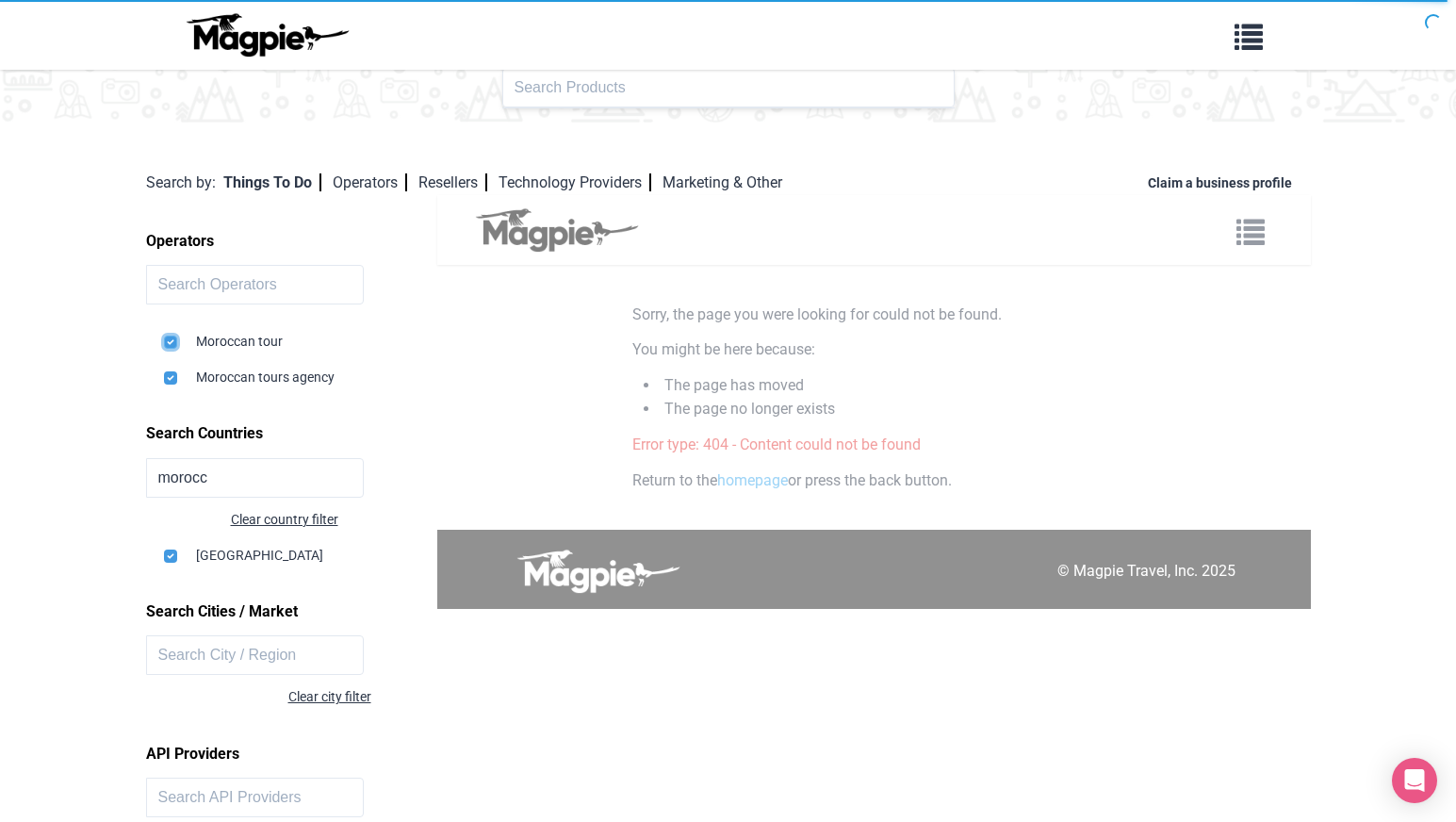
scroll to position [0, 0]
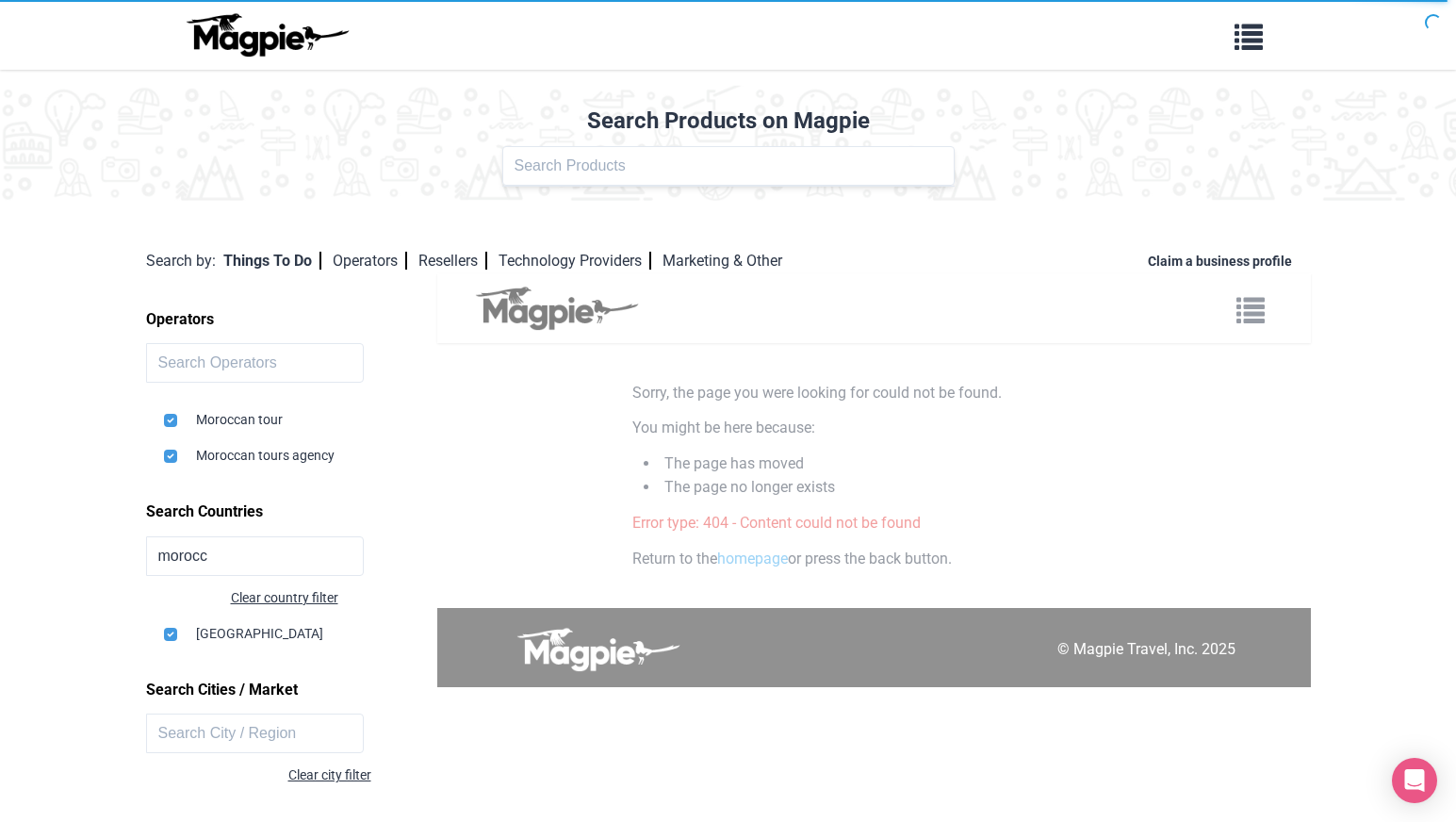
click at [176, 406] on div "Moroccan tour" at bounding box center [294, 412] width 260 height 36
click at [176, 422] on input "checkbox" at bounding box center [171, 421] width 14 height 14
checkbox input "false"
click at [171, 628] on input "checkbox" at bounding box center [171, 635] width 14 height 14
checkbox input "false"
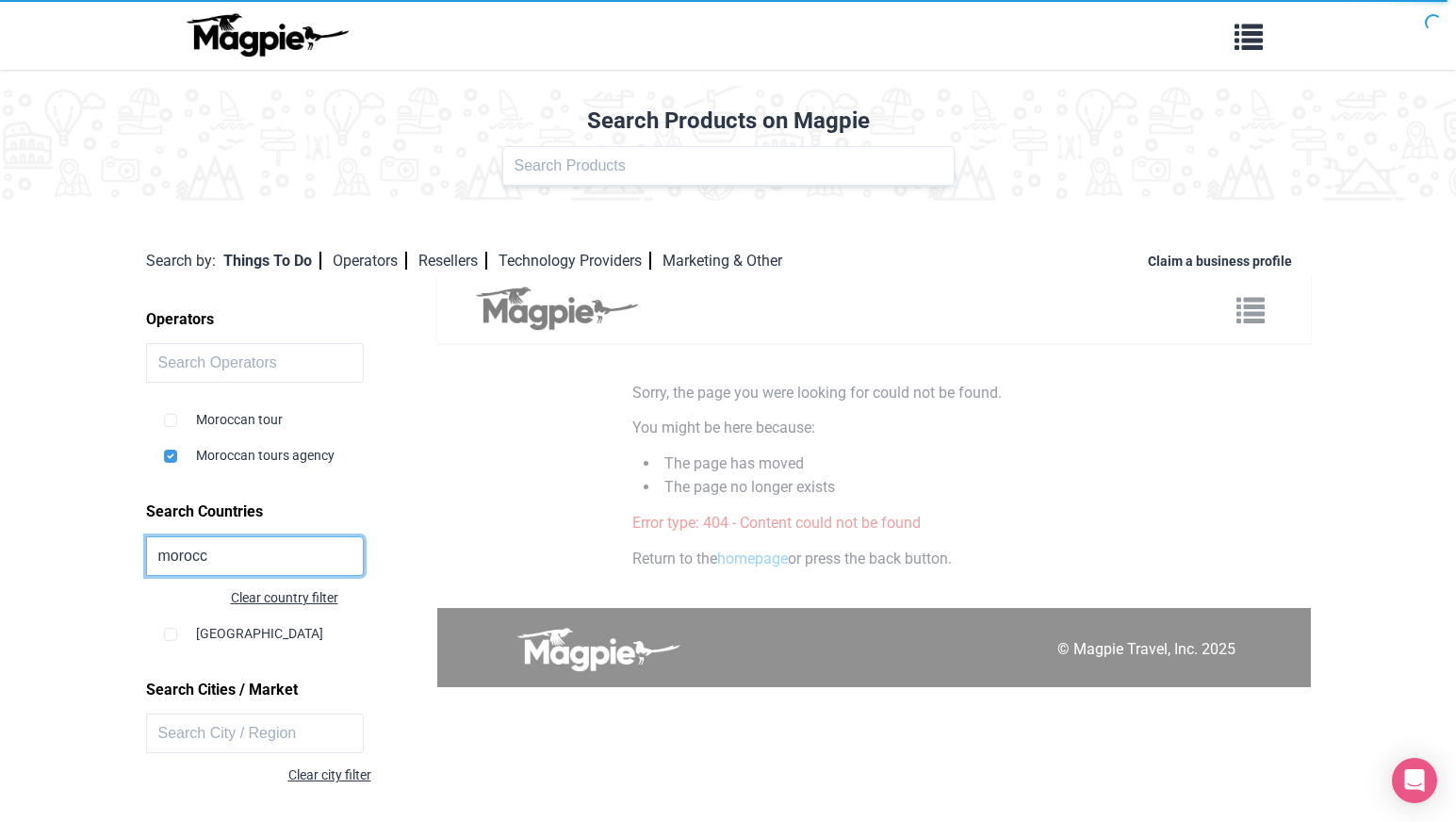
click at [191, 556] on input "morocc" at bounding box center [256, 556] width 219 height 40
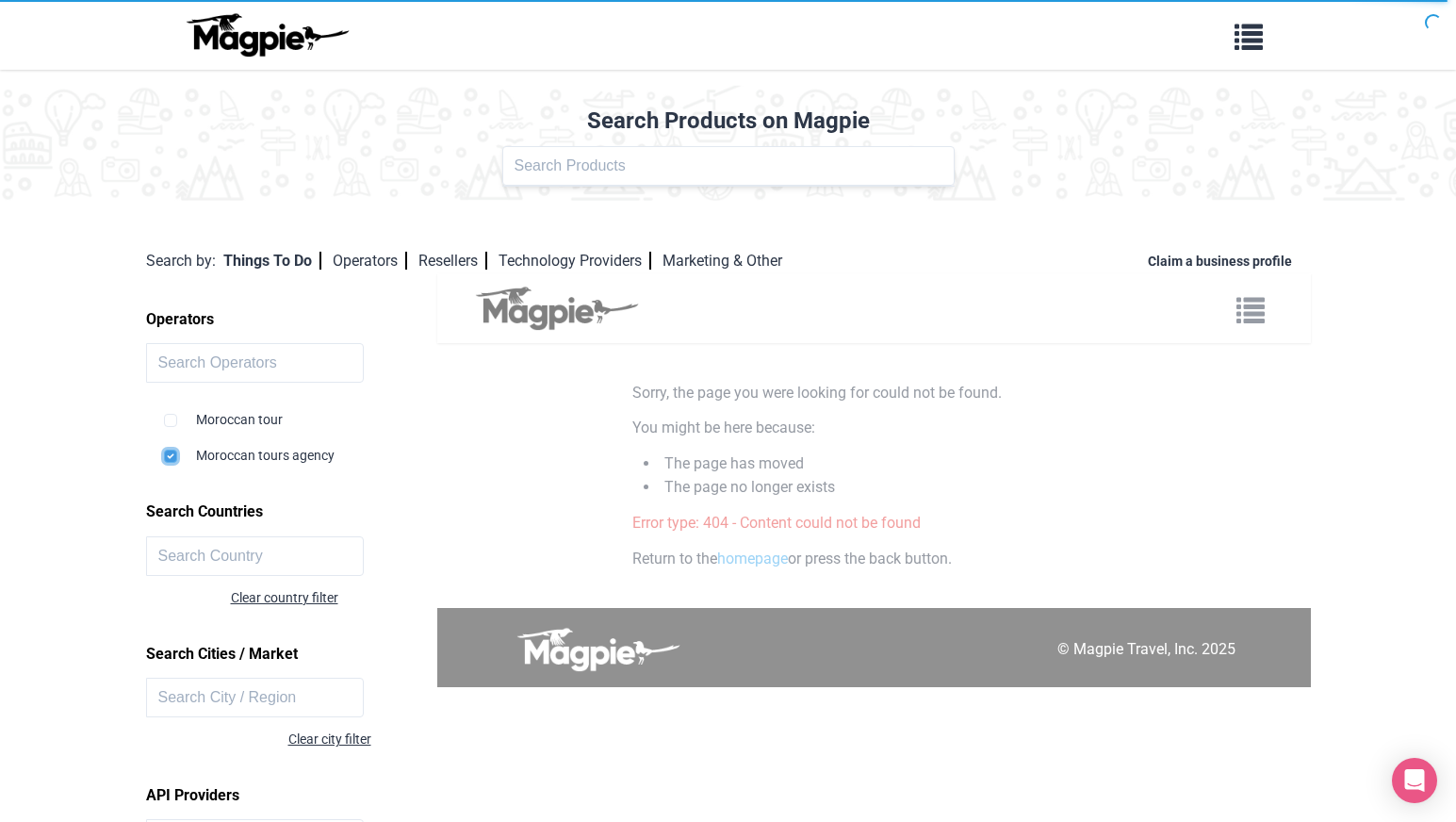
click at [169, 455] on input "checkbox" at bounding box center [171, 457] width 14 height 14
checkbox input "false"
click at [128, 438] on body "Problems we solve Products Content Management and Distribution Magpie for Resel…" at bounding box center [728, 580] width 1456 height 1160
click at [222, 414] on div "Moroccan tour" at bounding box center [294, 412] width 260 height 36
click at [224, 415] on div "Moroccan tour" at bounding box center [294, 412] width 260 height 36
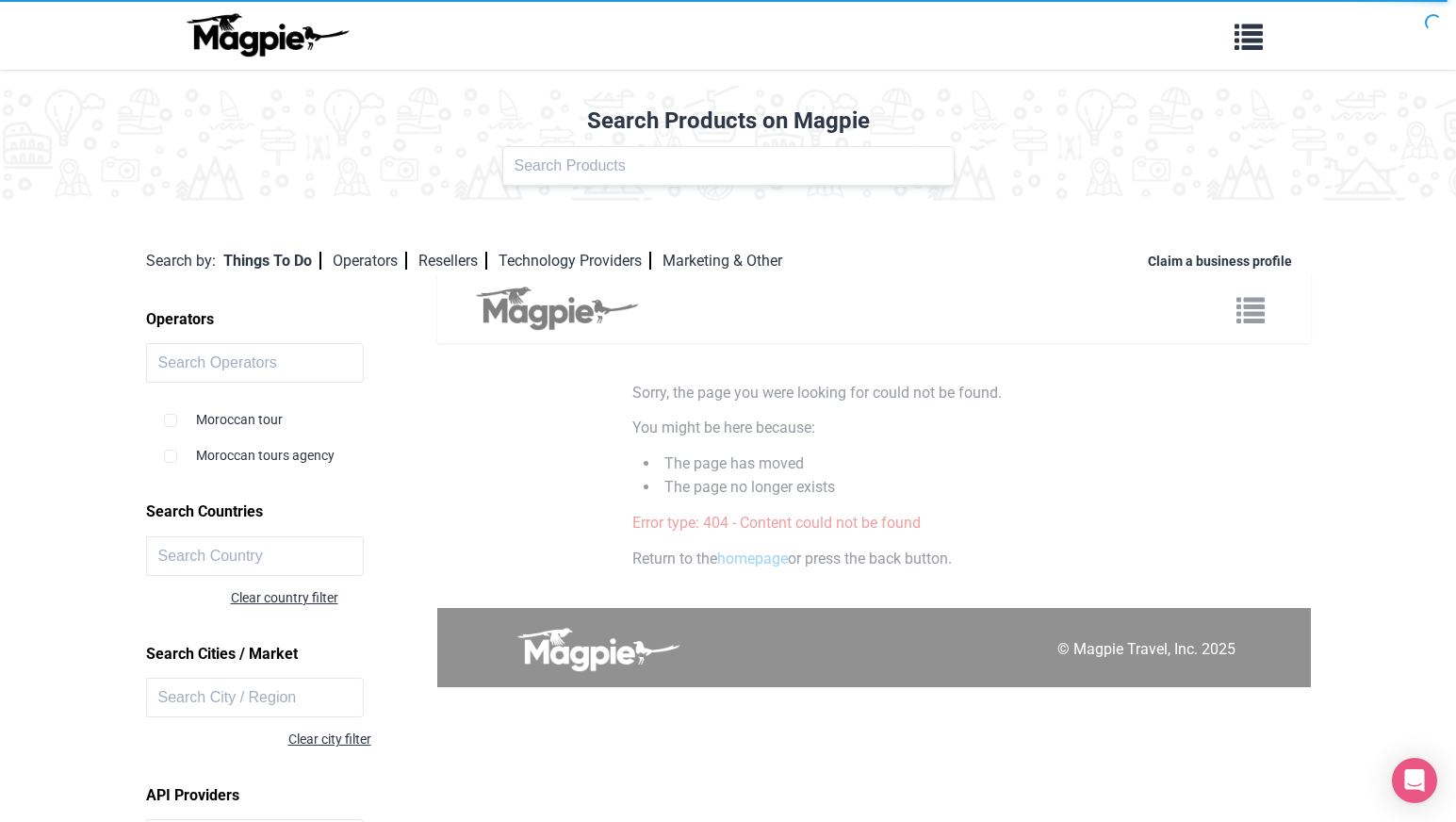
click at [160, 421] on div "Moroccan tour Moroccan tours agency" at bounding box center [291, 431] width 263 height 72
click at [162, 421] on div "Moroccan tour Moroccan tours agency" at bounding box center [291, 431] width 263 height 72
click at [168, 420] on input "checkbox" at bounding box center [171, 421] width 14 height 14
checkbox input "true"
click at [586, 165] on input "text" at bounding box center [729, 166] width 453 height 40
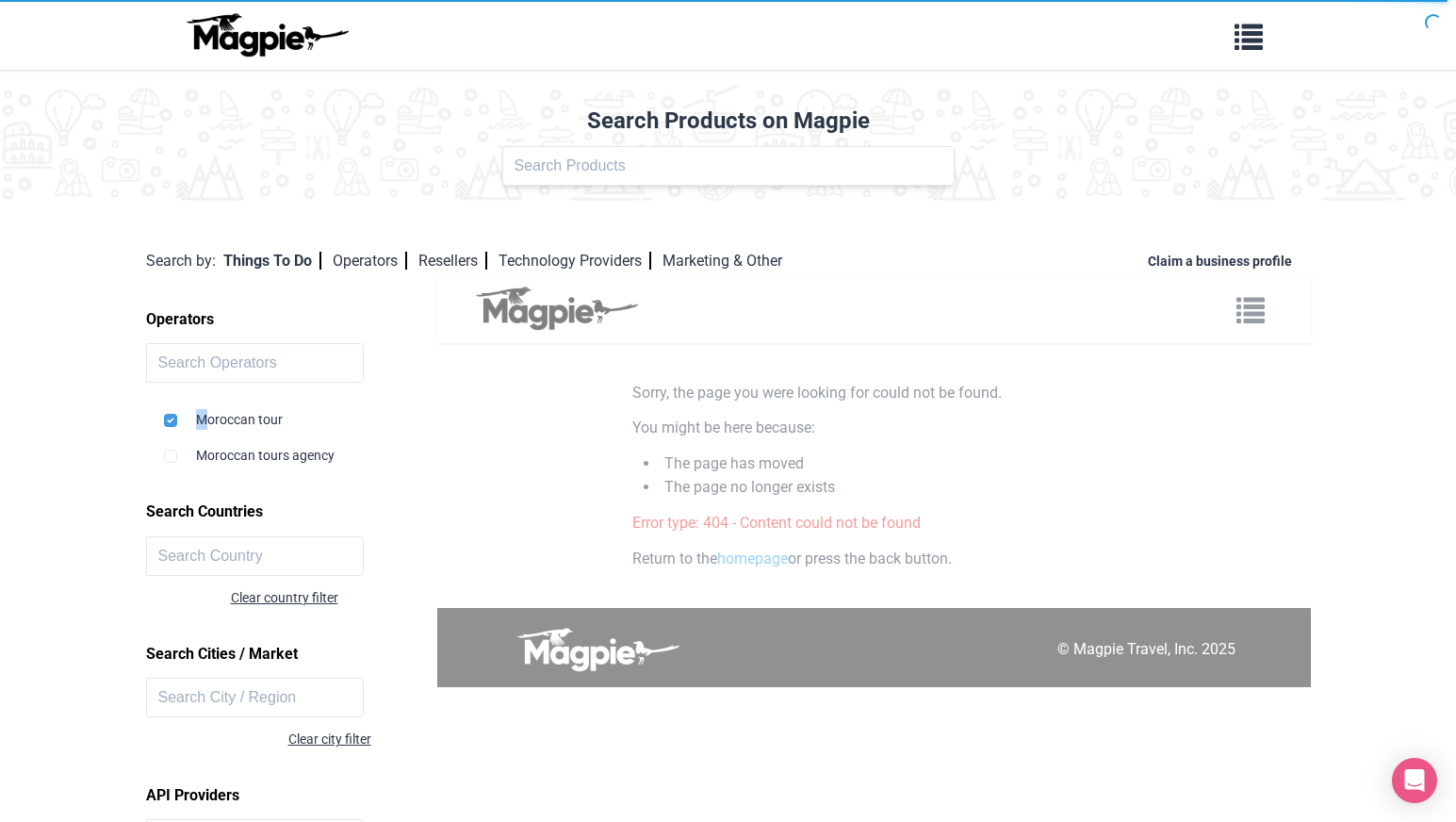
drag, startPoint x: 202, startPoint y: 417, endPoint x: 343, endPoint y: 402, distance: 141.8
click at [343, 402] on div "Moroccan tour" at bounding box center [294, 412] width 260 height 36
click at [314, 412] on div "Moroccan tour" at bounding box center [294, 412] width 260 height 36
drag, startPoint x: 309, startPoint y: 416, endPoint x: 195, endPoint y: 412, distance: 114.1
click at [194, 412] on div "Moroccan tour" at bounding box center [294, 412] width 260 height 36
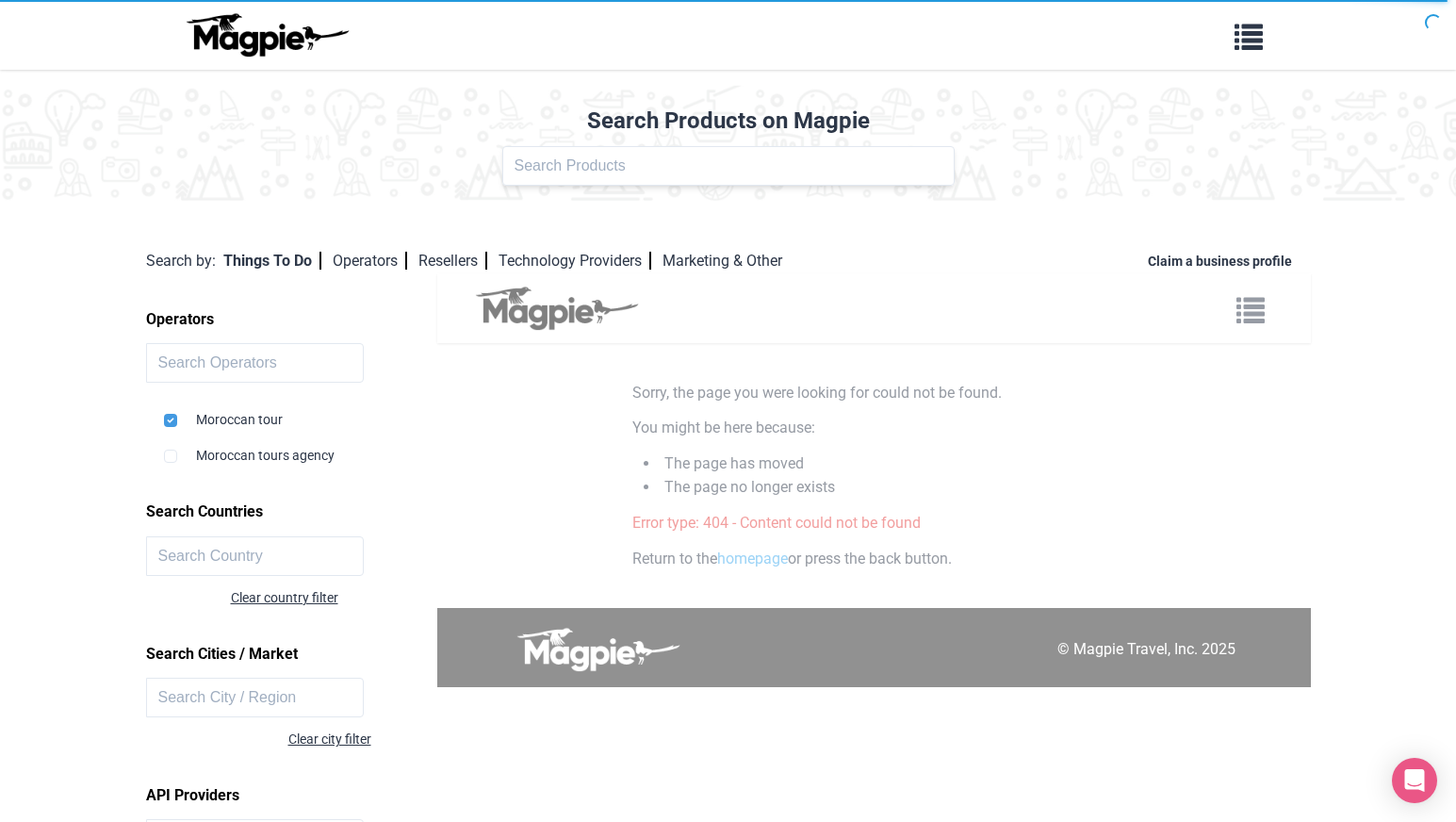
copy div "Moroccan tour"
click at [639, 156] on input "text" at bounding box center [729, 166] width 453 height 40
paste input "Moroccan tour"
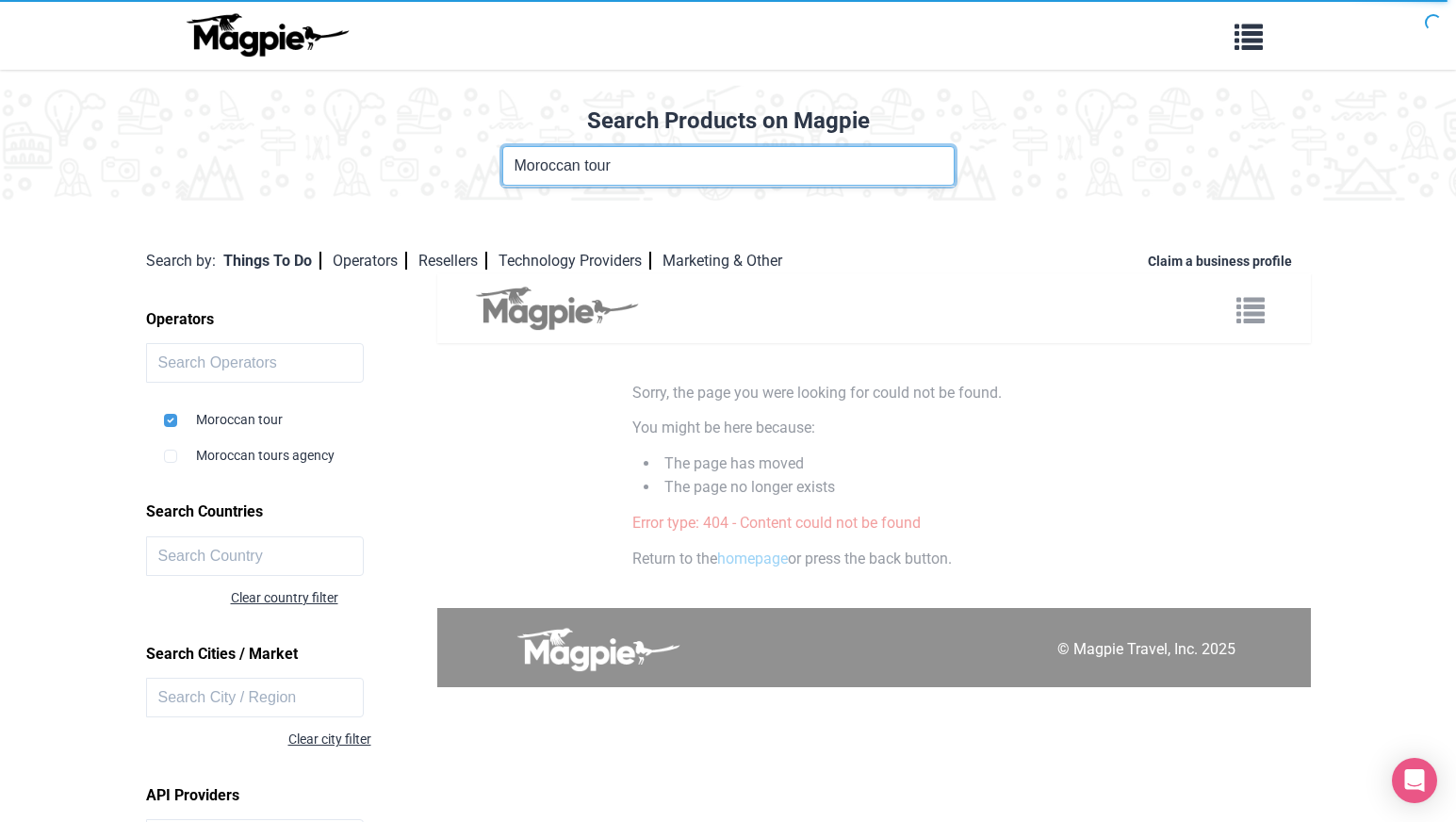
type input "Moroccan tour"
click at [367, 266] on link "Operators" at bounding box center [370, 261] width 74 height 18
click at [368, 267] on link "Operators" at bounding box center [370, 261] width 74 height 18
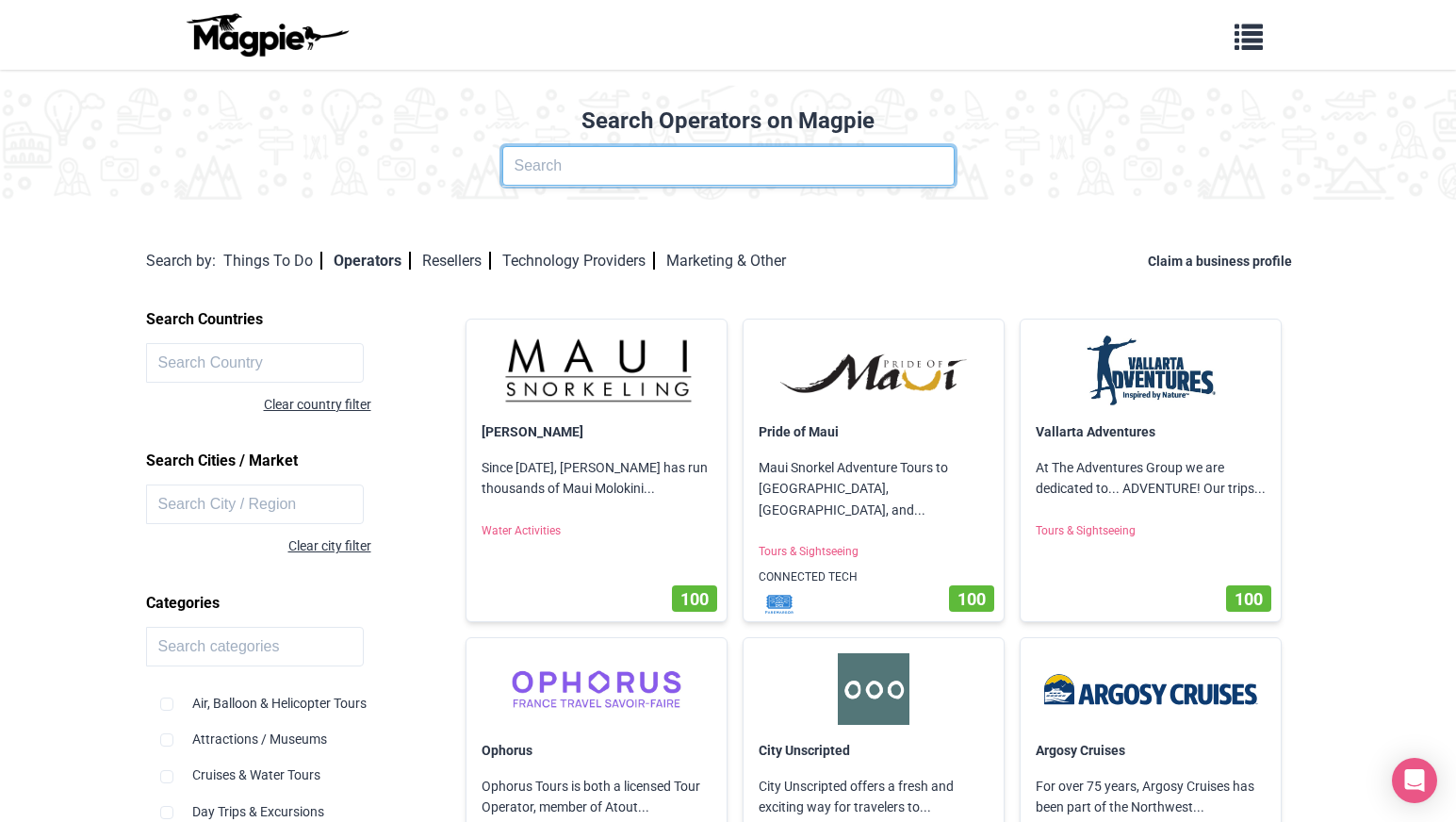
click at [741, 168] on input "text" at bounding box center [729, 166] width 453 height 40
type input "moroccan tour"
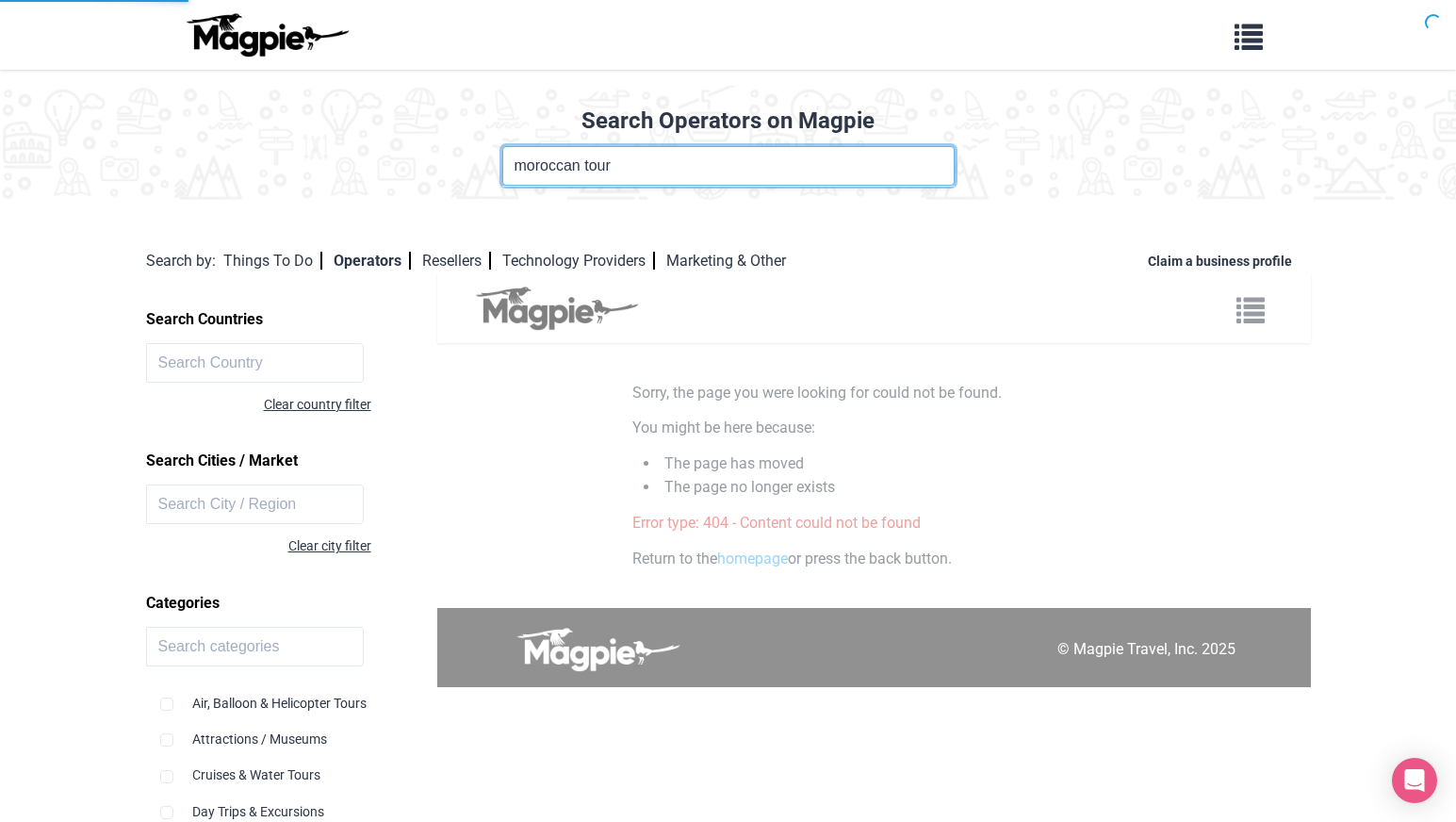
click at [633, 173] on input "moroccan tour" at bounding box center [729, 166] width 453 height 40
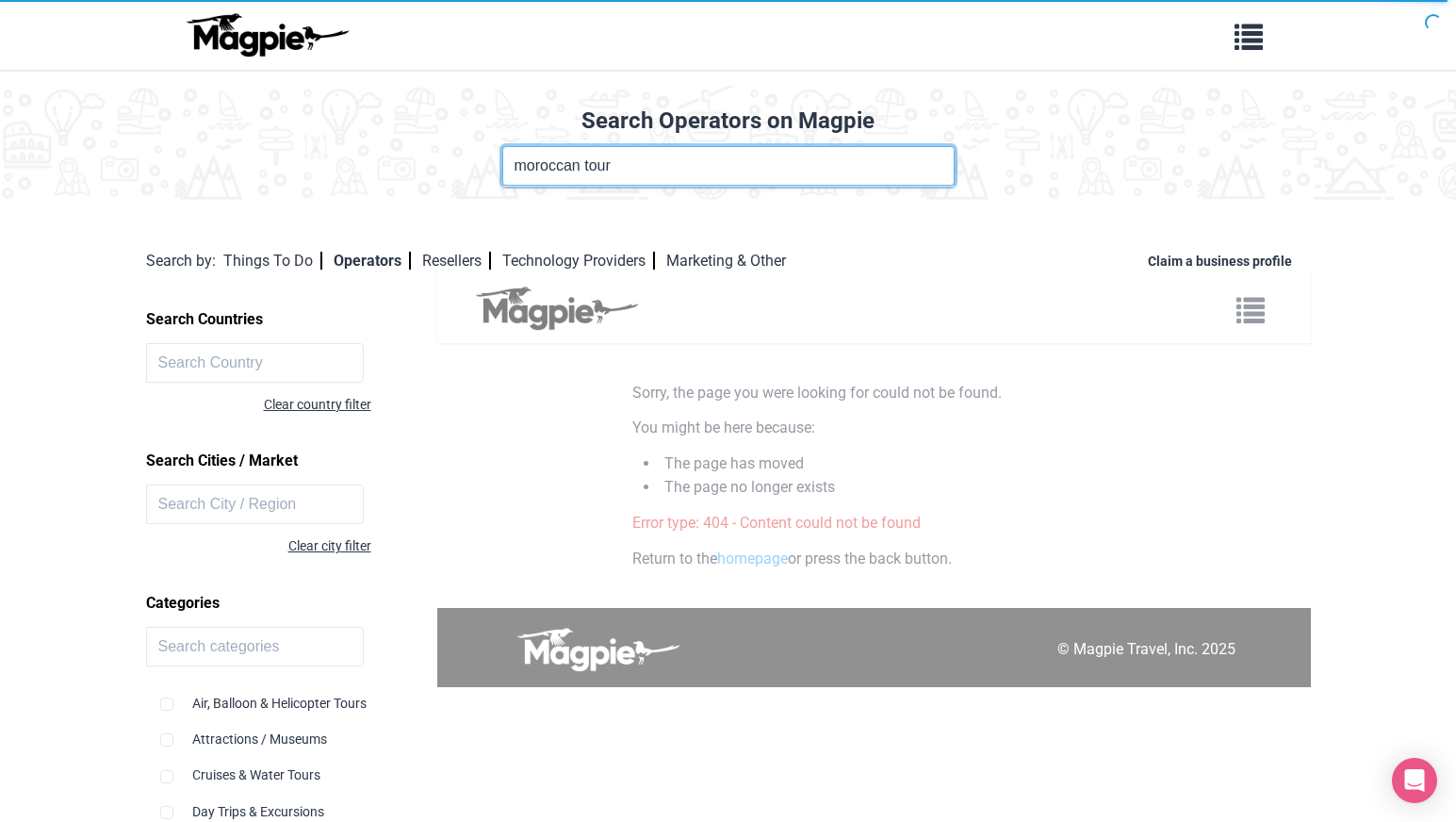
click at [667, 180] on input "moroccan tour" at bounding box center [729, 166] width 453 height 40
click at [401, 263] on link "Operators" at bounding box center [372, 261] width 77 height 18
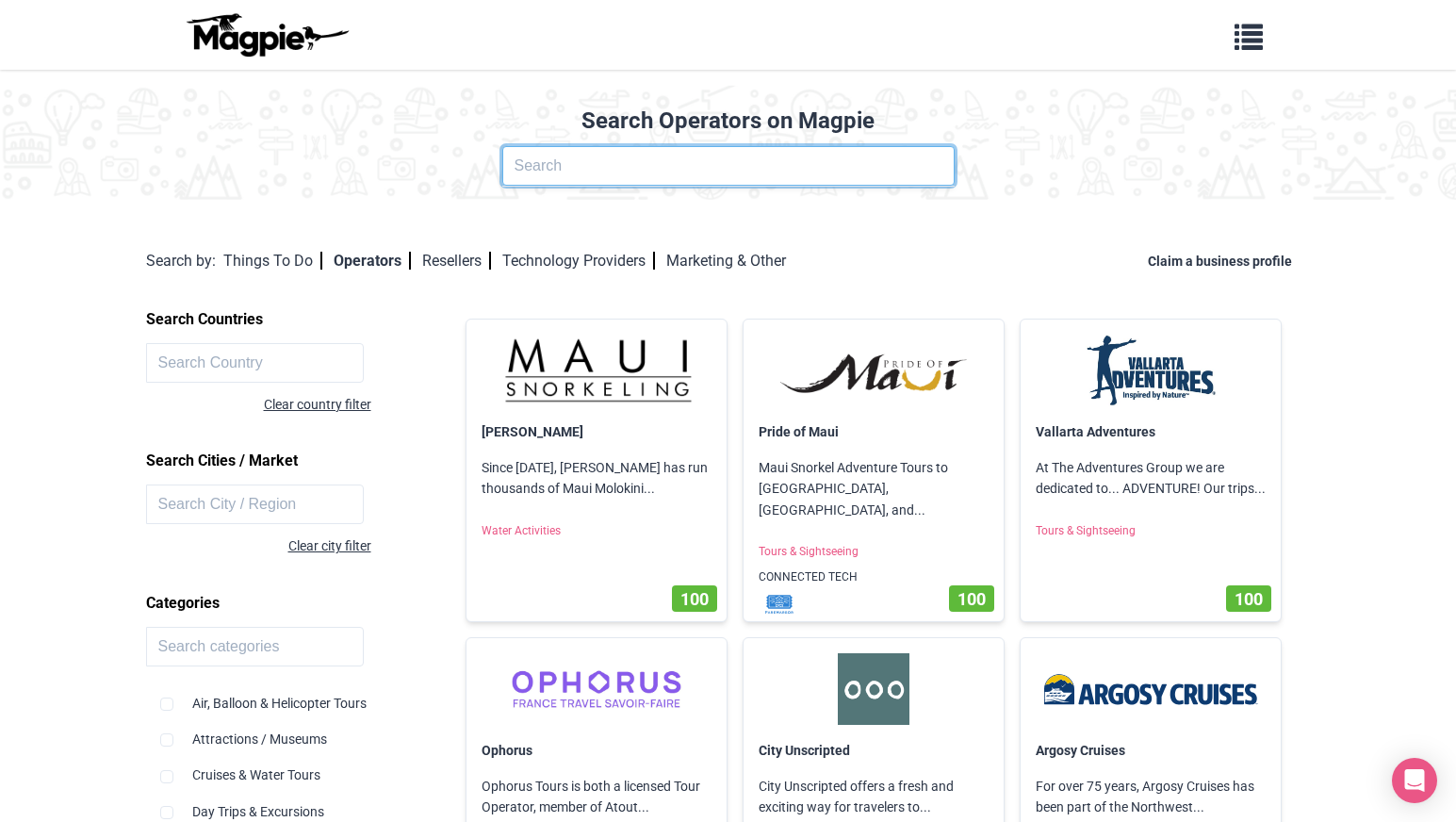
click at [620, 152] on input "text" at bounding box center [729, 166] width 453 height 40
click at [676, 181] on input "moroccan tour" at bounding box center [729, 166] width 453 height 40
type input "moroccan tour"
click at [590, 163] on input "text" at bounding box center [729, 166] width 453 height 40
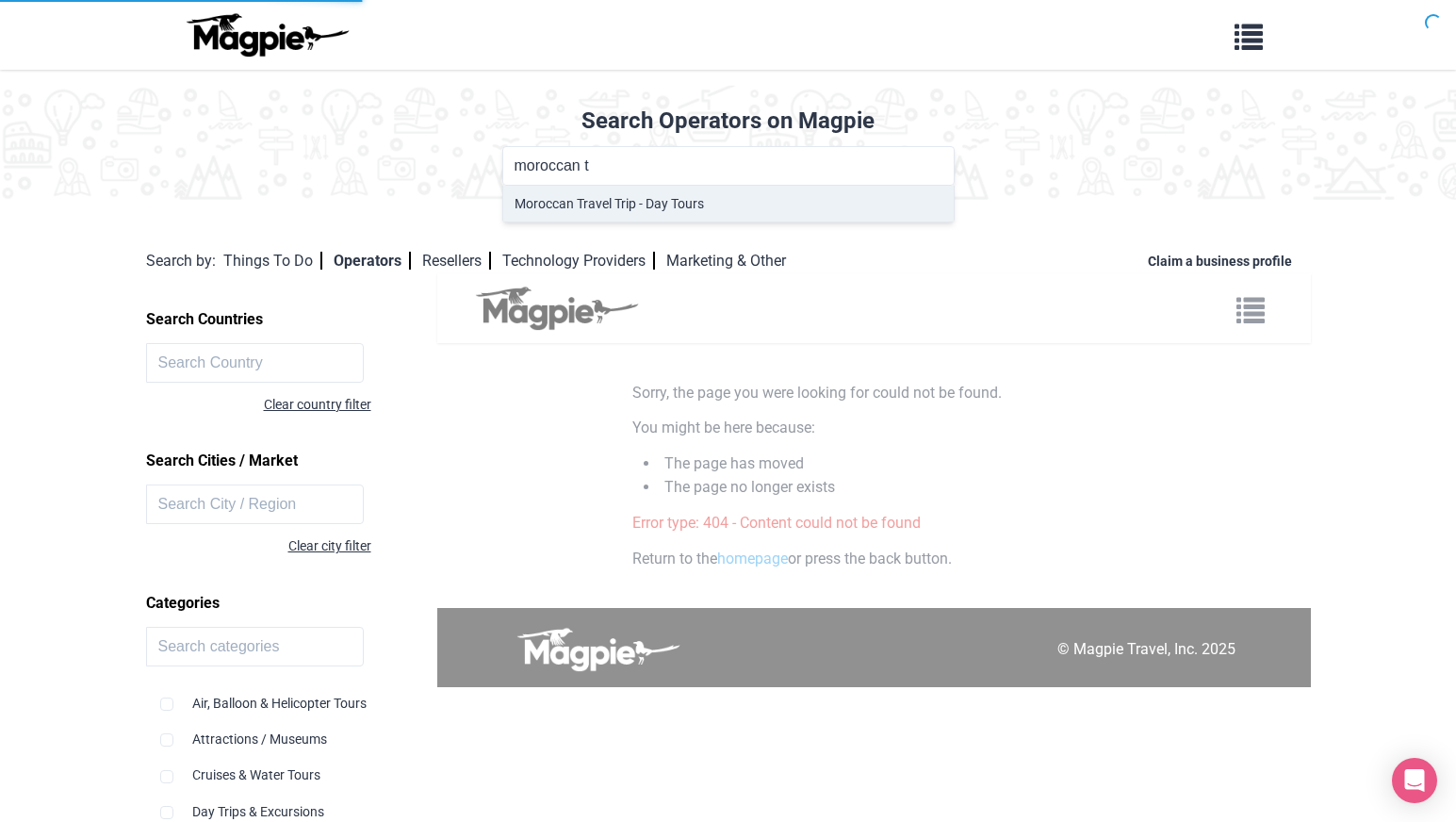
type input "Moroccan Travel Trip - Day Tours"
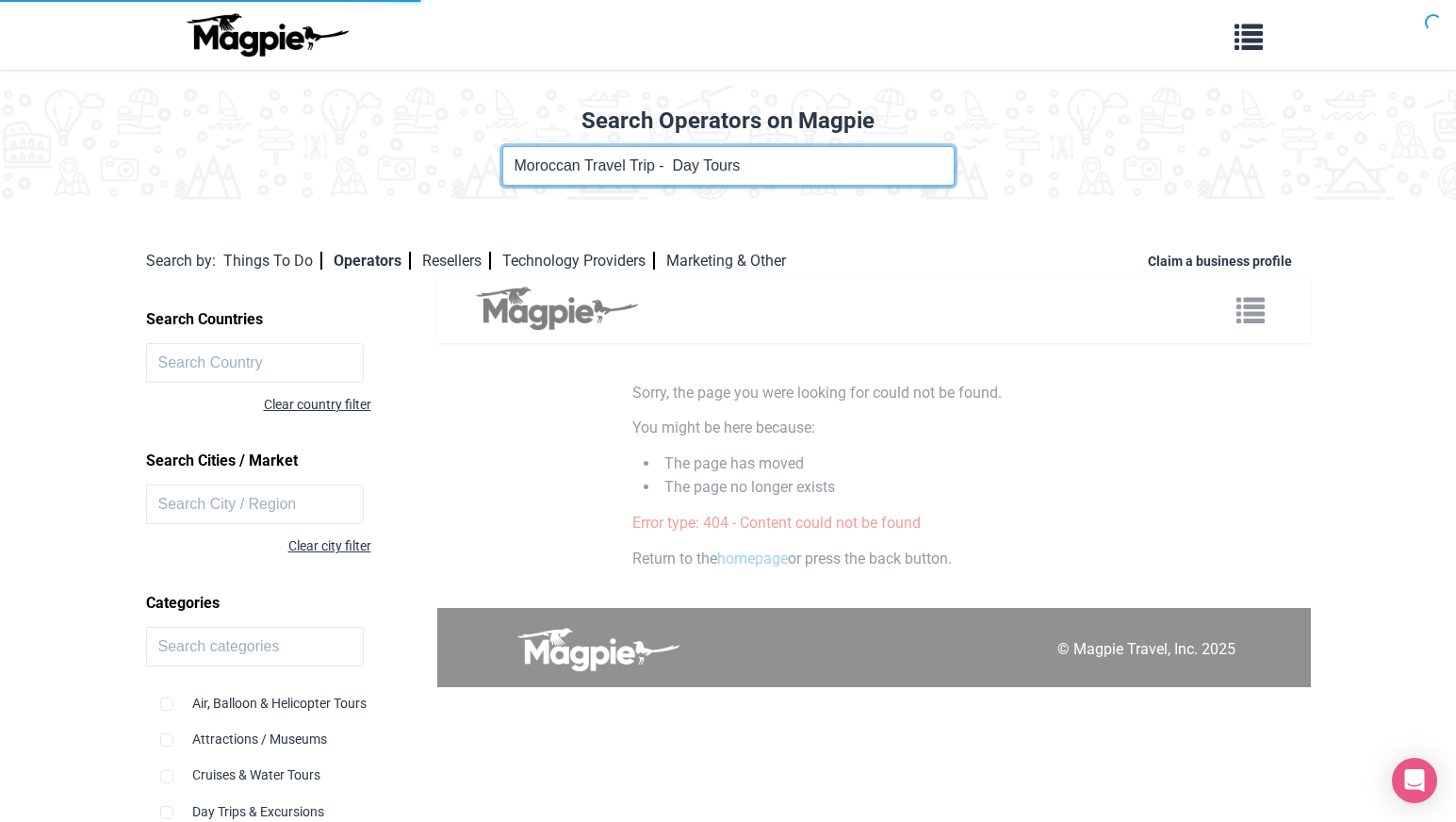
click at [620, 175] on input "Moroccan Travel Trip - Day Tours" at bounding box center [729, 166] width 453 height 40
click at [637, 159] on input "Moroccan Travel Trip - Day Tours" at bounding box center [729, 166] width 453 height 40
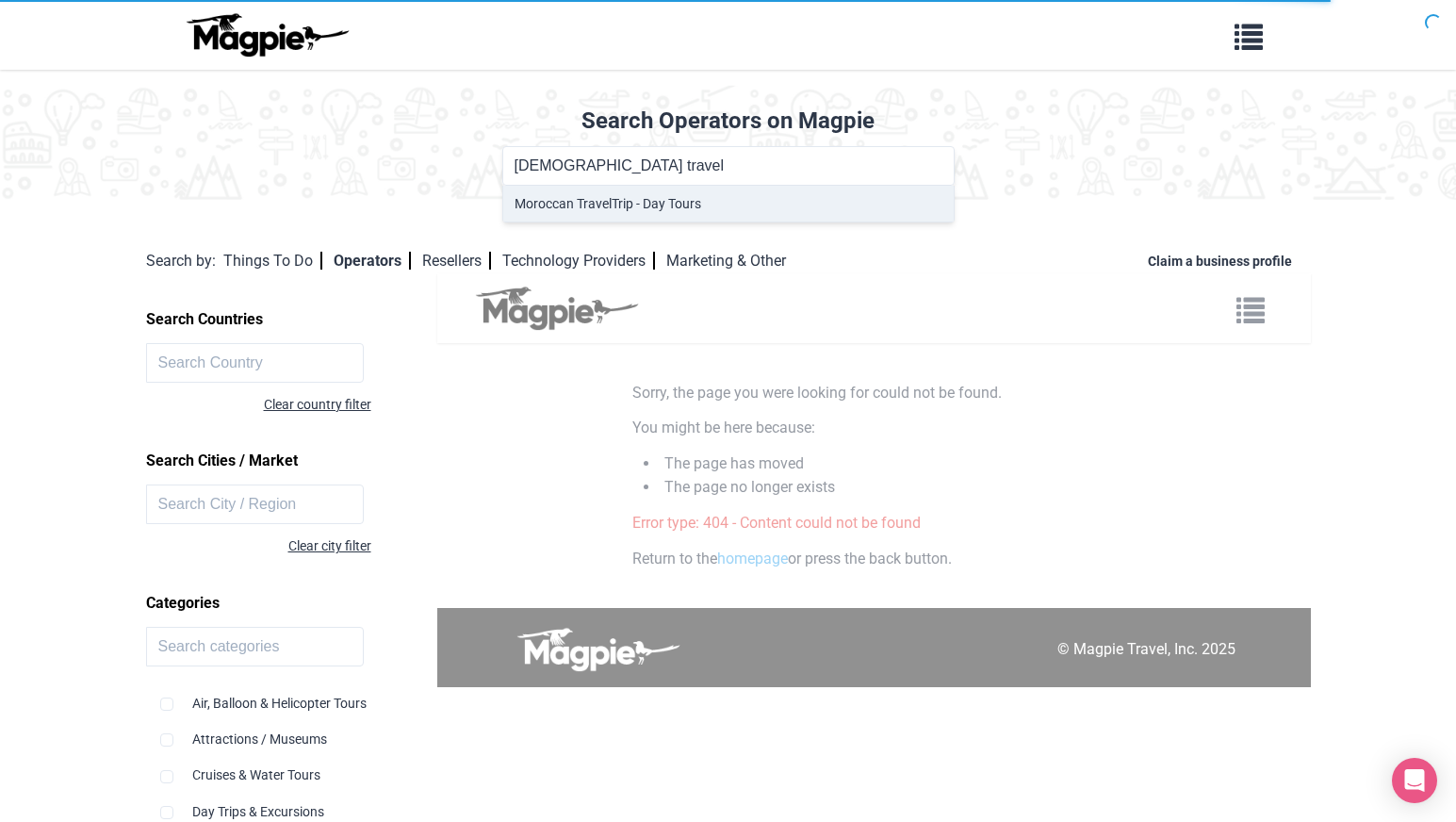
type input "Moroccan Travel Trip - Day Tours"
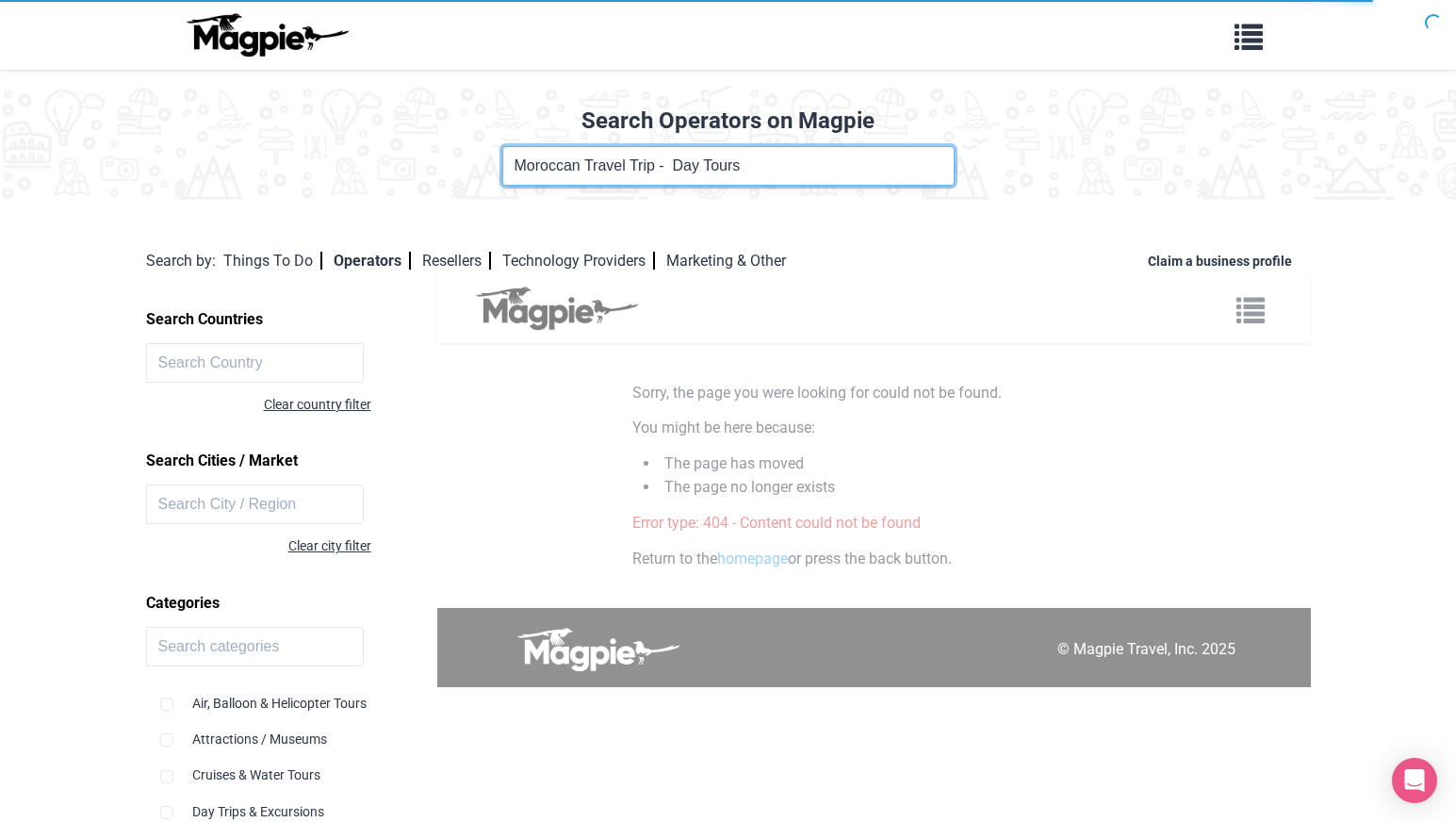
click at [631, 147] on input "Moroccan Travel Trip - Day Tours" at bounding box center [729, 166] width 453 height 40
click at [631, 164] on input "Moroccan Travel Trip - Day Tours" at bounding box center [729, 166] width 453 height 40
click at [760, 162] on input "Moroccan Travel Trip - Day Tours" at bounding box center [729, 166] width 453 height 40
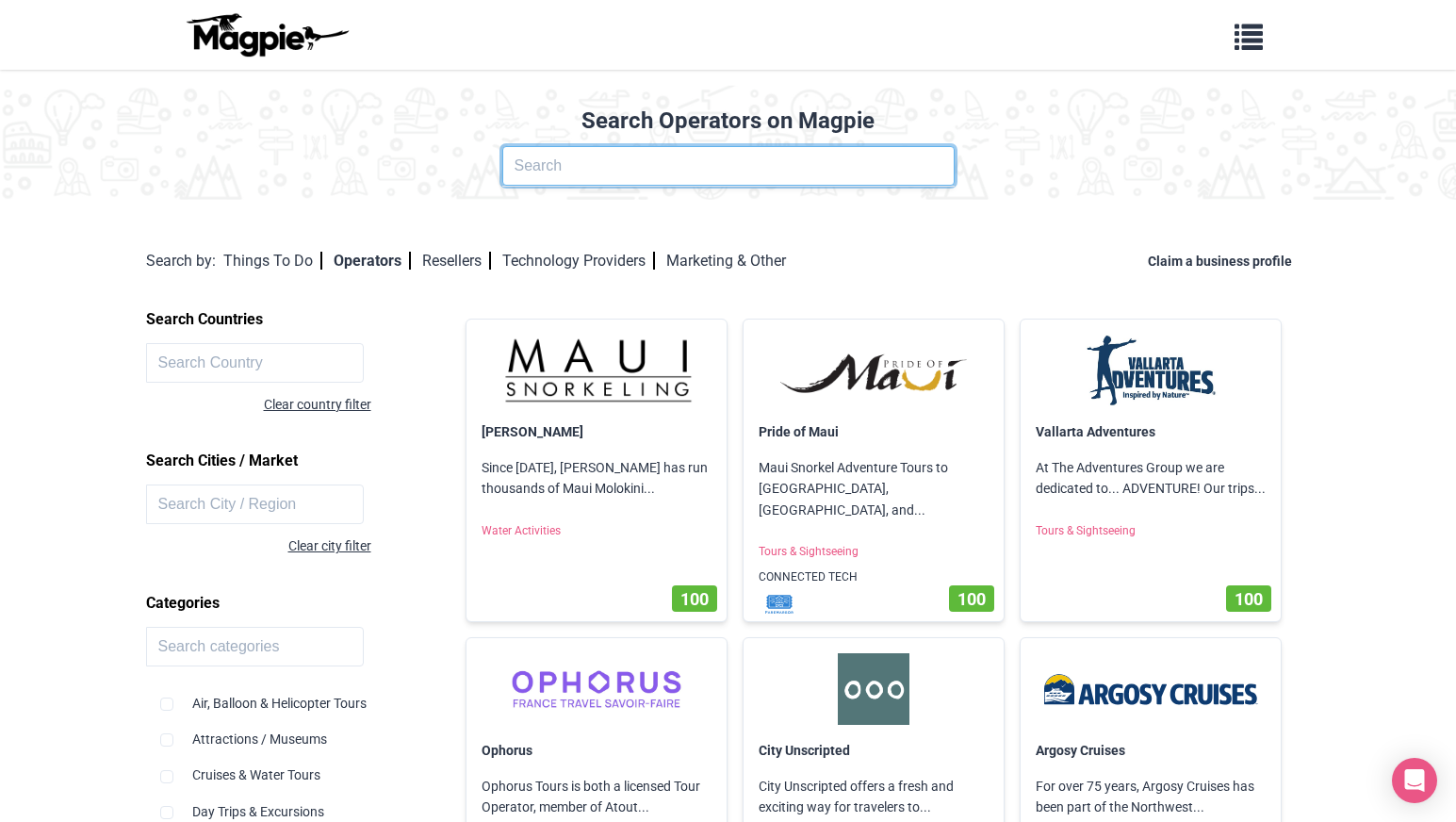
click at [564, 160] on input "text" at bounding box center [729, 166] width 453 height 40
type input "moroccan tours"
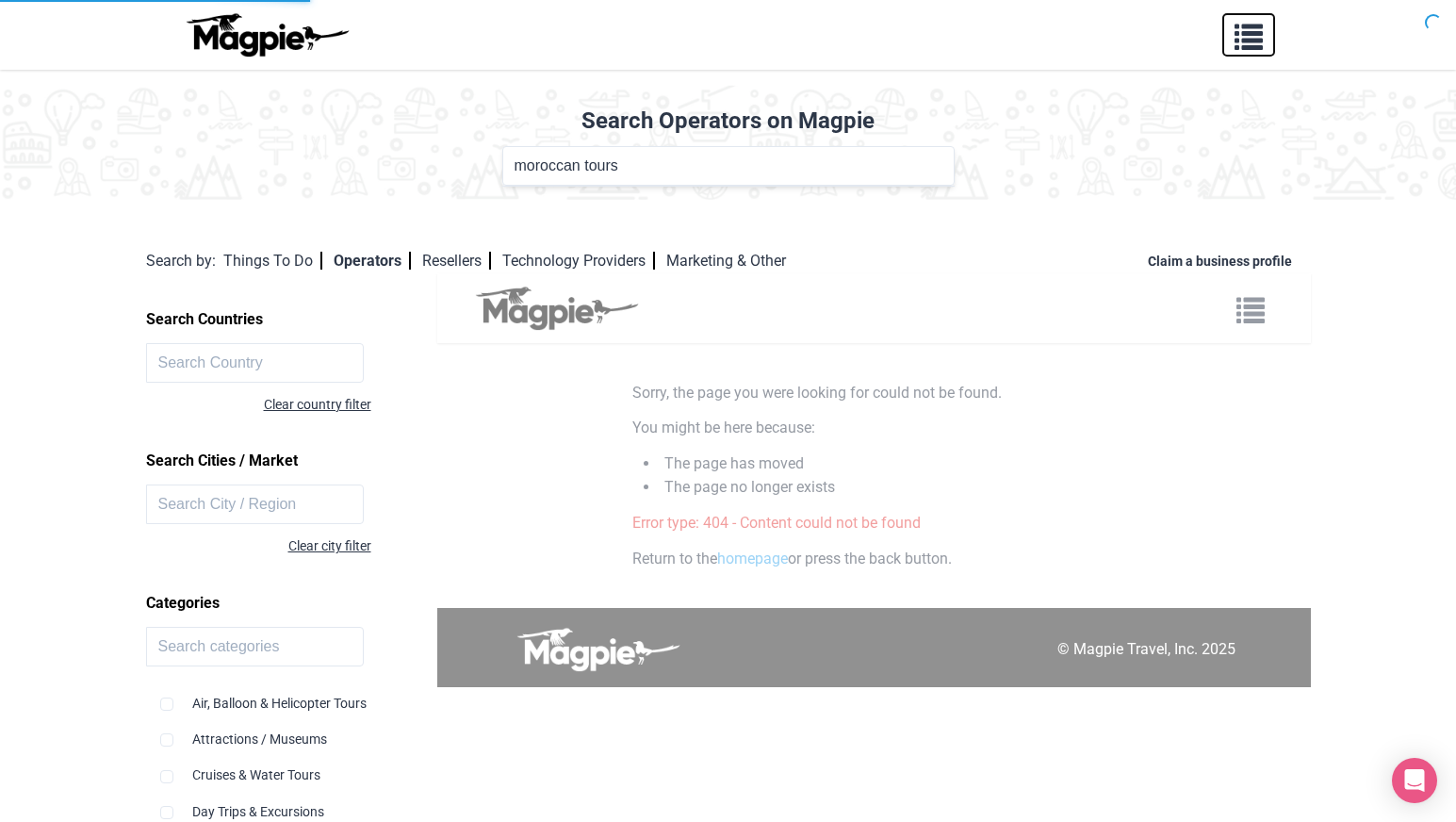
click at [1251, 21] on span "button" at bounding box center [1248, 32] width 28 height 28
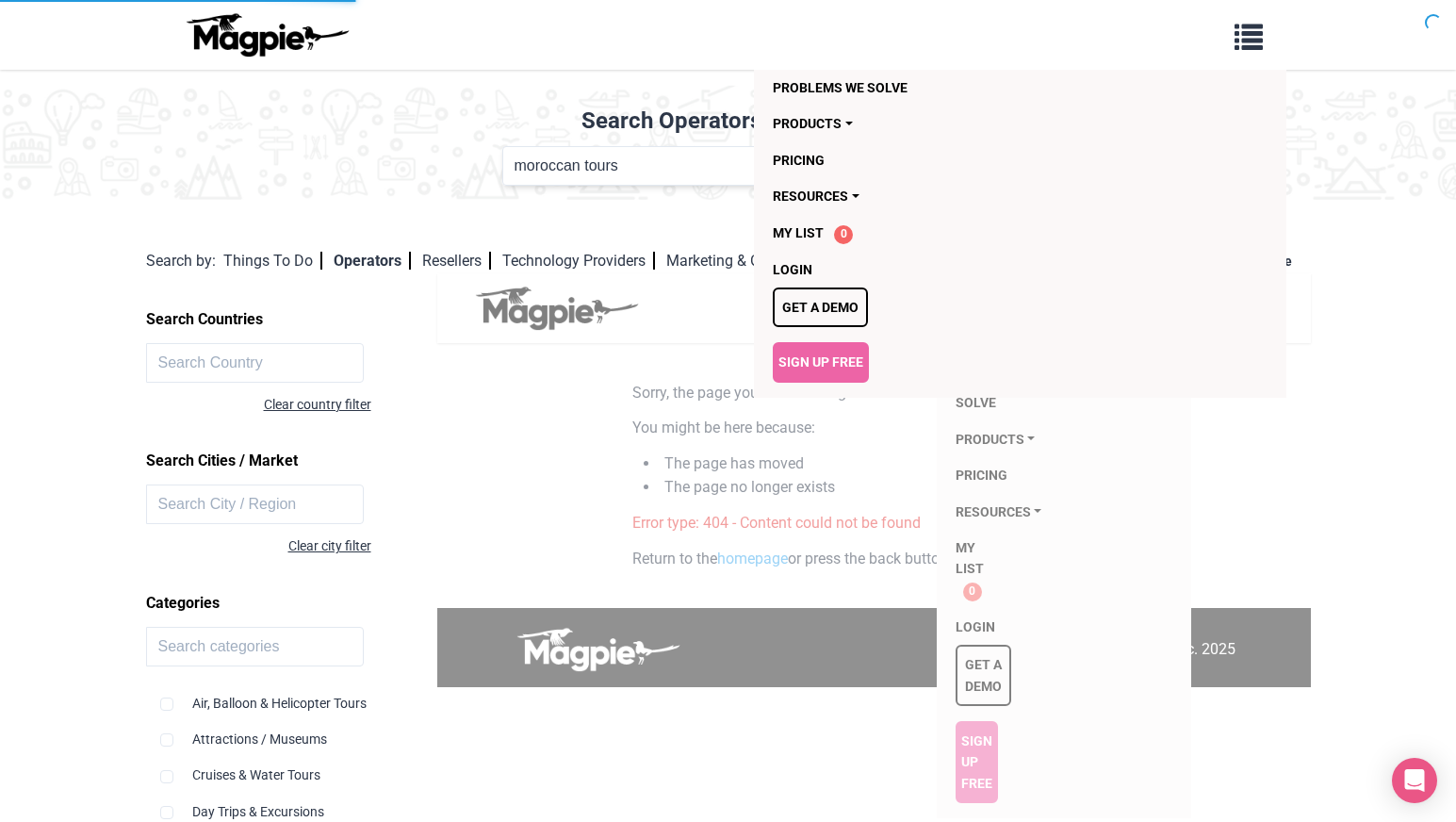
click at [858, 537] on div "Sorry, the page you were looking for could not be found. You might be here beca…" at bounding box center [873, 475] width 483 height 190
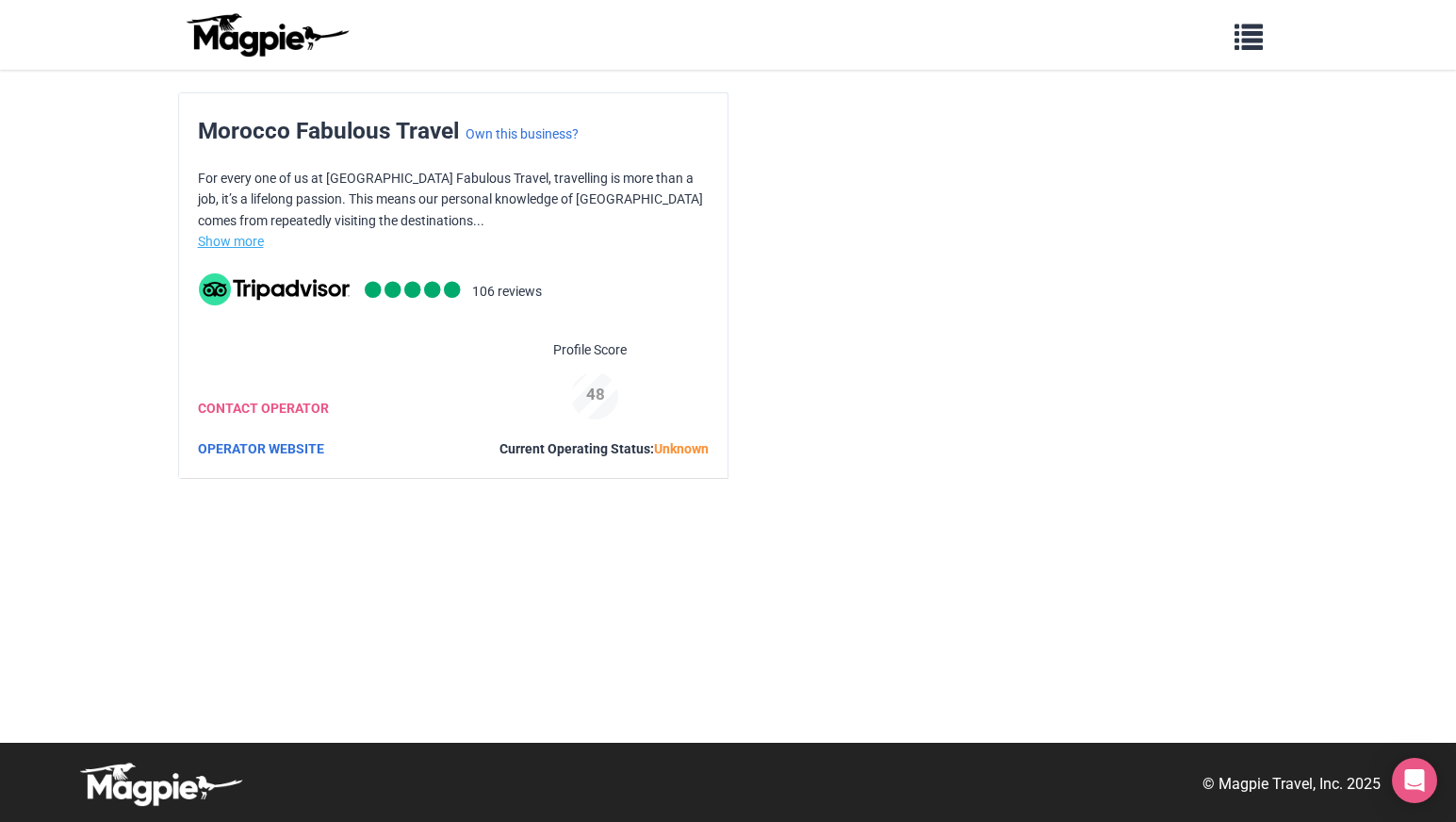
click at [235, 244] on link "Show more" at bounding box center [231, 241] width 66 height 15
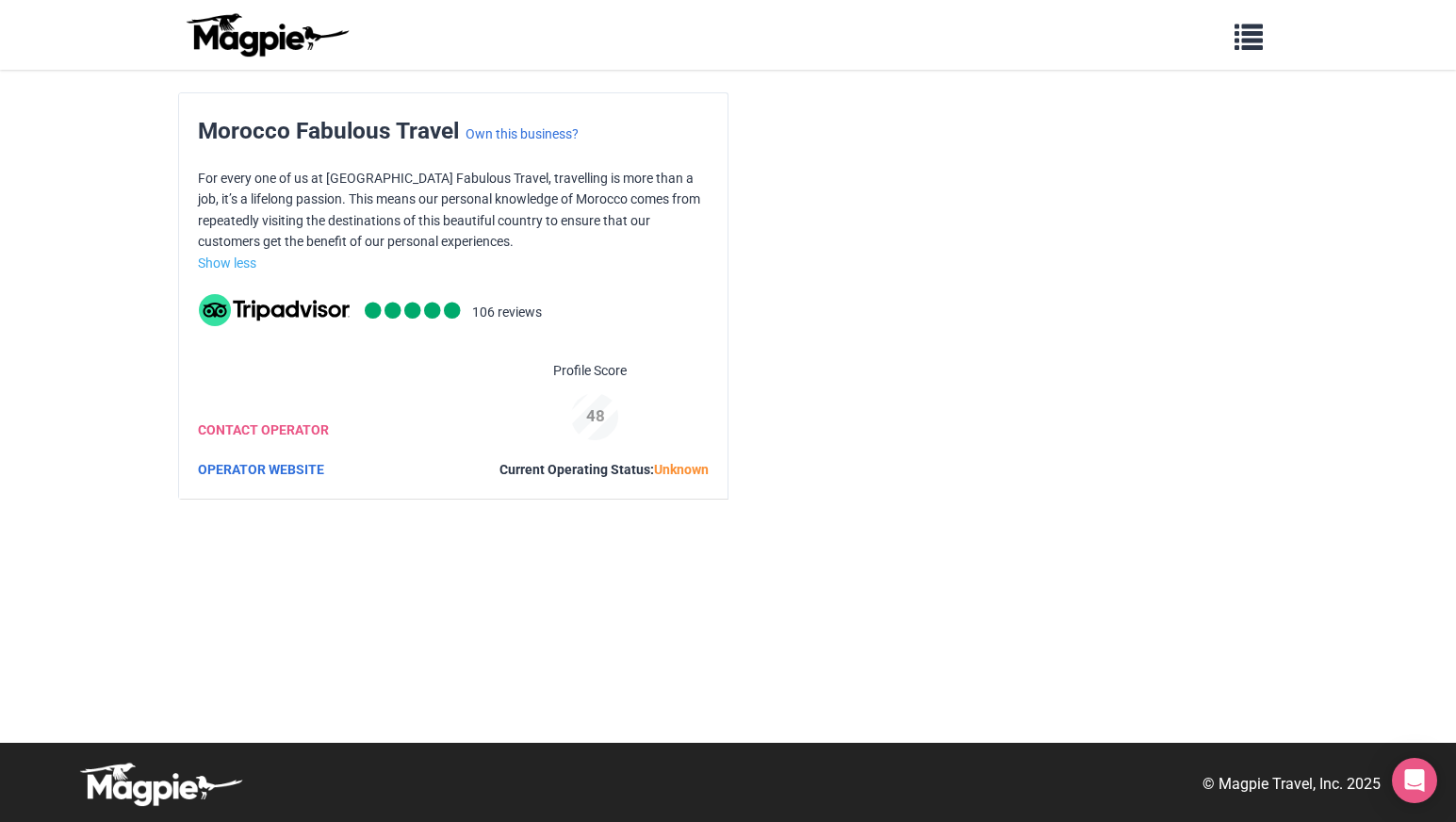
click at [302, 239] on p "For every one of us at [GEOGRAPHIC_DATA] Fabulous Travel, travelling is more th…" at bounding box center [454, 210] width 511 height 85
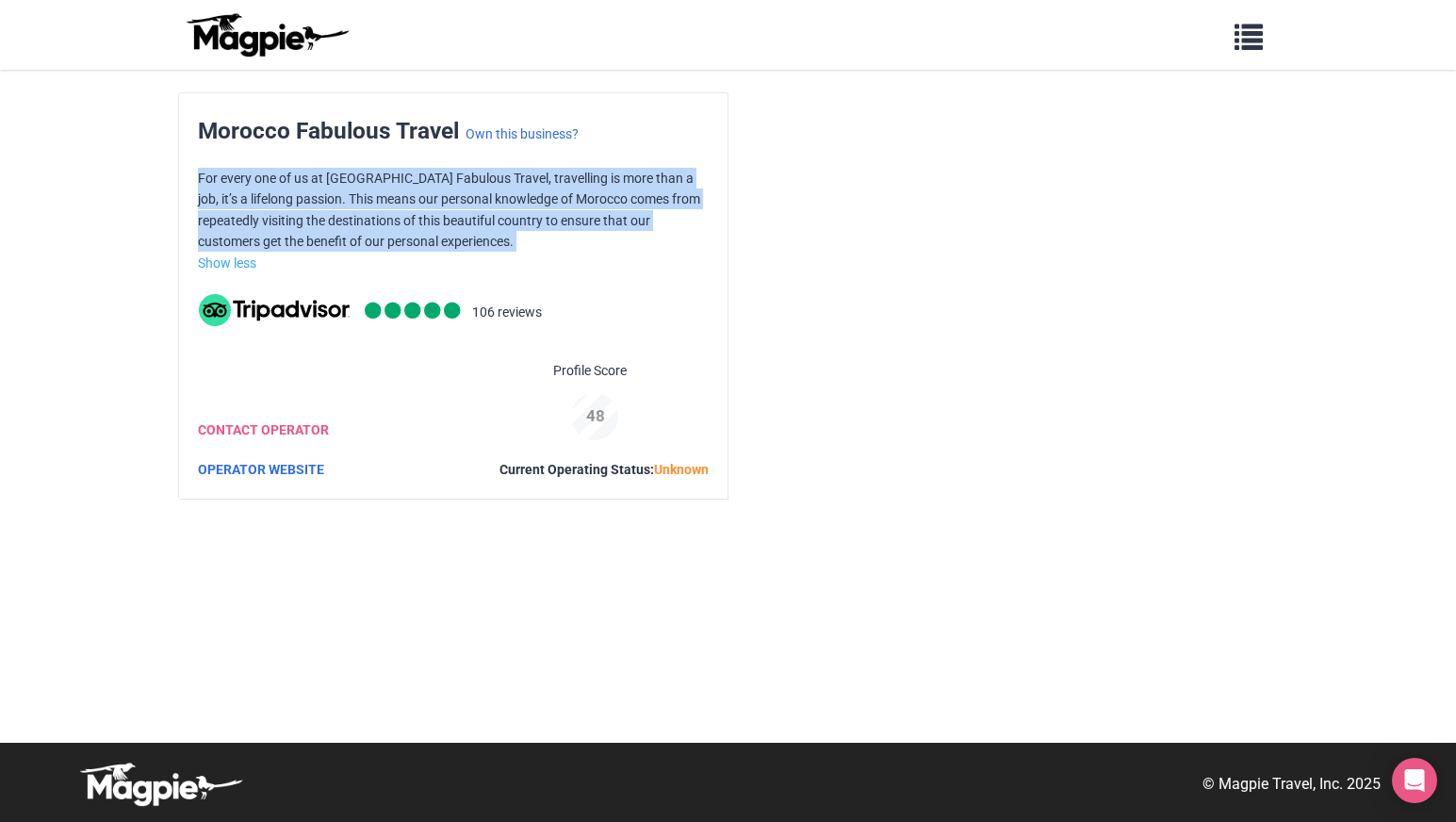
click at [302, 239] on p "For every one of us at [GEOGRAPHIC_DATA] Fabulous Travel, travelling is more th…" at bounding box center [454, 210] width 511 height 85
